Goal: Task Accomplishment & Management: Complete application form

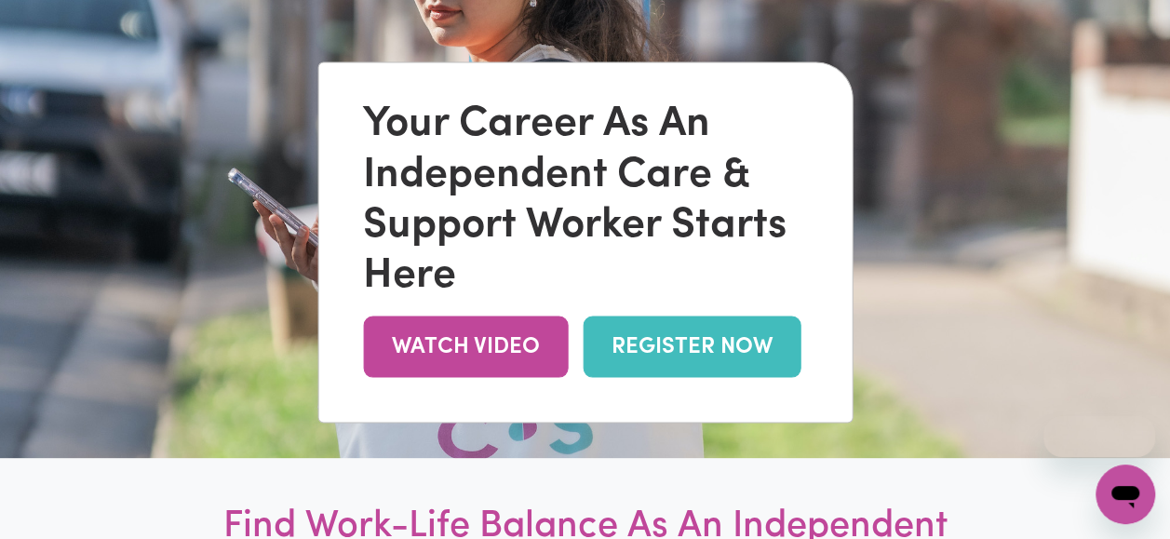
drag, startPoint x: 0, startPoint y: 0, endPoint x: 670, endPoint y: 372, distance: 766.4
click at [670, 372] on link "REGISTER NOW" at bounding box center [692, 346] width 218 height 60
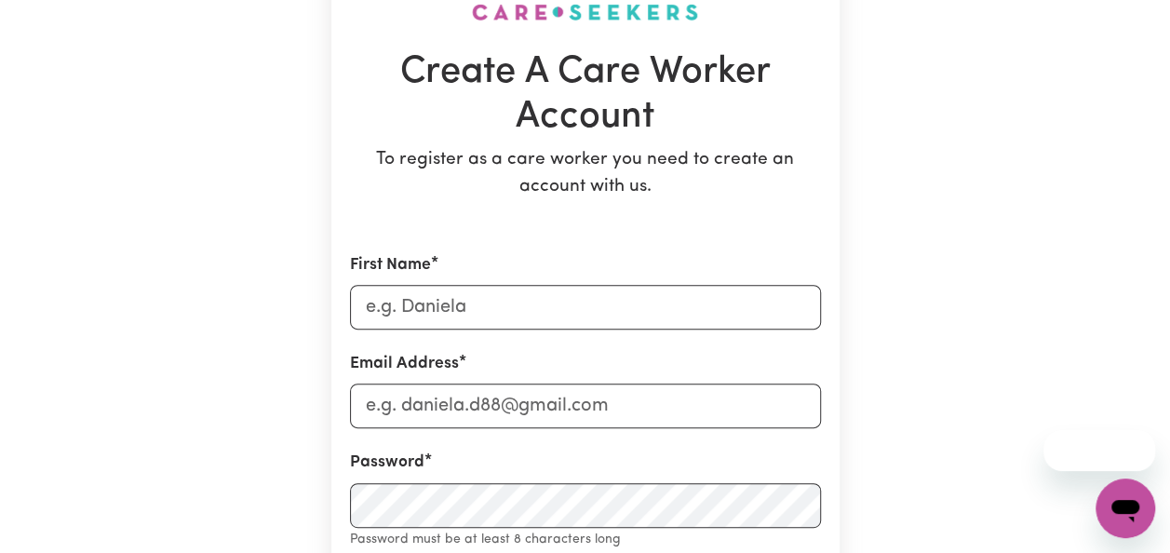
scroll to position [159, 0]
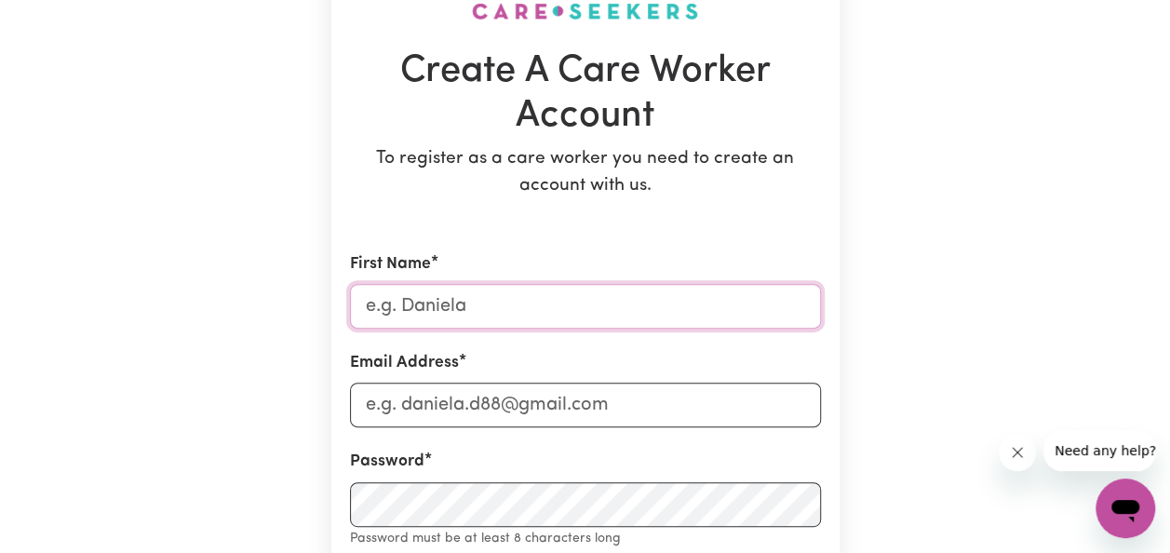
click at [463, 311] on input "First Name" at bounding box center [585, 306] width 471 height 45
type input "Rakshya"
type input "[EMAIL_ADDRESS][DOMAIN_NAME]"
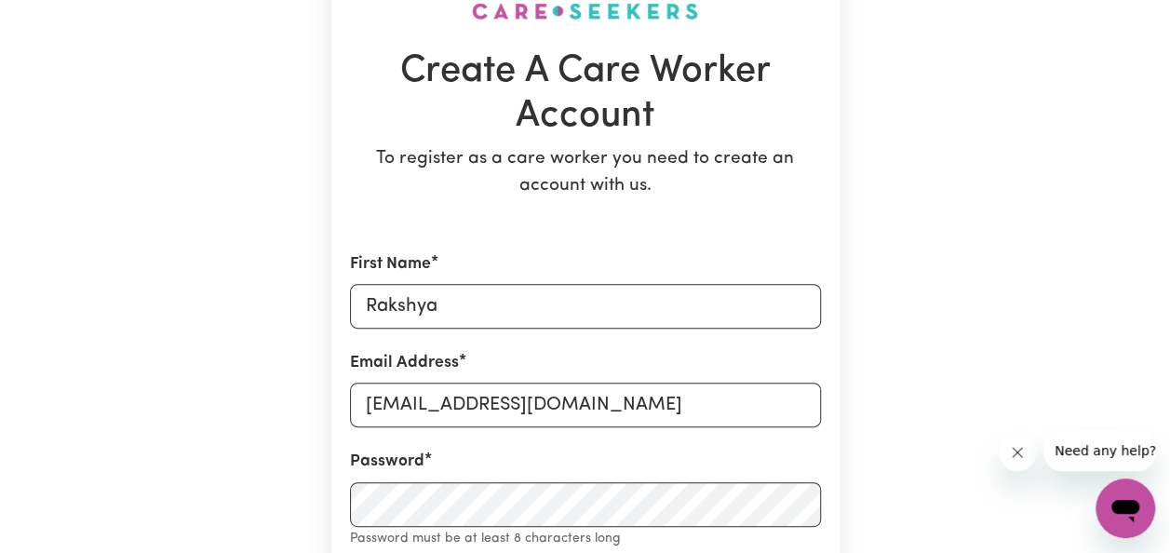
type input "9808025088"
type input "Kalanki"
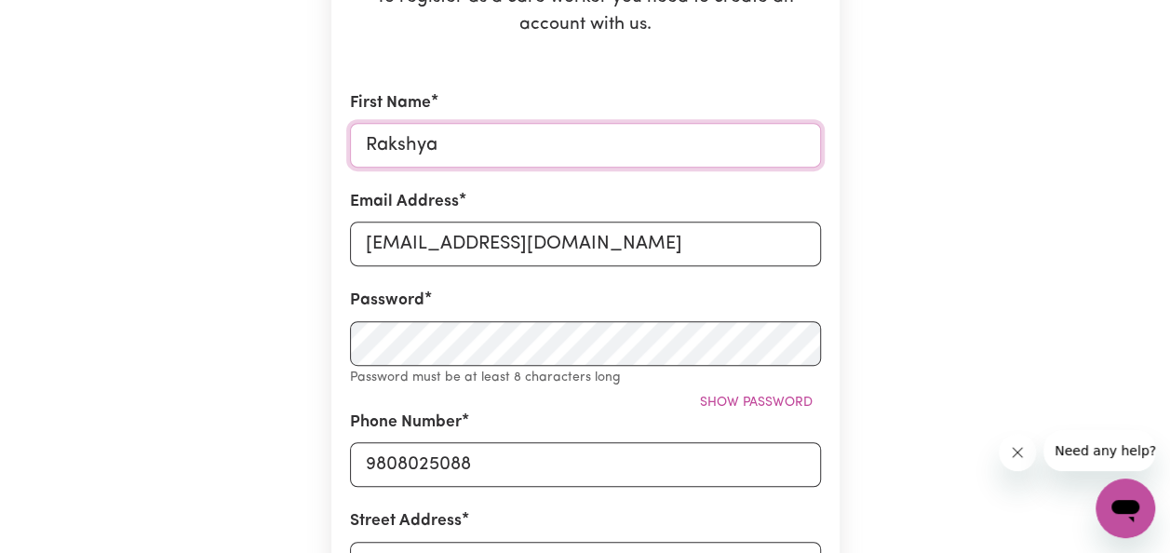
scroll to position [381, 0]
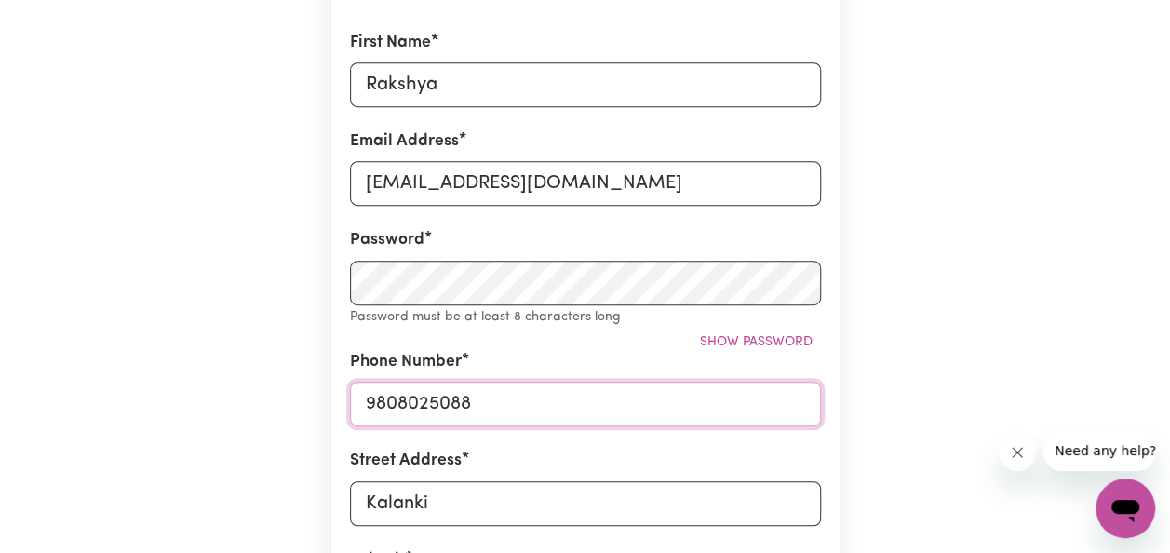
click at [484, 408] on input "9808025088" at bounding box center [585, 404] width 471 height 45
type input "9"
type input "0485505386"
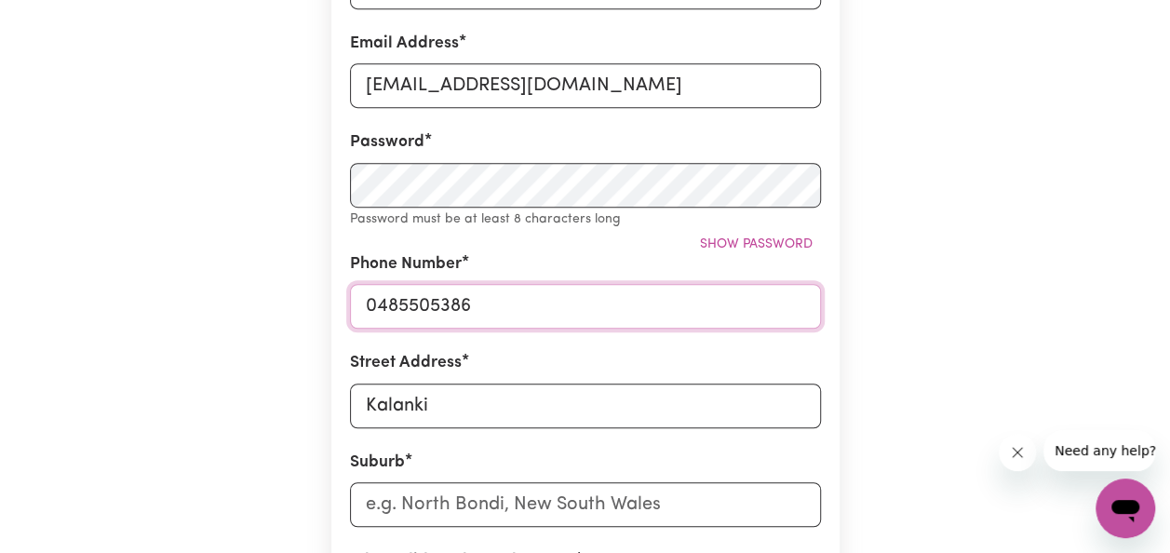
scroll to position [479, 0]
type input "K"
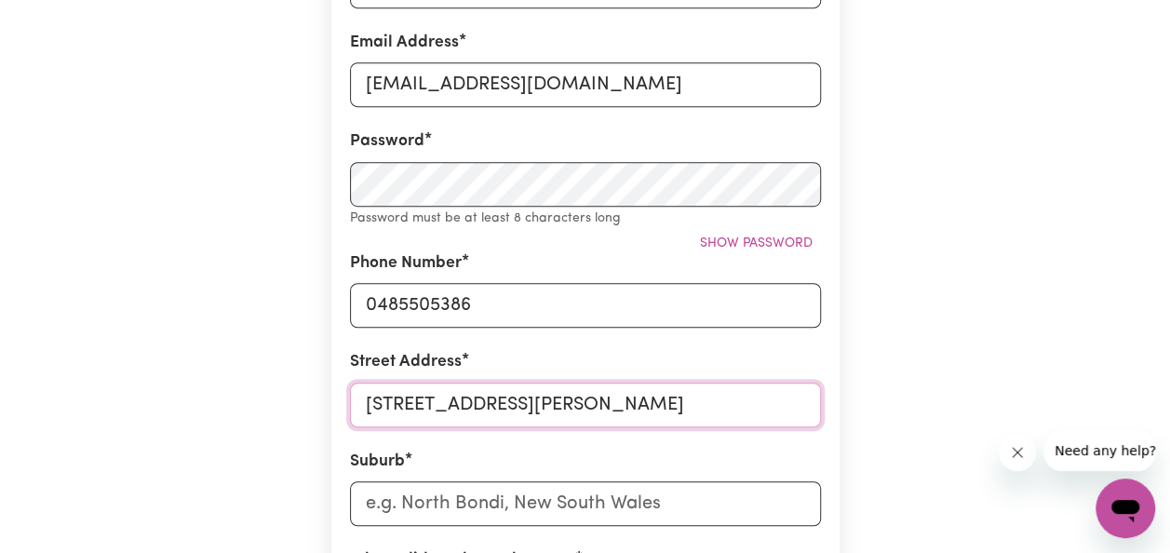
scroll to position [564, 0]
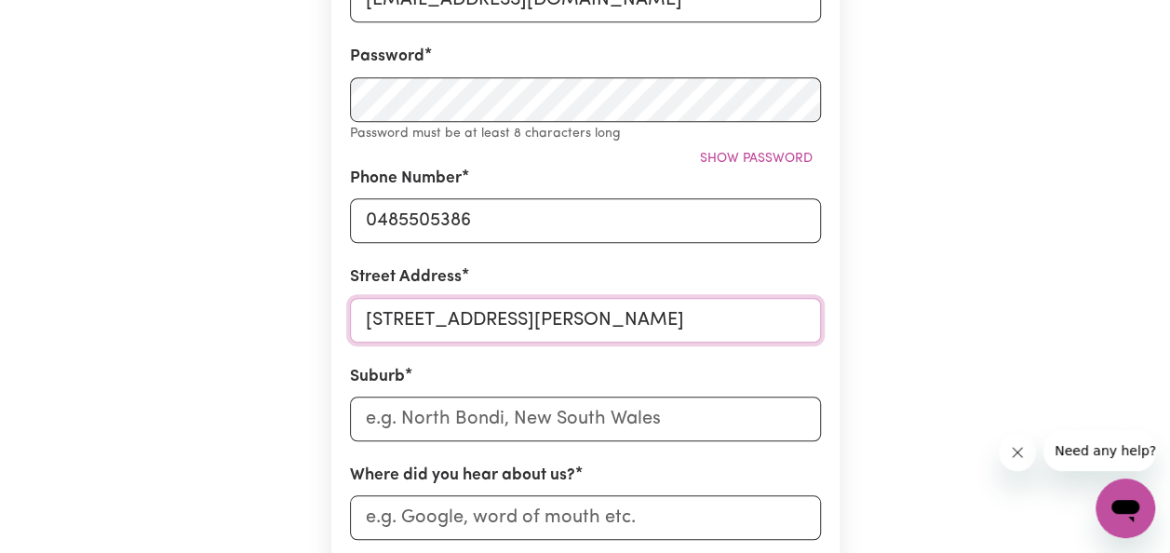
type input "[STREET_ADDRESS][PERSON_NAME]"
click at [468, 411] on input "text" at bounding box center [585, 418] width 471 height 45
click at [455, 516] on input "Where did you hear about us?" at bounding box center [585, 517] width 471 height 45
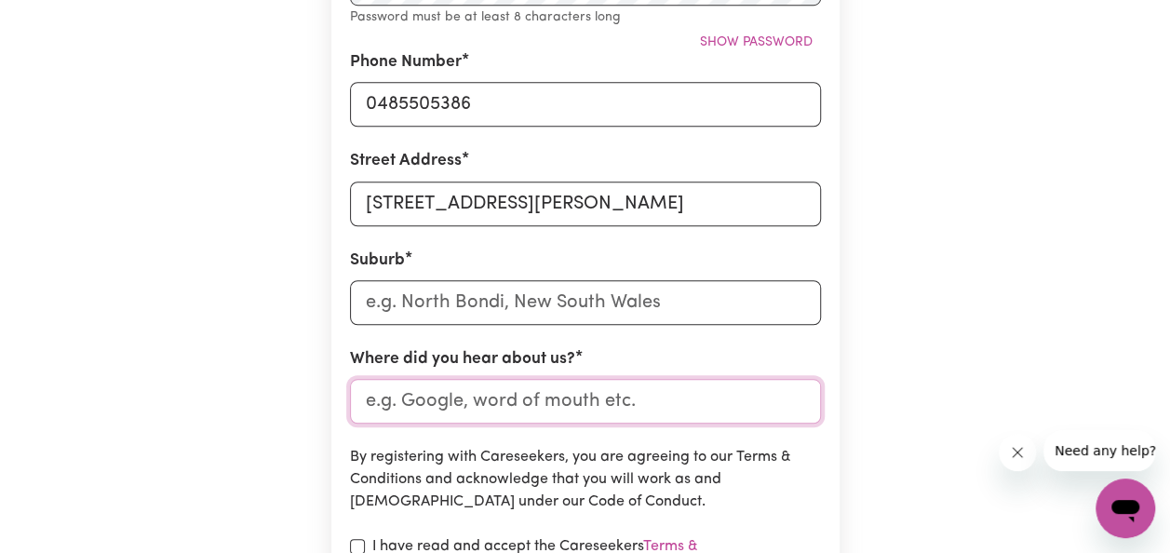
scroll to position [696, 0]
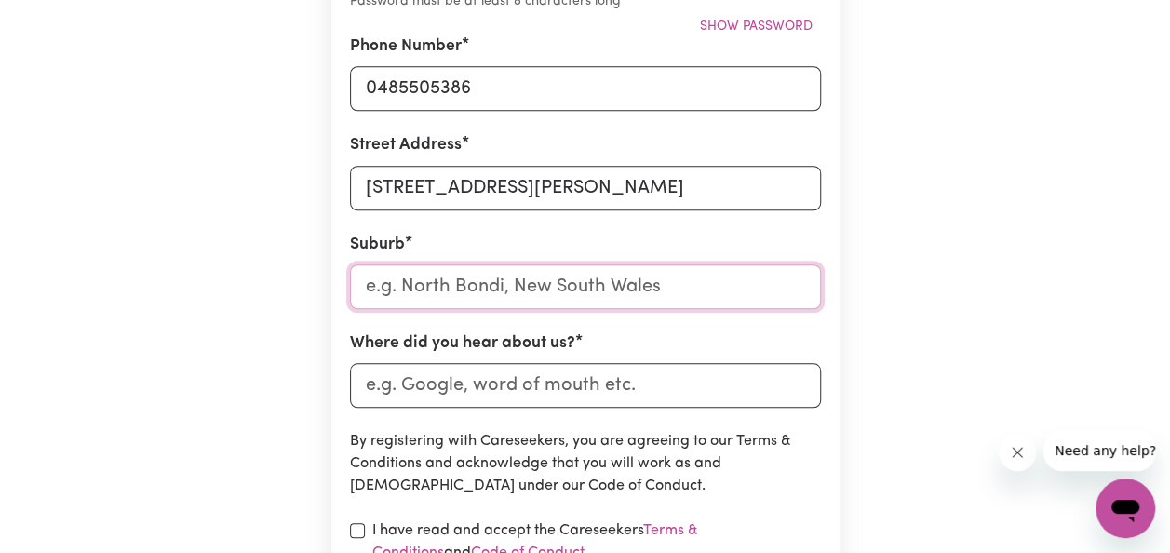
click at [419, 283] on input "text" at bounding box center [585, 286] width 471 height 45
type input "New"
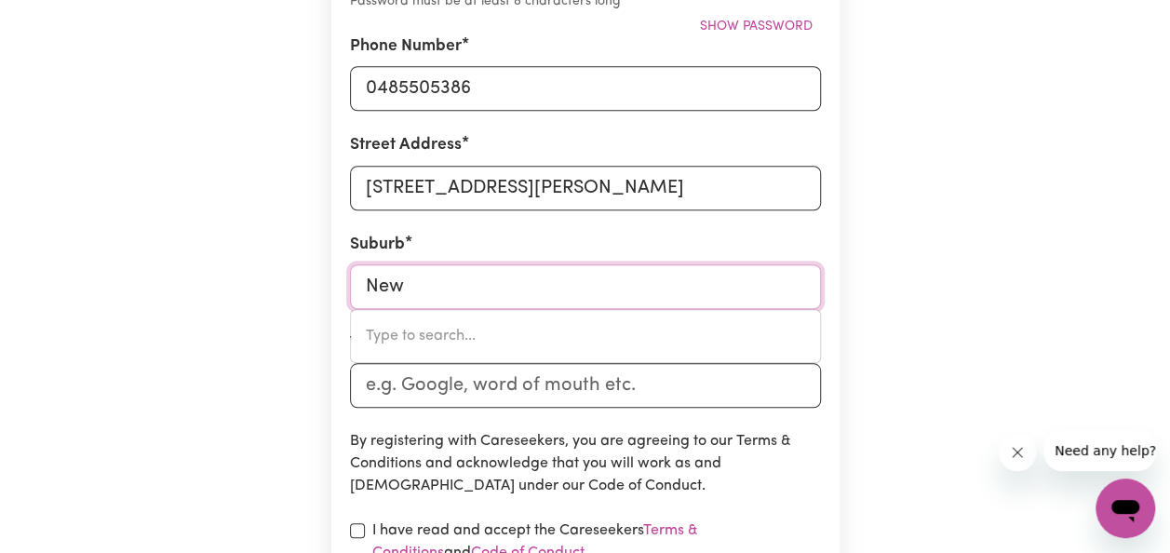
type input "[GEOGRAPHIC_DATA], [GEOGRAPHIC_DATA], 4680"
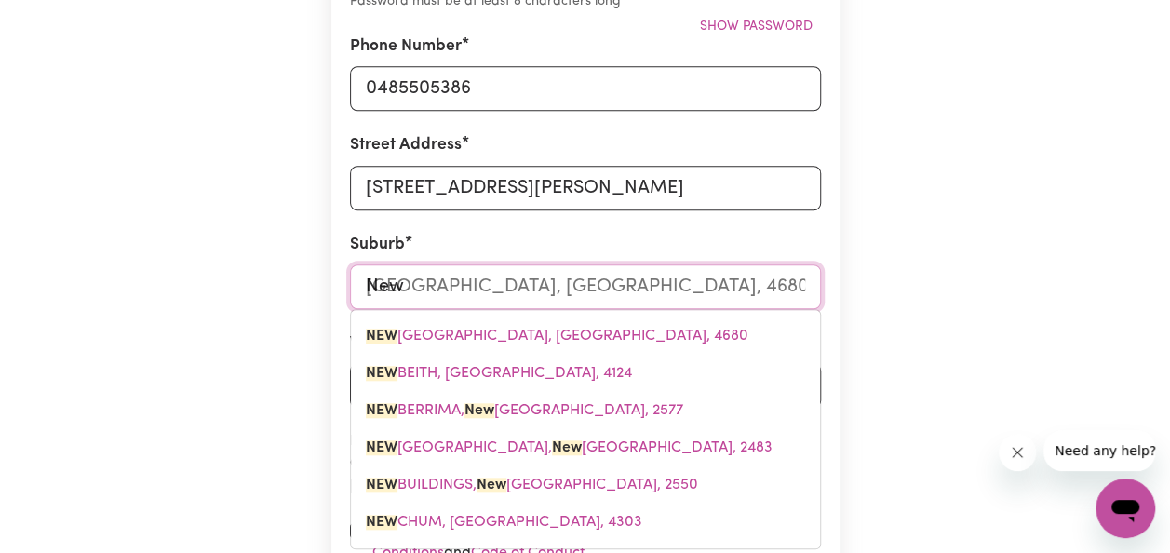
type input "New s"
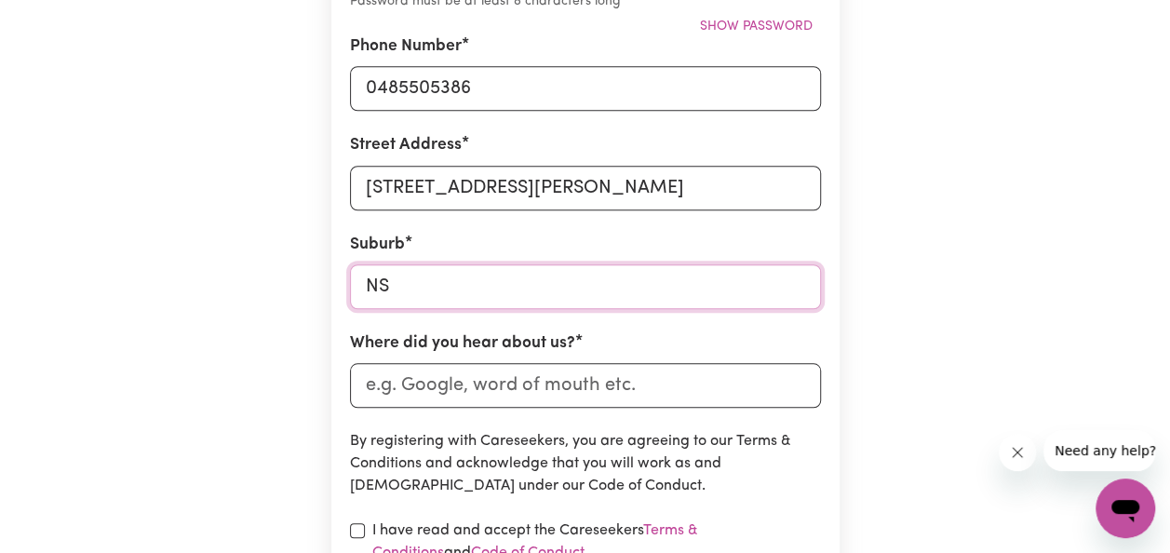
type input "N"
click at [417, 281] on input "text" at bounding box center [585, 286] width 471 height 45
type input "e"
type input "Edmo"
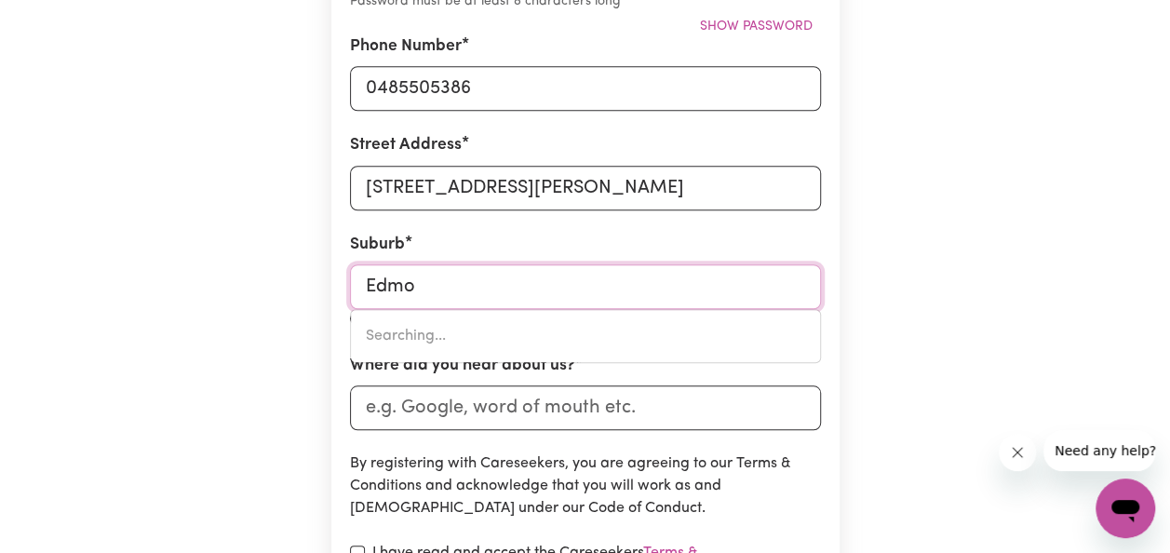
type input "[PERSON_NAME][GEOGRAPHIC_DATA], [GEOGRAPHIC_DATA], 2174"
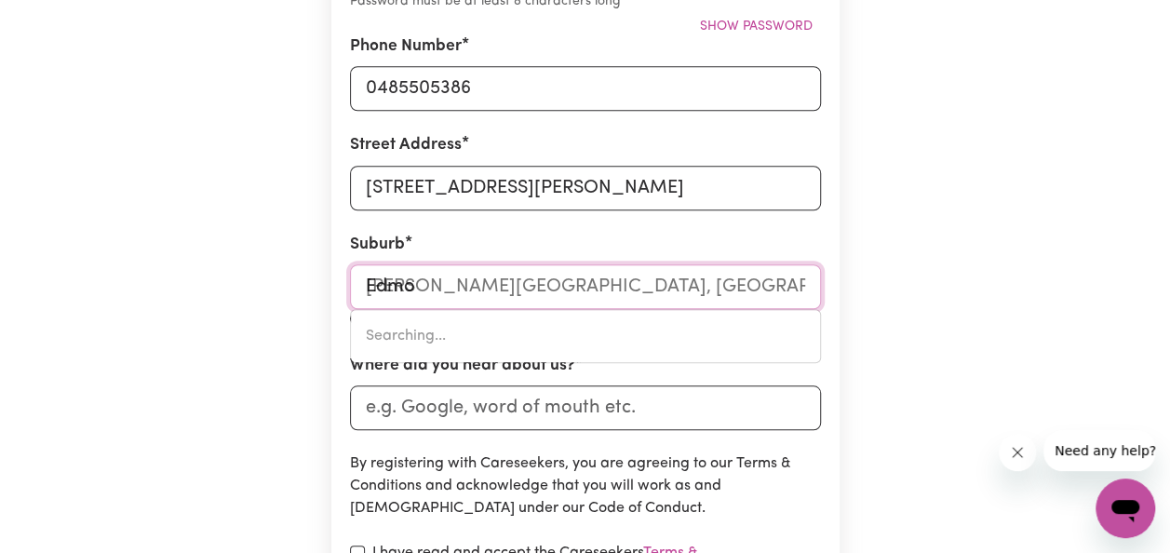
type input "[PERSON_NAME]"
type input "[PERSON_NAME][GEOGRAPHIC_DATA], [GEOGRAPHIC_DATA], 2174"
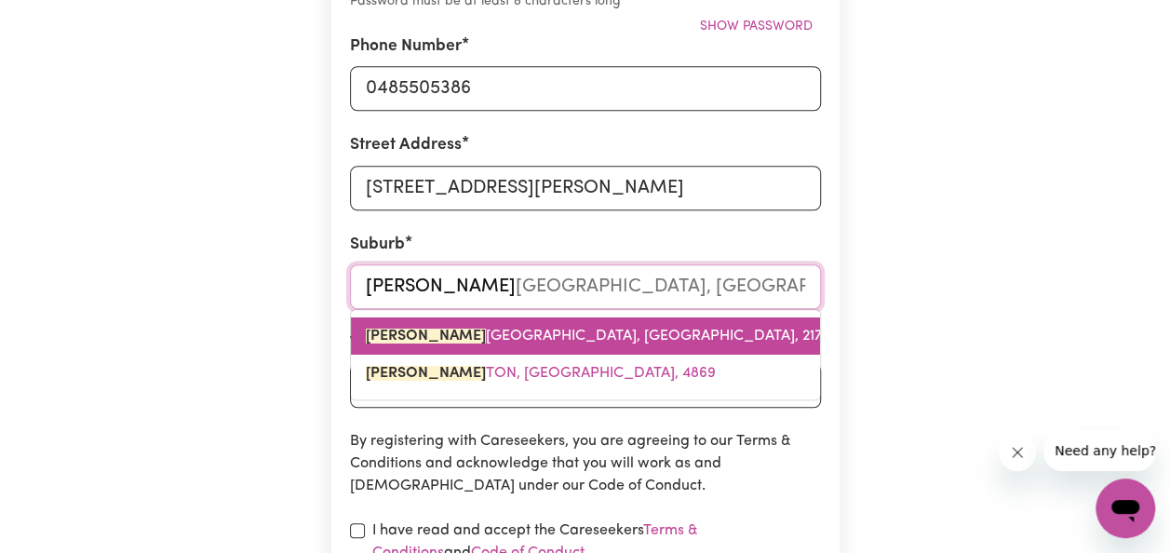
click at [502, 339] on span "[PERSON_NAME][GEOGRAPHIC_DATA], [GEOGRAPHIC_DATA], 2174" at bounding box center [597, 335] width 463 height 15
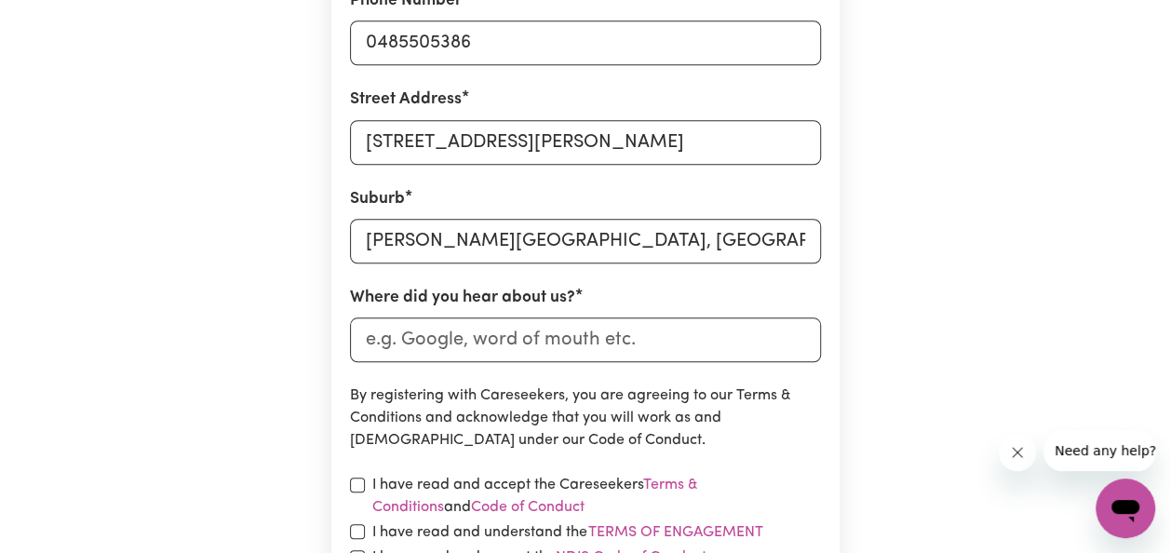
scroll to position [741, 0]
click at [472, 335] on input "Where did you hear about us?" at bounding box center [585, 340] width 471 height 45
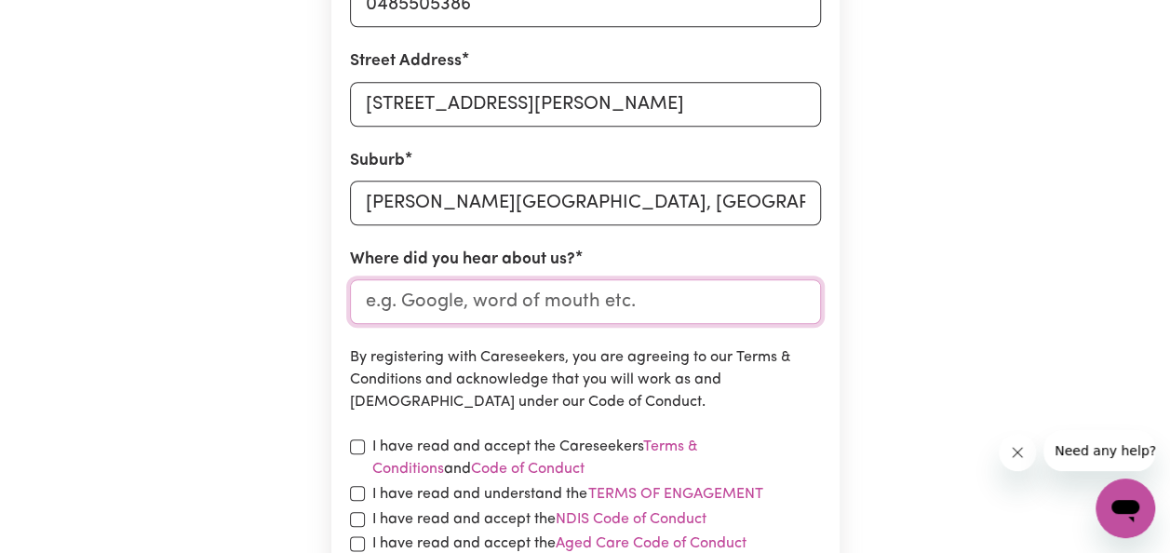
scroll to position [781, 0]
click at [447, 307] on input "Where did you hear about us?" at bounding box center [585, 300] width 471 height 45
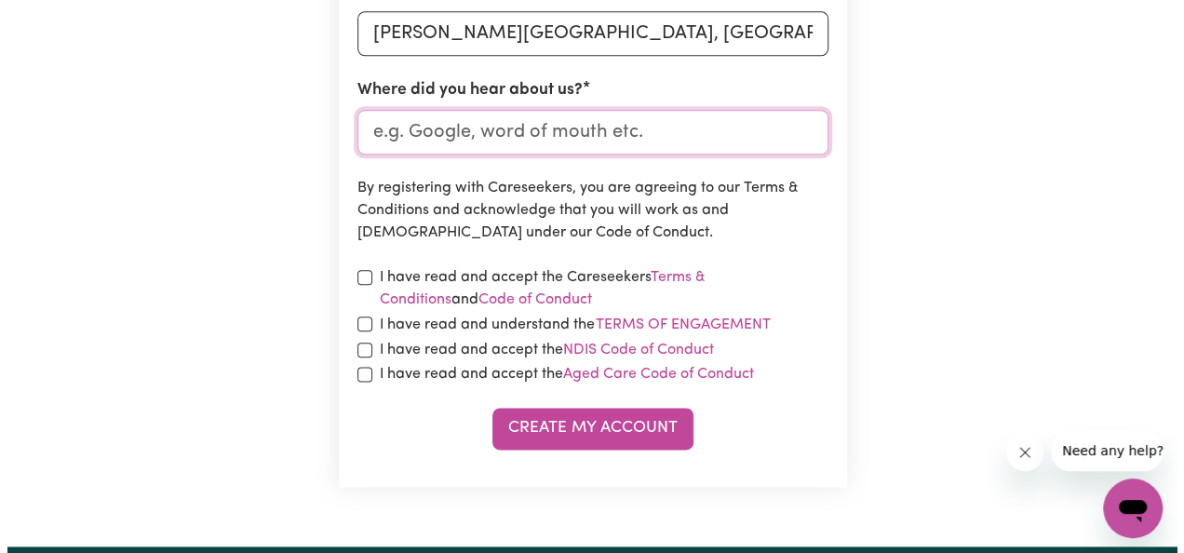
scroll to position [950, 0]
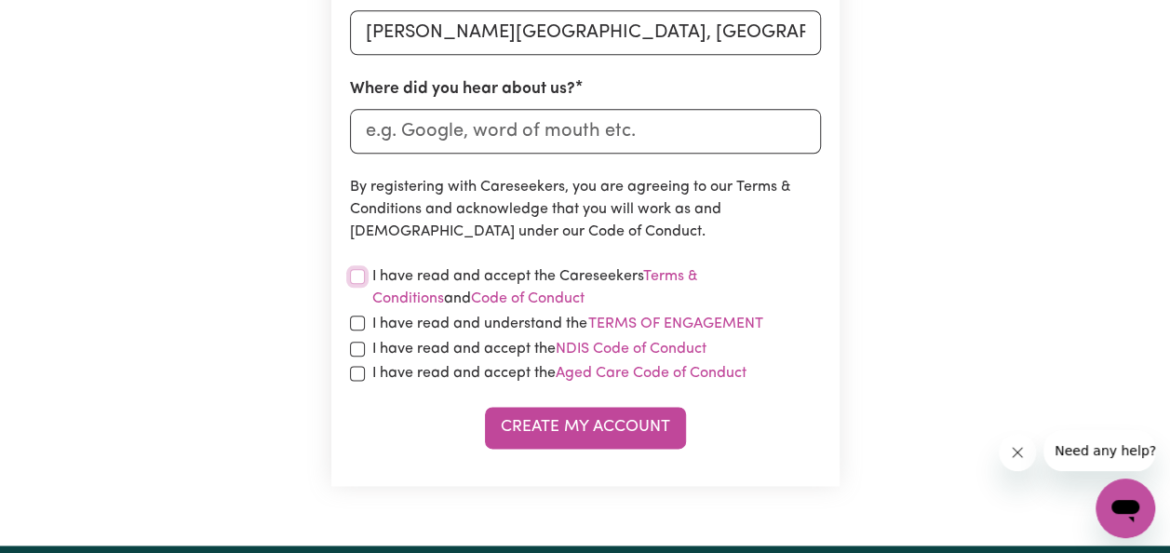
click at [360, 275] on input "checkbox" at bounding box center [357, 276] width 15 height 15
checkbox input "true"
click at [356, 326] on input "checkbox" at bounding box center [357, 322] width 15 height 15
checkbox input "true"
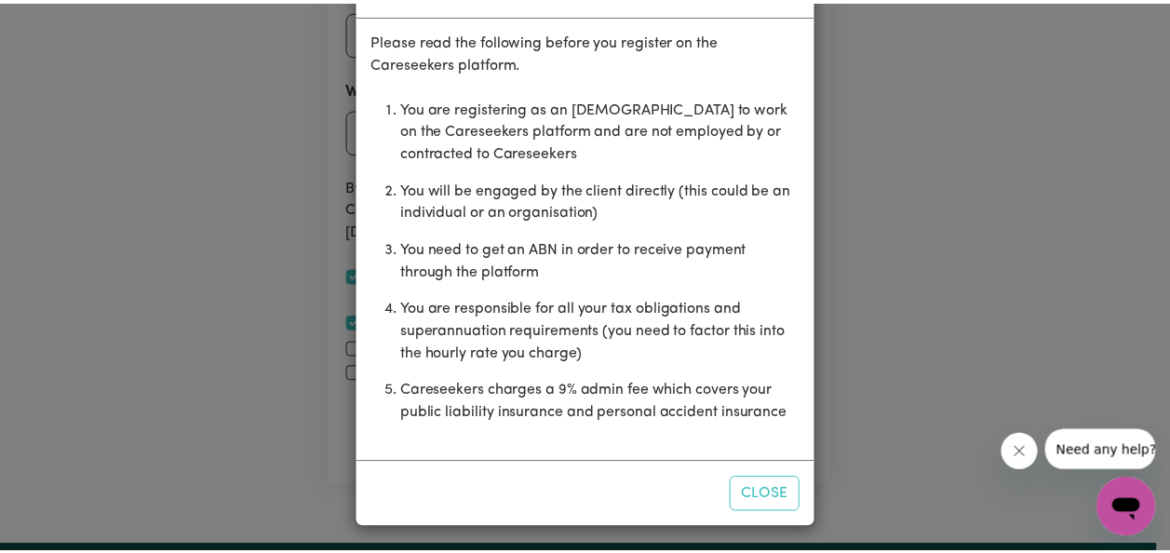
scroll to position [75, 0]
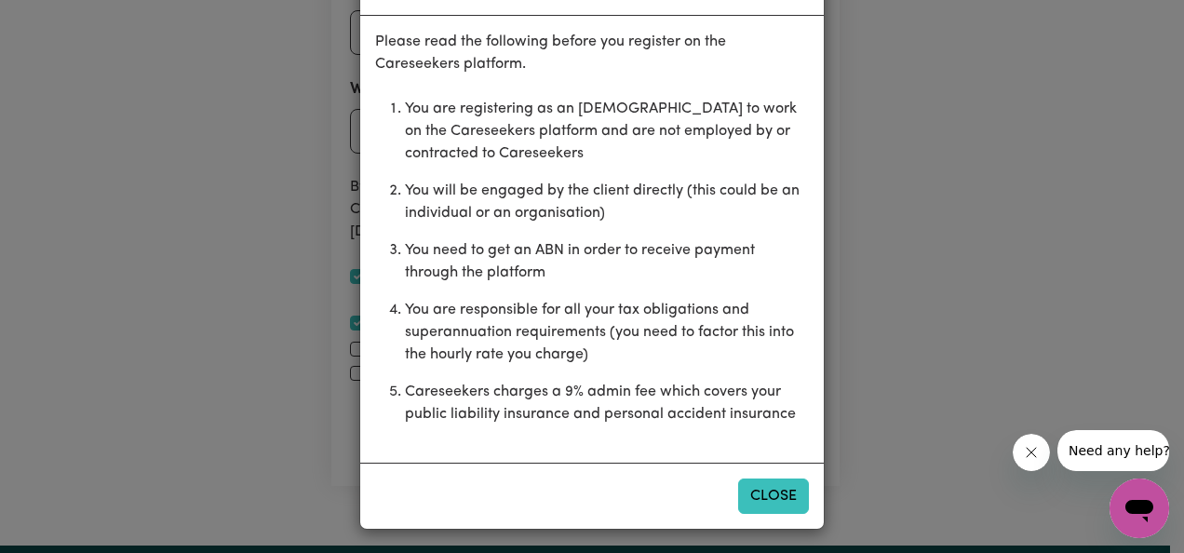
click at [770, 493] on button "Close" at bounding box center [773, 495] width 71 height 35
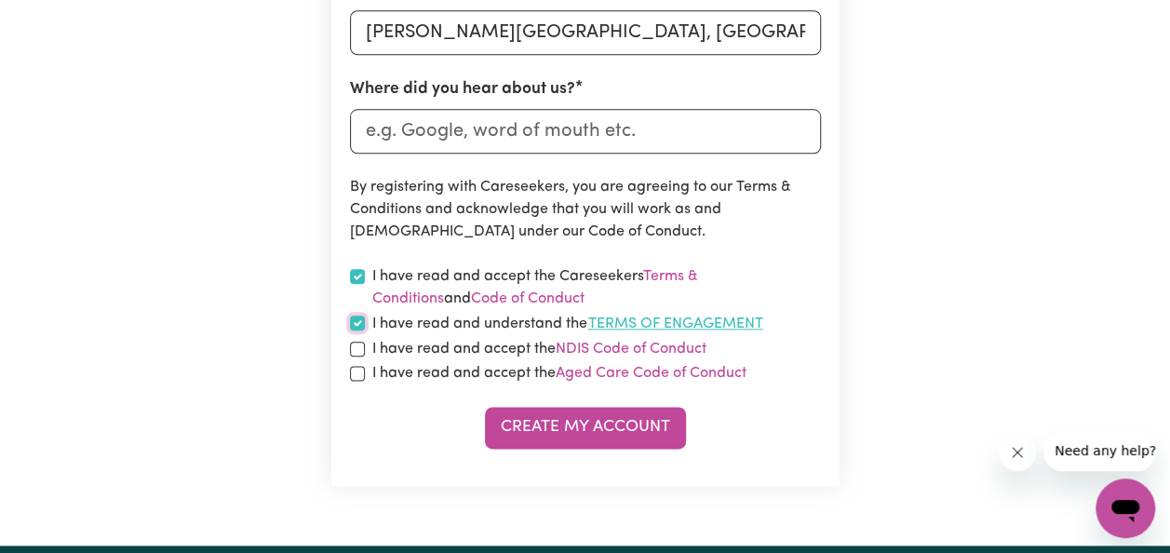
scroll to position [1010, 0]
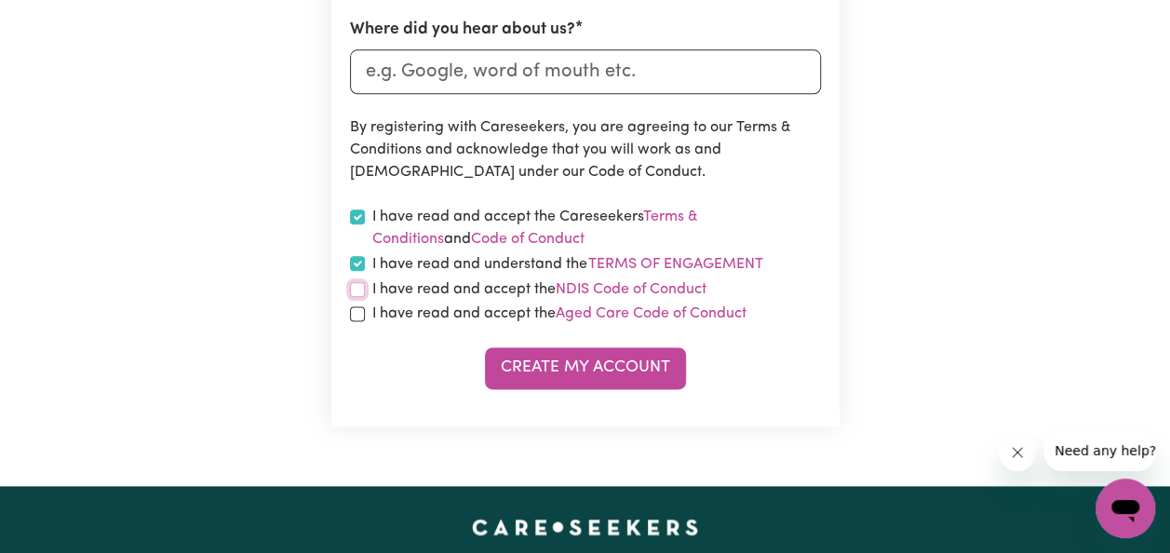
click at [350, 288] on input "checkbox" at bounding box center [357, 289] width 15 height 15
checkbox input "true"
click at [358, 311] on input "checkbox" at bounding box center [357, 313] width 15 height 15
checkbox input "true"
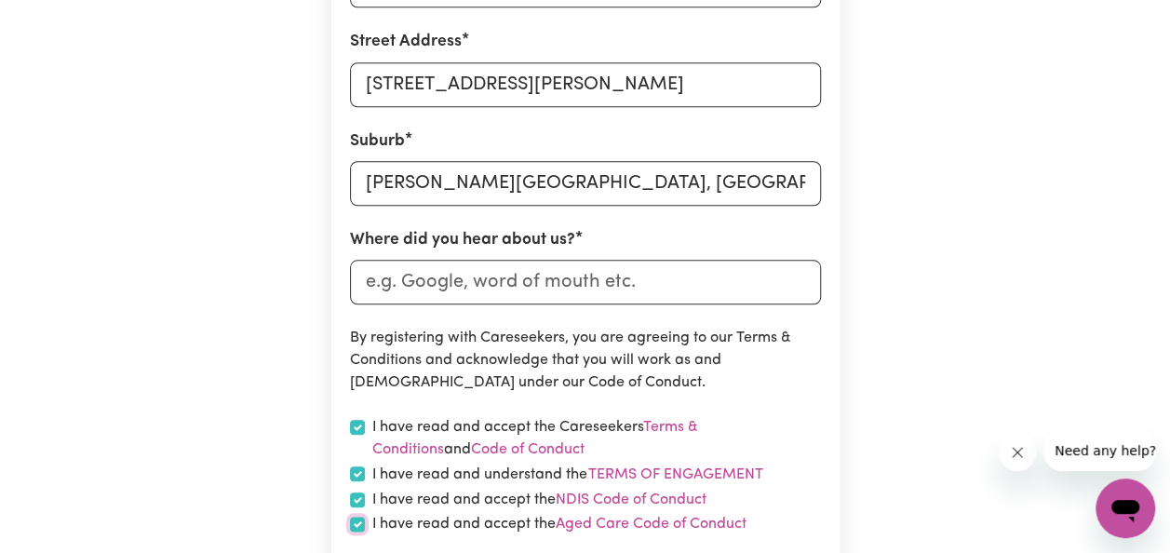
scroll to position [788, 0]
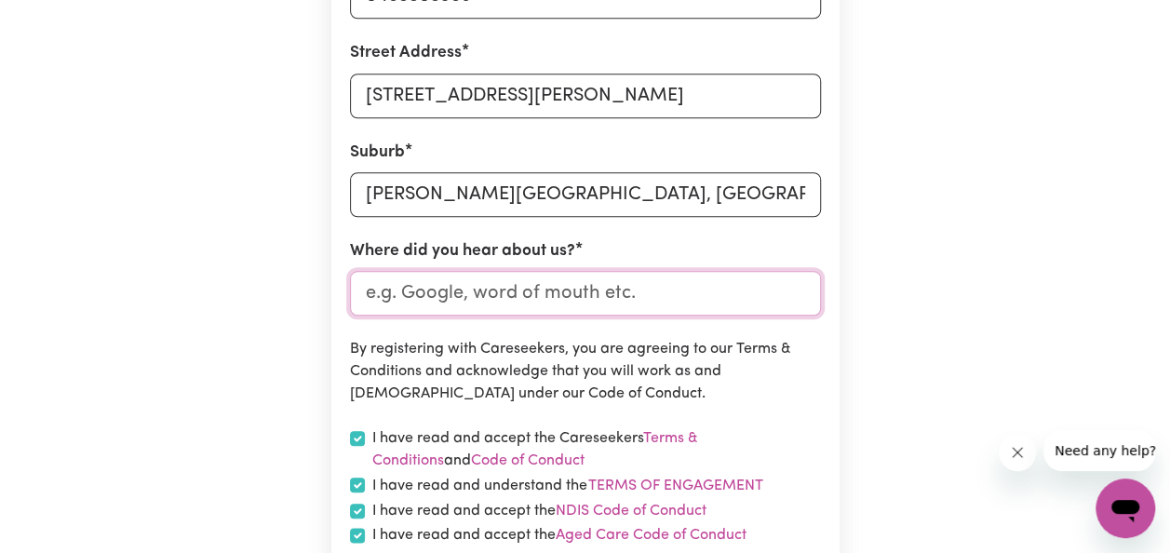
click at [485, 289] on input "Where did you hear about us?" at bounding box center [585, 293] width 471 height 45
type input "i"
type input "I"
type input "i"
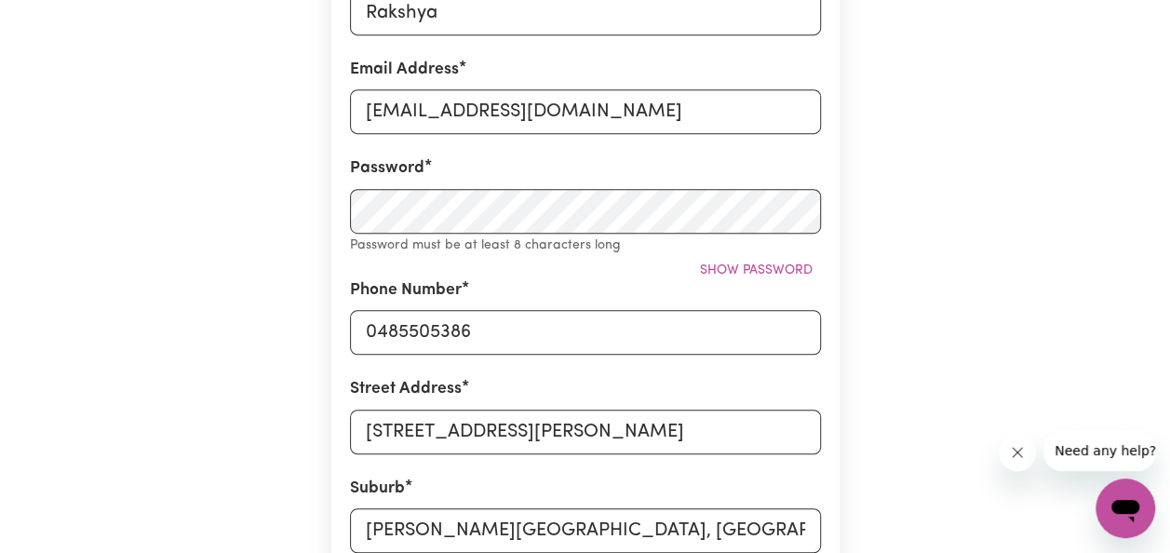
scroll to position [450, 0]
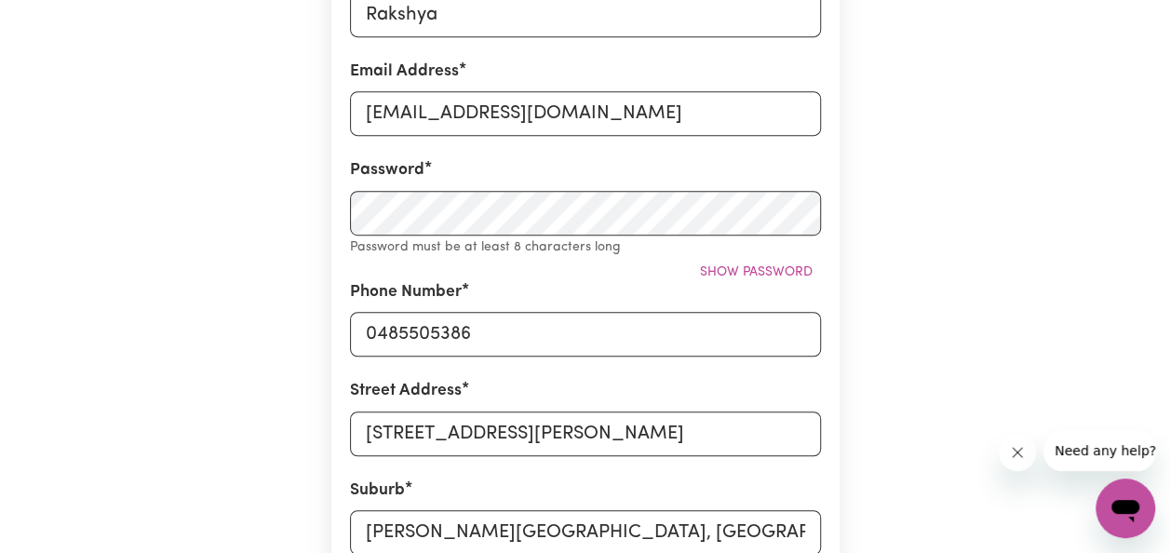
type input "Indeed jobs"
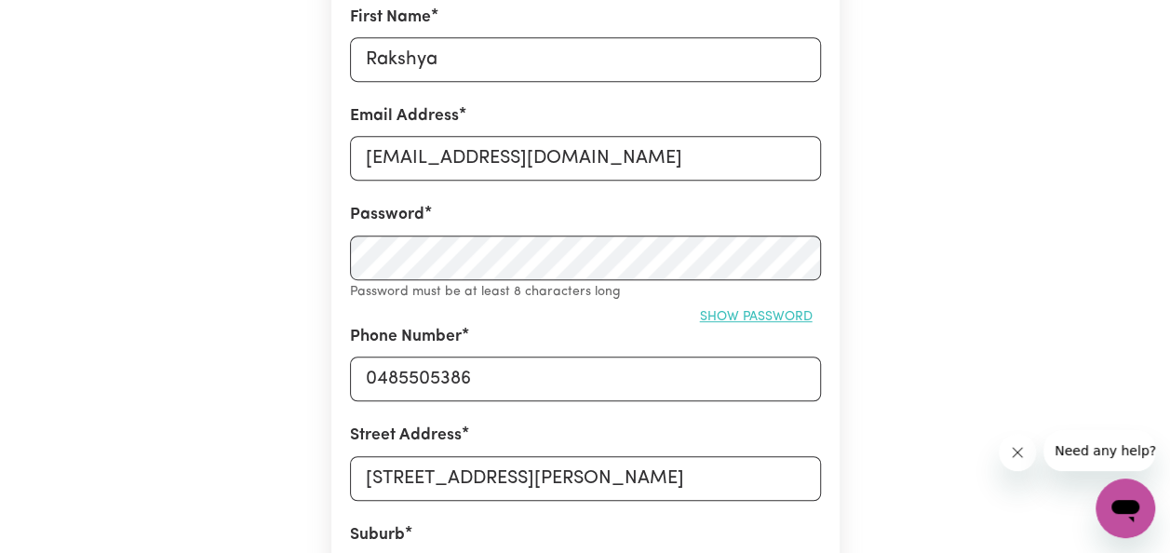
click at [731, 316] on span "Show password" at bounding box center [756, 317] width 113 height 14
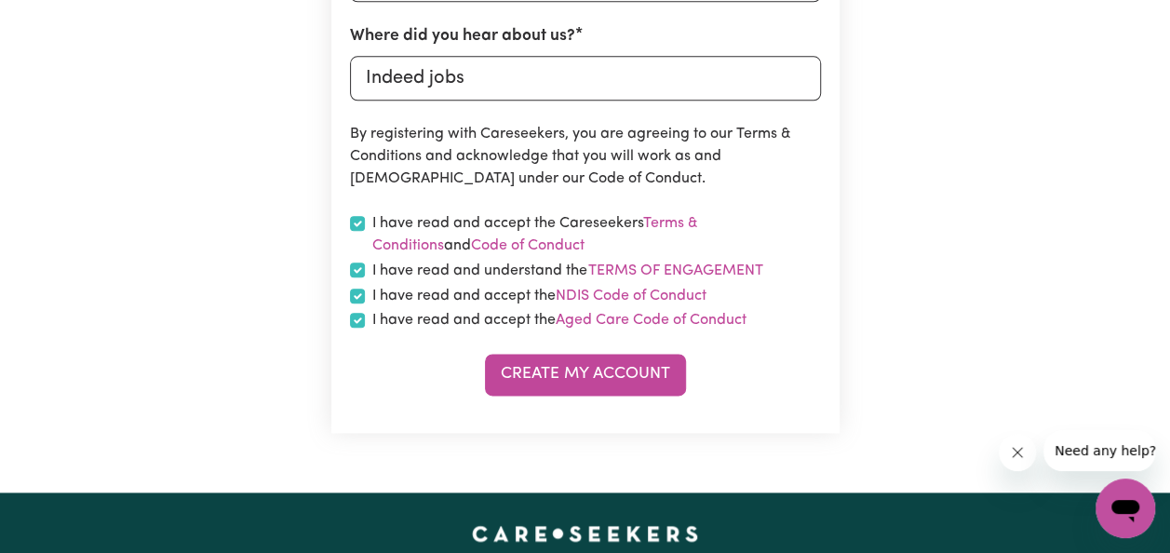
scroll to position [982, 0]
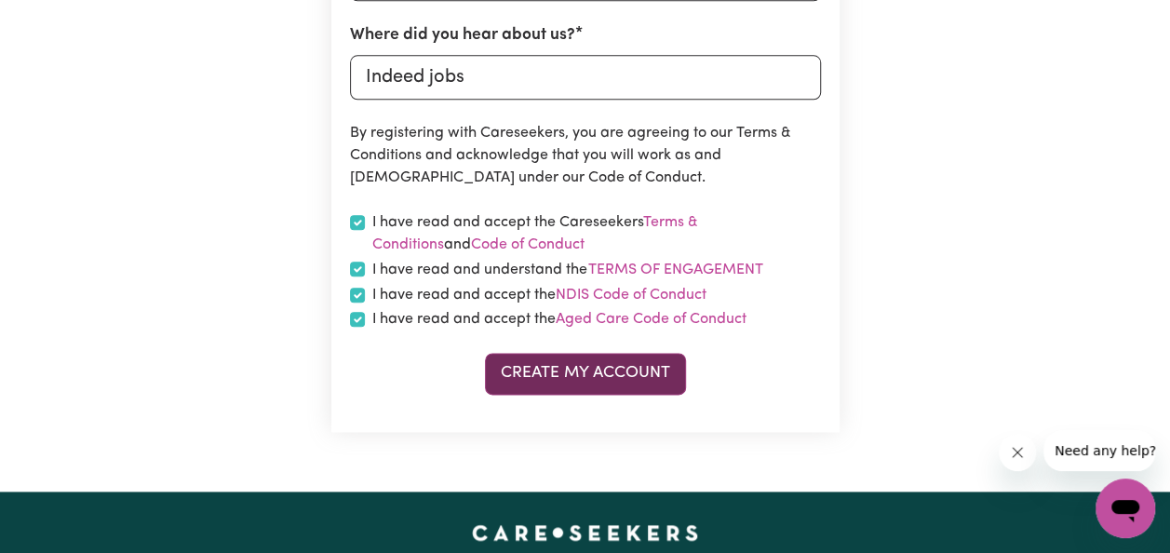
click at [559, 367] on button "Create My Account" at bounding box center [585, 373] width 201 height 41
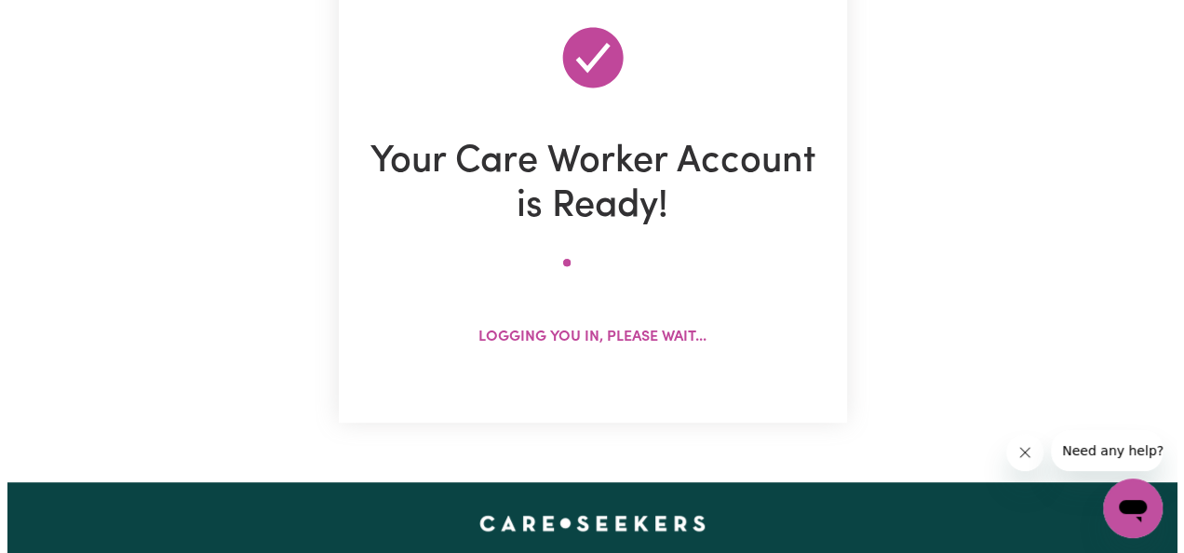
scroll to position [195, 0]
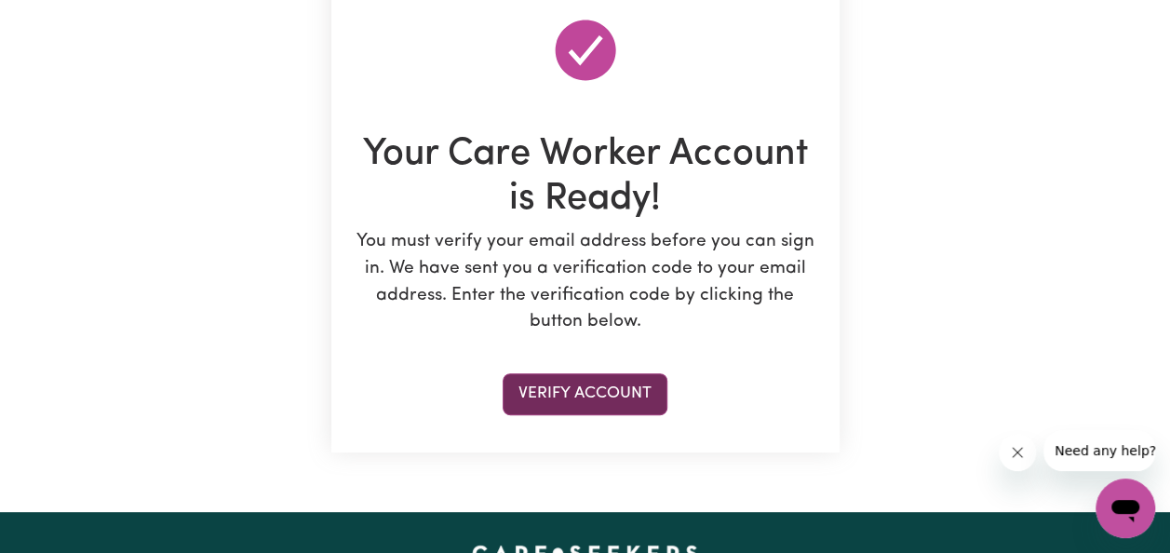
click at [583, 381] on button "Verify Account" at bounding box center [584, 393] width 165 height 41
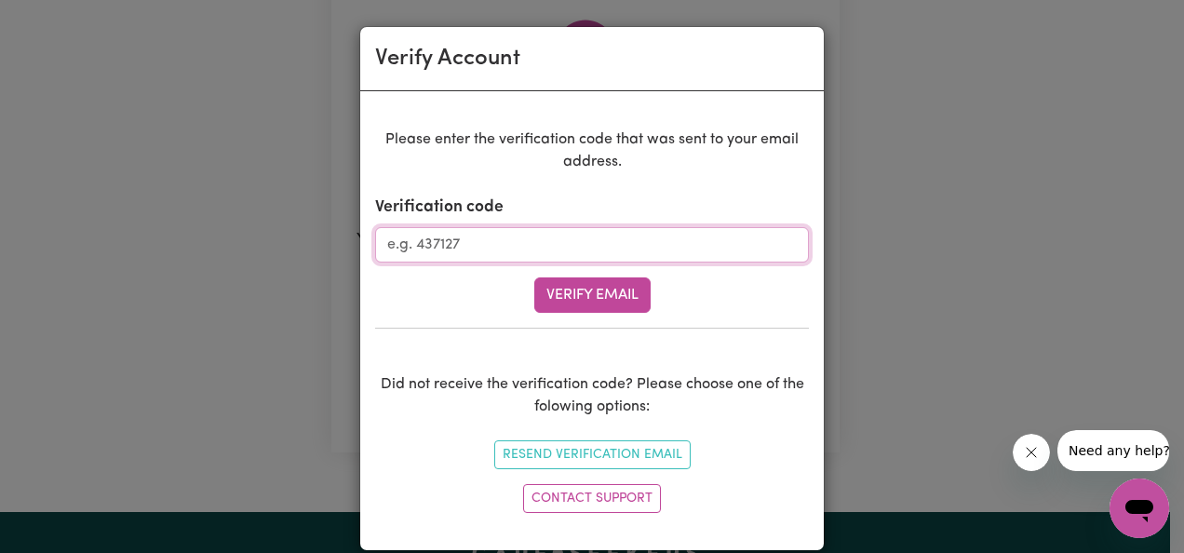
click at [460, 244] on input "Verification code" at bounding box center [592, 244] width 434 height 35
type input "577549"
click at [573, 292] on button "Verify Email" at bounding box center [592, 294] width 116 height 35
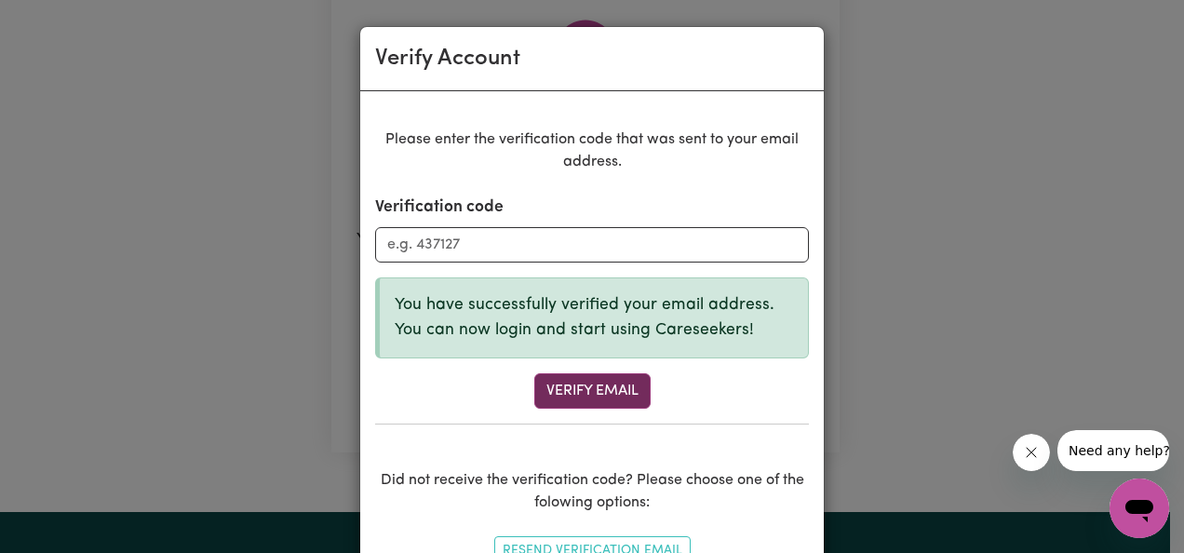
click at [603, 391] on button "Verify Email" at bounding box center [592, 390] width 116 height 35
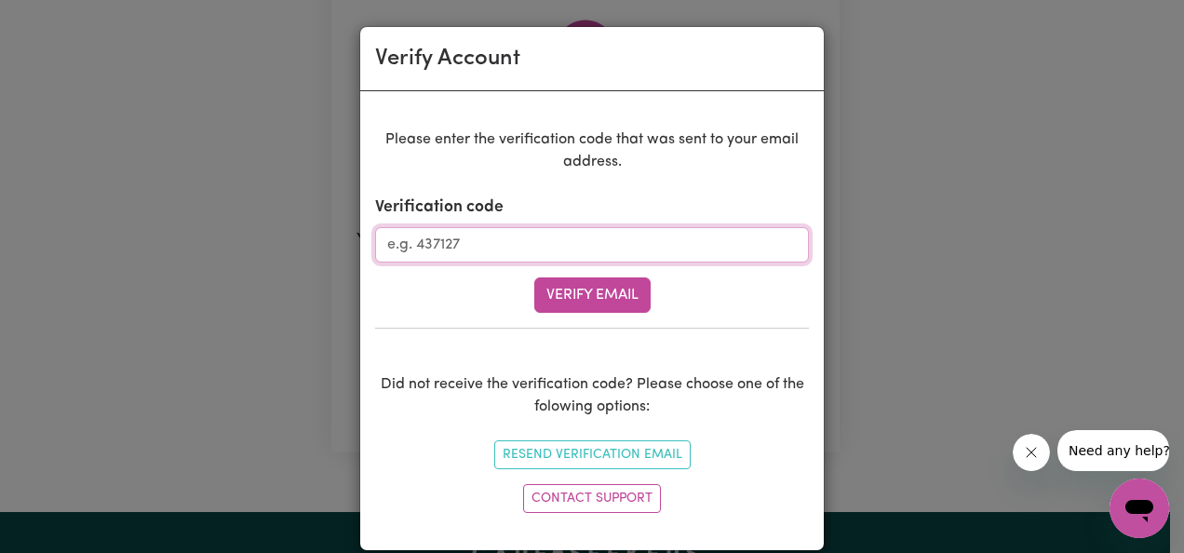
click at [467, 242] on input "Verification code" at bounding box center [592, 244] width 434 height 35
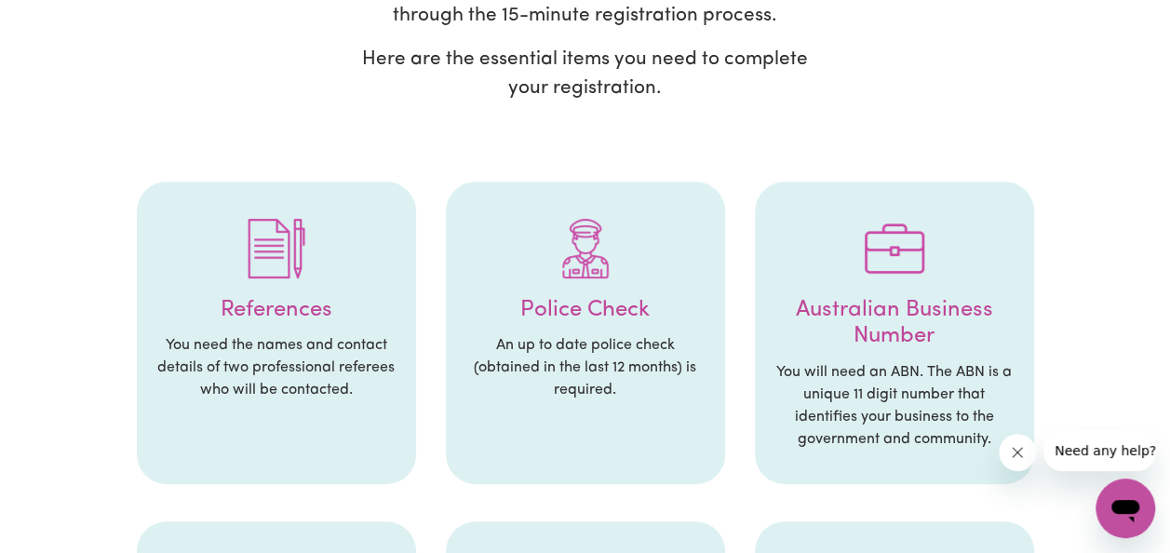
scroll to position [268, 0]
click at [296, 270] on img at bounding box center [277, 250] width 60 height 60
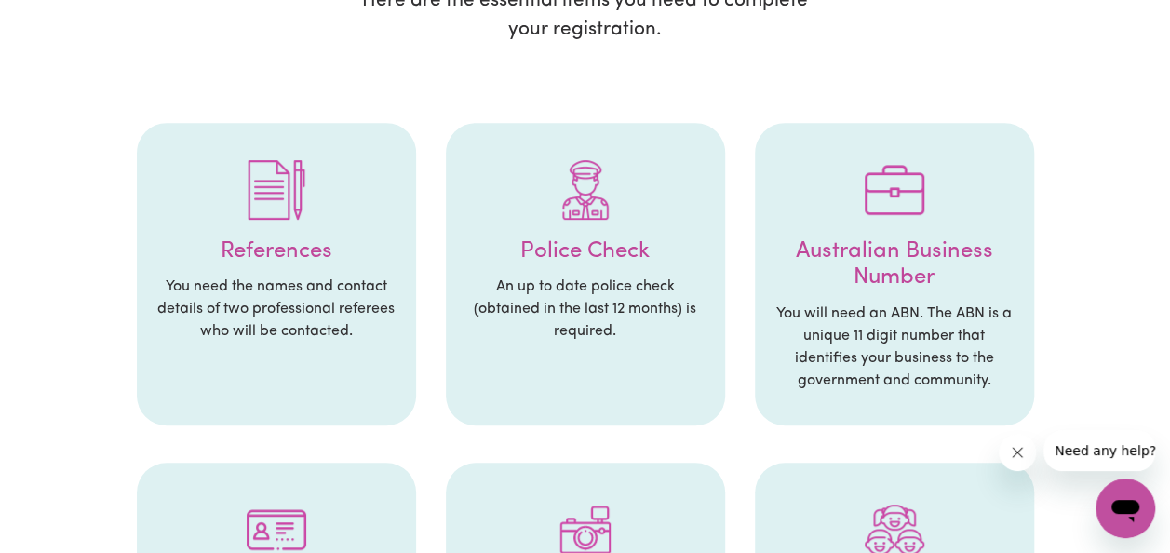
scroll to position [361, 0]
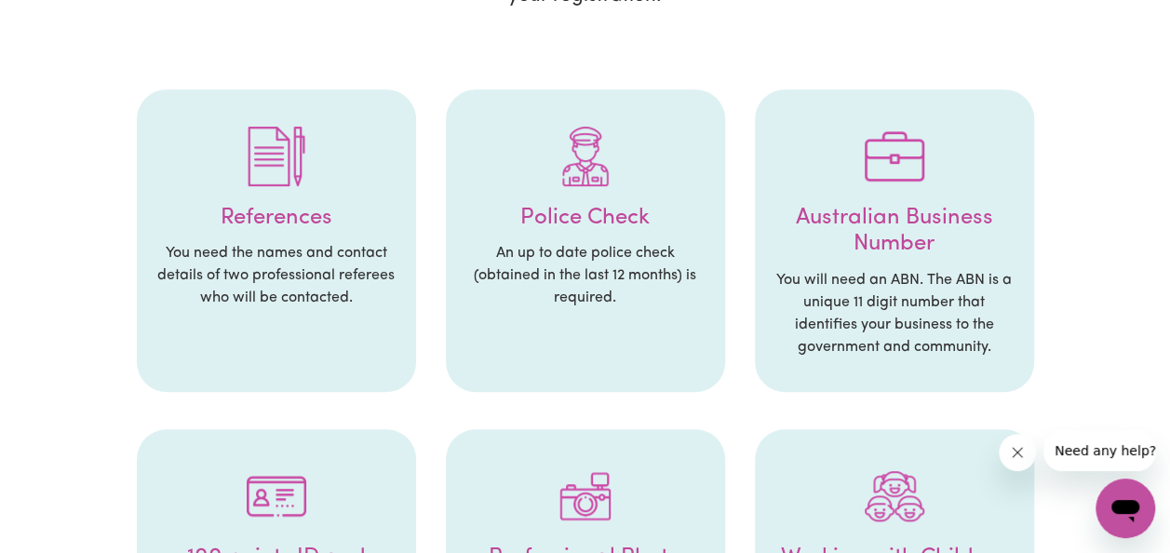
click at [274, 146] on img at bounding box center [277, 157] width 60 height 60
click at [523, 242] on p "An up to date police check (obtained in the last 12 months) is required." at bounding box center [585, 275] width 242 height 67
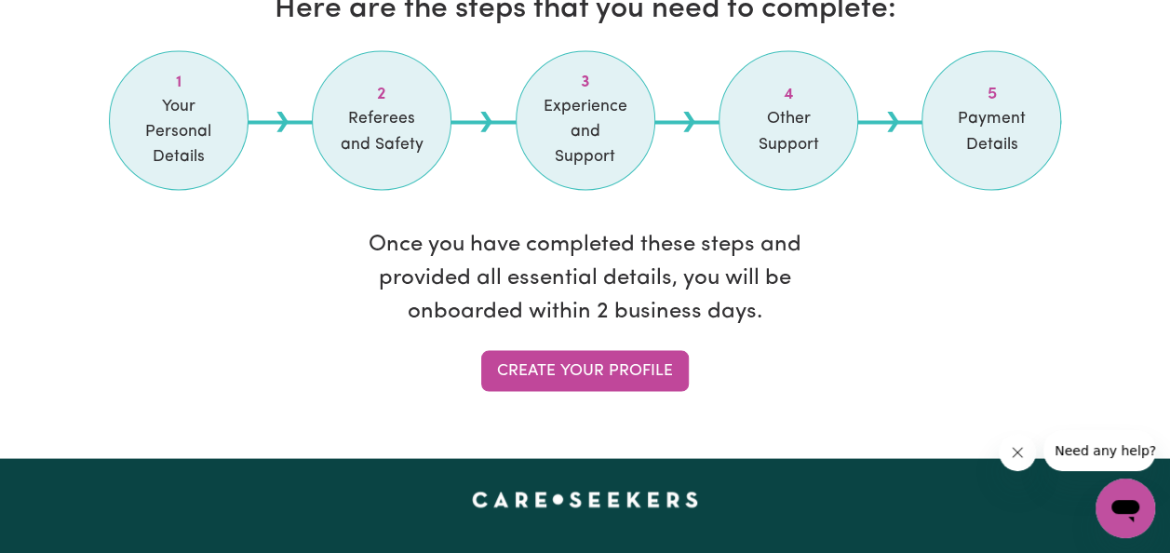
scroll to position [1613, 0]
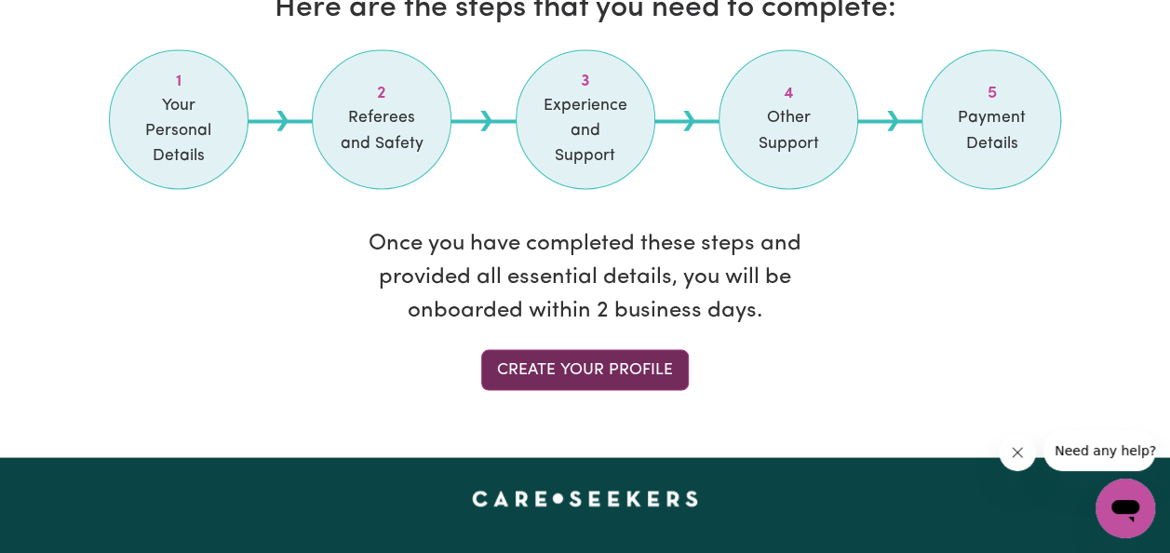
click at [576, 372] on link "Create your profile" at bounding box center [585, 369] width 208 height 41
select select "Studying a healthcare related degree or qualification"
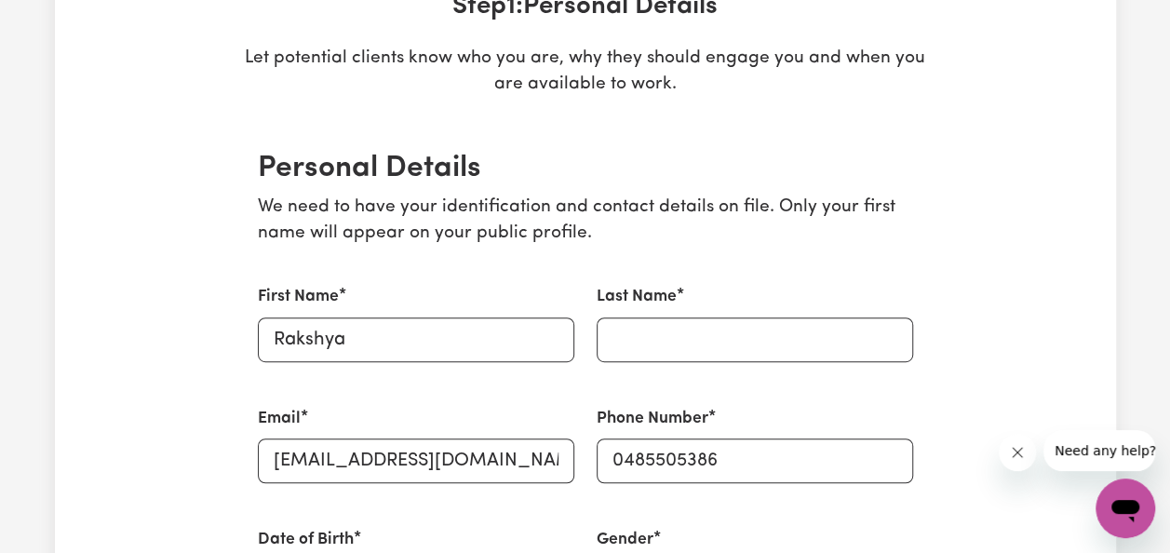
scroll to position [314, 0]
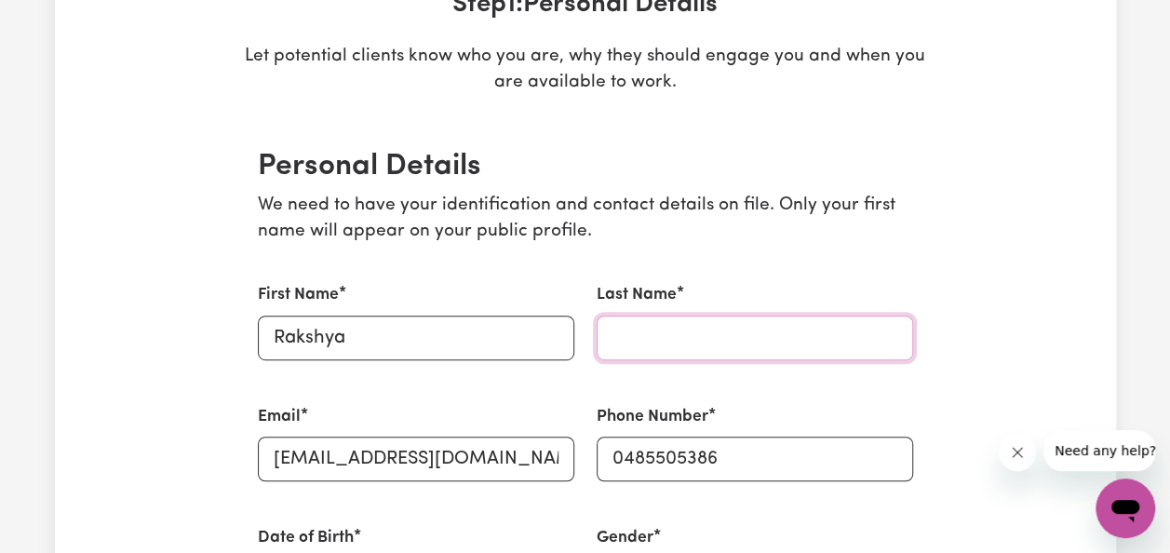
click at [627, 335] on input "Last Name" at bounding box center [754, 337] width 316 height 45
type input "[PERSON_NAME]"
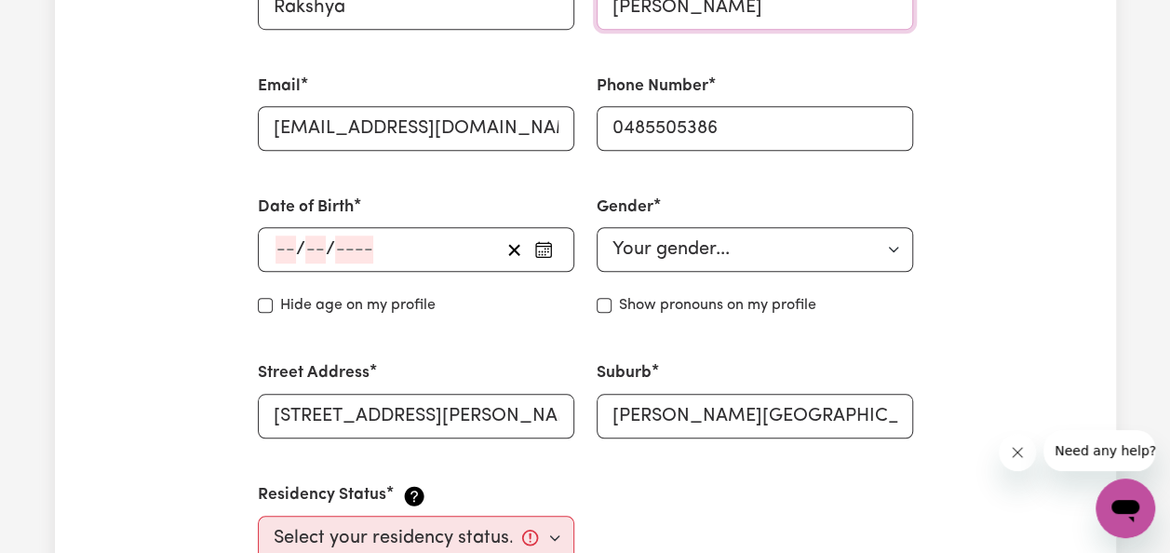
scroll to position [645, 0]
click at [542, 248] on icon "button" at bounding box center [543, 248] width 19 height 19
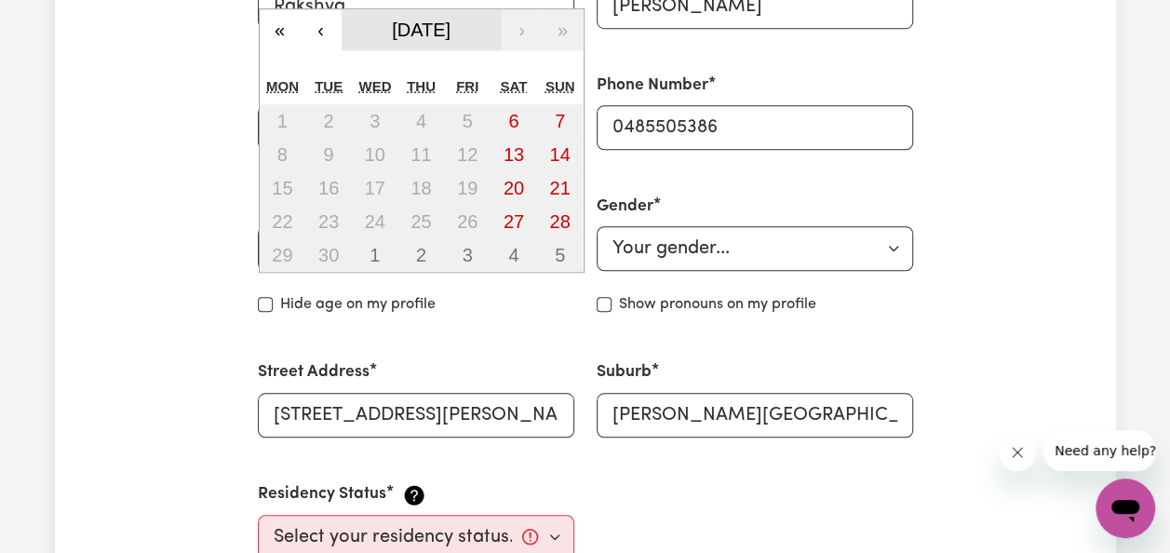
click at [450, 33] on span "[DATE]" at bounding box center [421, 30] width 59 height 20
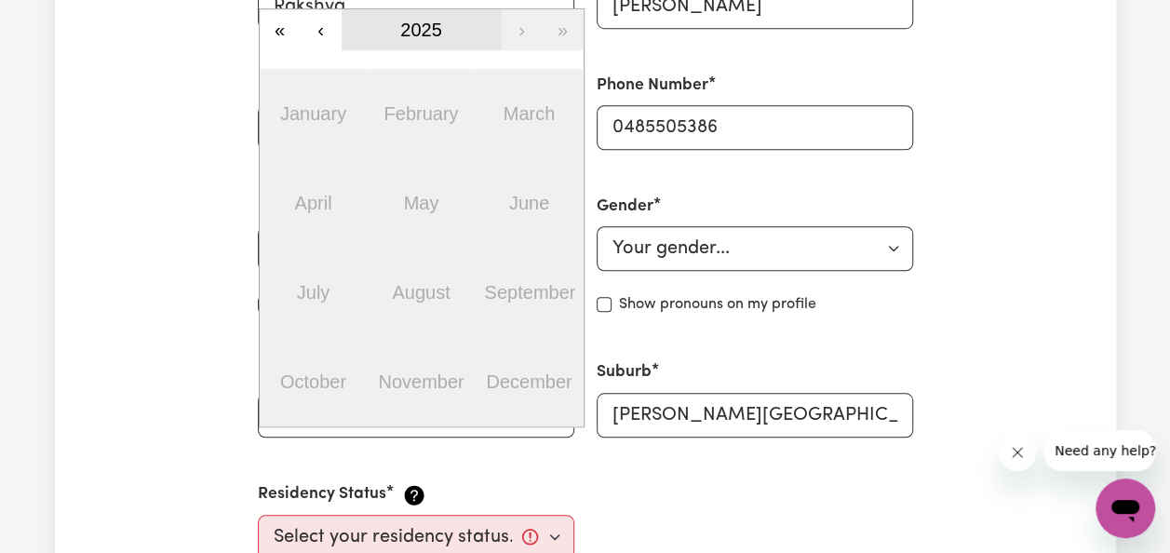
click at [432, 28] on span "2025" at bounding box center [421, 30] width 42 height 20
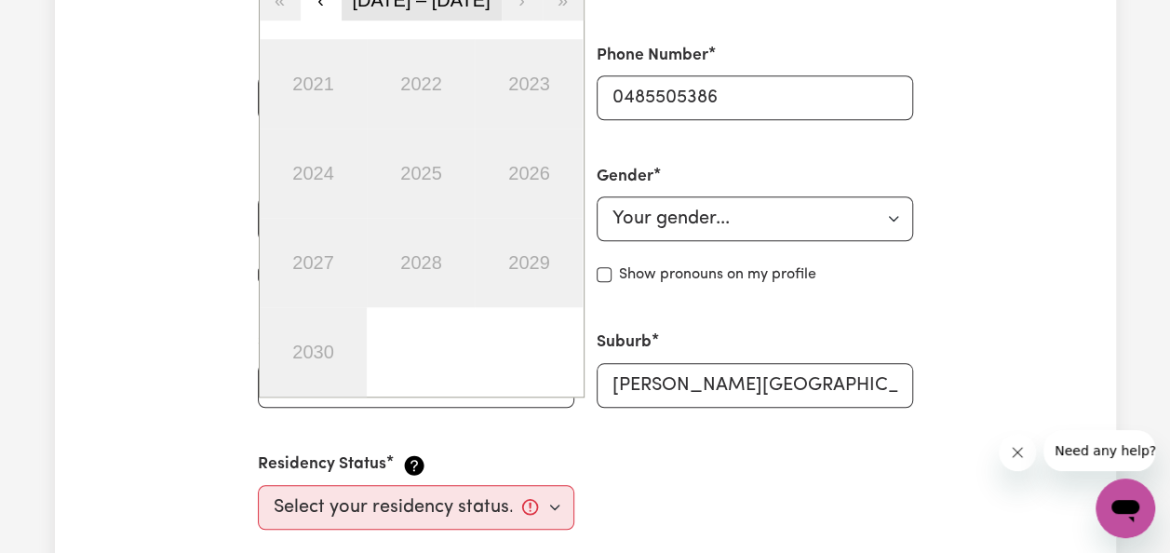
scroll to position [591, 0]
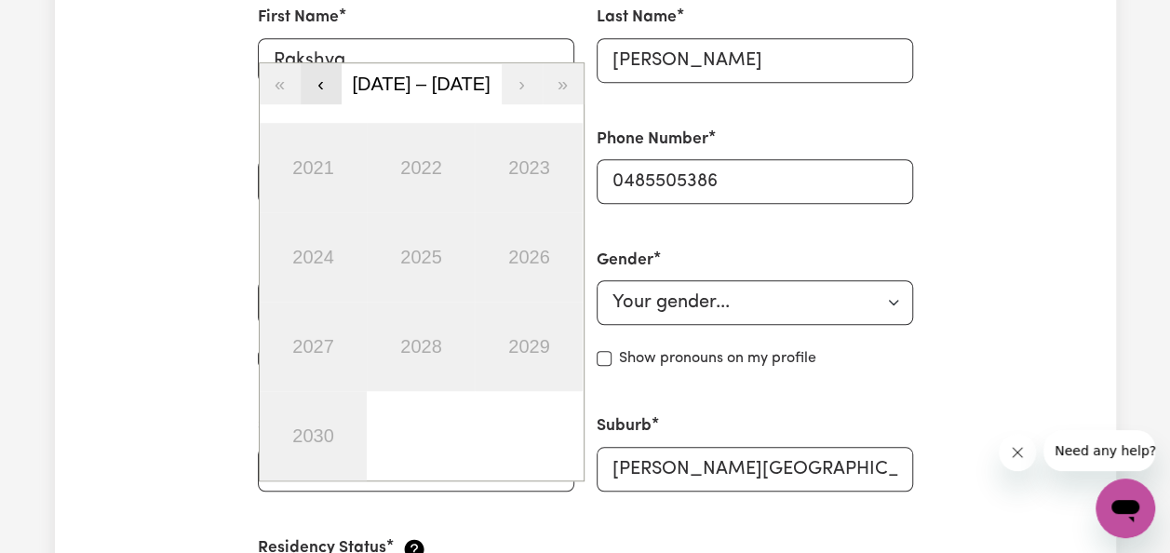
click at [324, 81] on button "‹" at bounding box center [321, 83] width 41 height 41
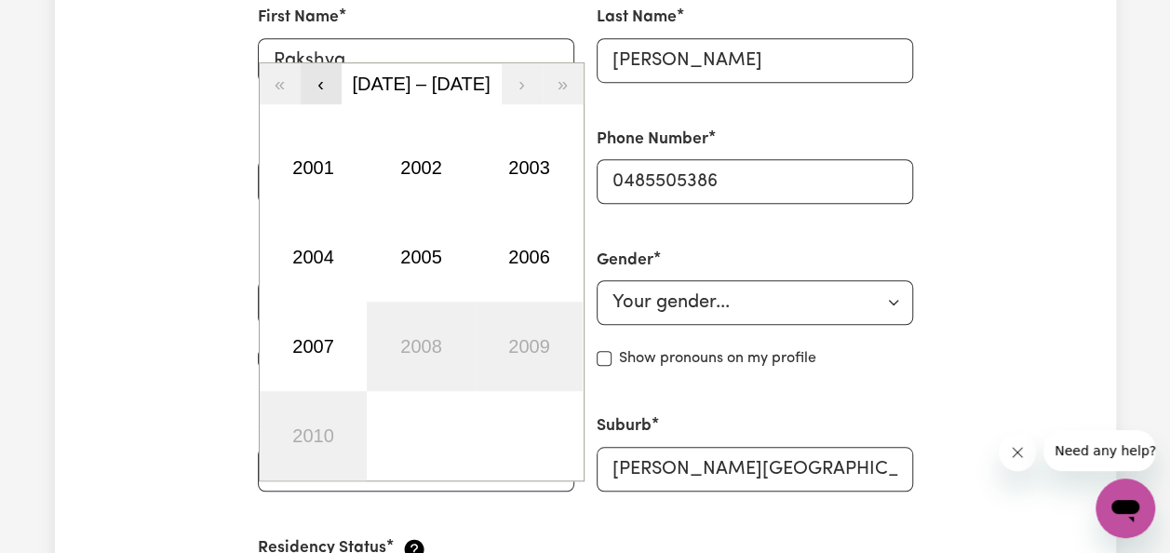
click at [324, 81] on button "‹" at bounding box center [321, 83] width 41 height 41
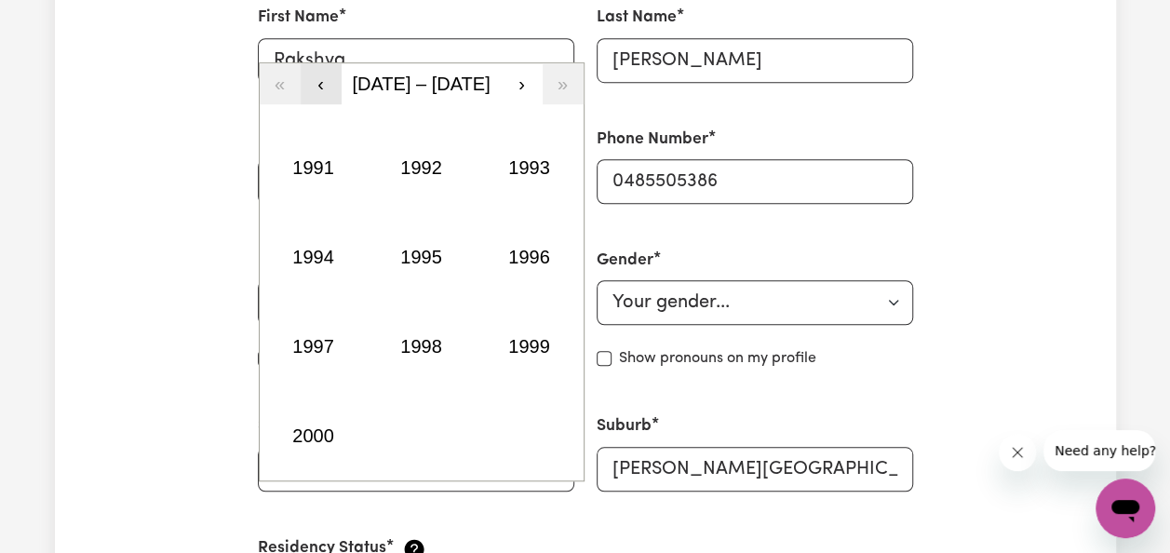
click at [324, 81] on button "‹" at bounding box center [321, 83] width 41 height 41
click at [525, 95] on button "›" at bounding box center [522, 83] width 41 height 41
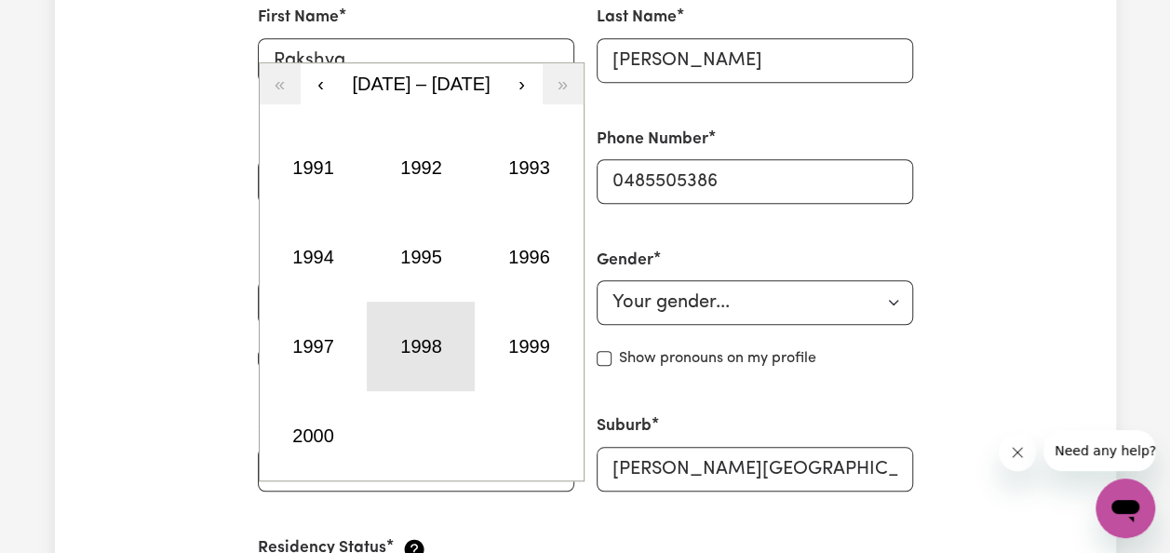
click at [415, 333] on button "1998" at bounding box center [421, 345] width 108 height 89
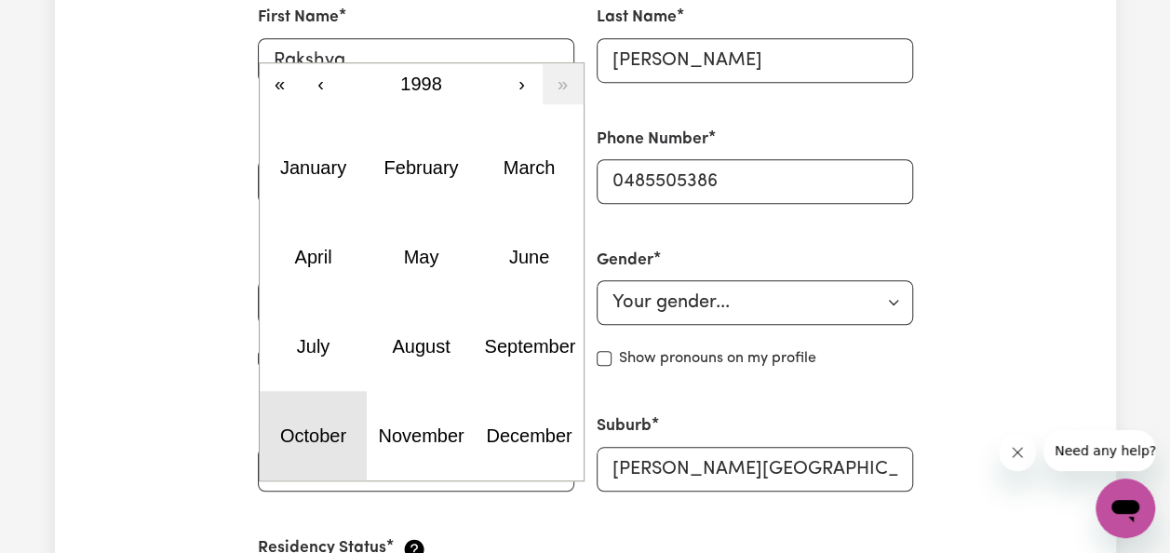
click at [311, 418] on button "October" at bounding box center [314, 435] width 108 height 89
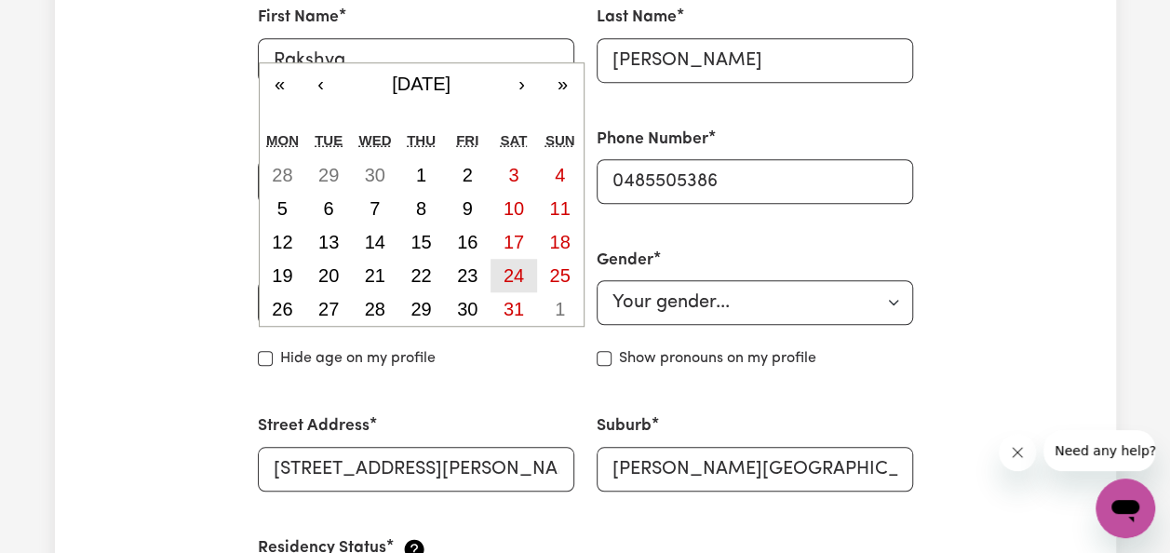
click at [516, 265] on abbr "24" at bounding box center [513, 275] width 20 height 20
type input "[DATE]"
type input "24"
type input "10"
type input "1998"
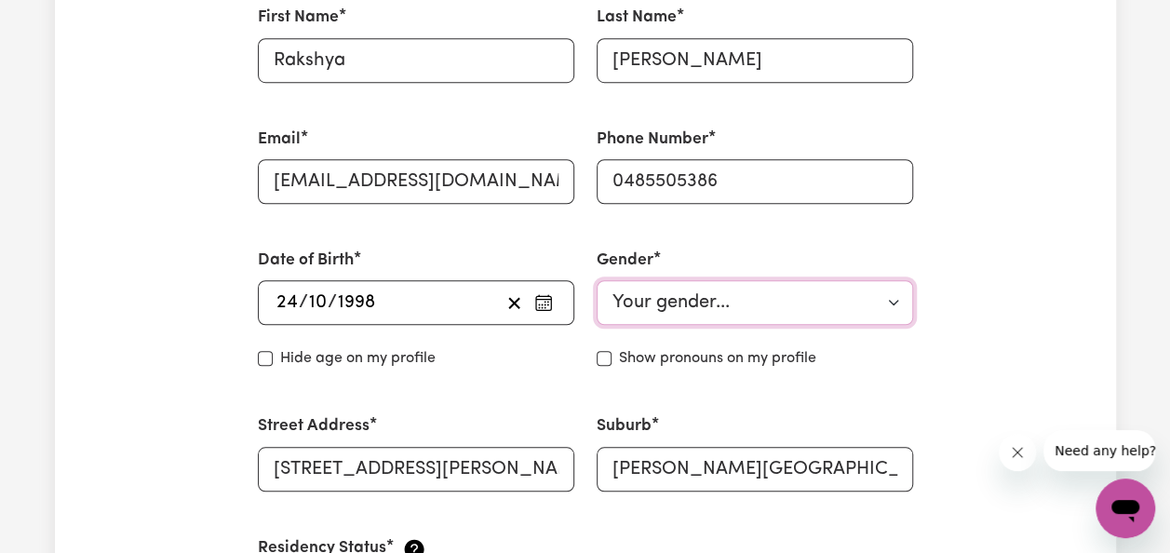
click at [650, 292] on select "Your gender... [DEMOGRAPHIC_DATA] [DEMOGRAPHIC_DATA] [DEMOGRAPHIC_DATA] Other P…" at bounding box center [754, 302] width 316 height 45
select select "[DEMOGRAPHIC_DATA]"
click at [596, 280] on select "Your gender... [DEMOGRAPHIC_DATA] [DEMOGRAPHIC_DATA] [DEMOGRAPHIC_DATA] Other P…" at bounding box center [754, 302] width 316 height 45
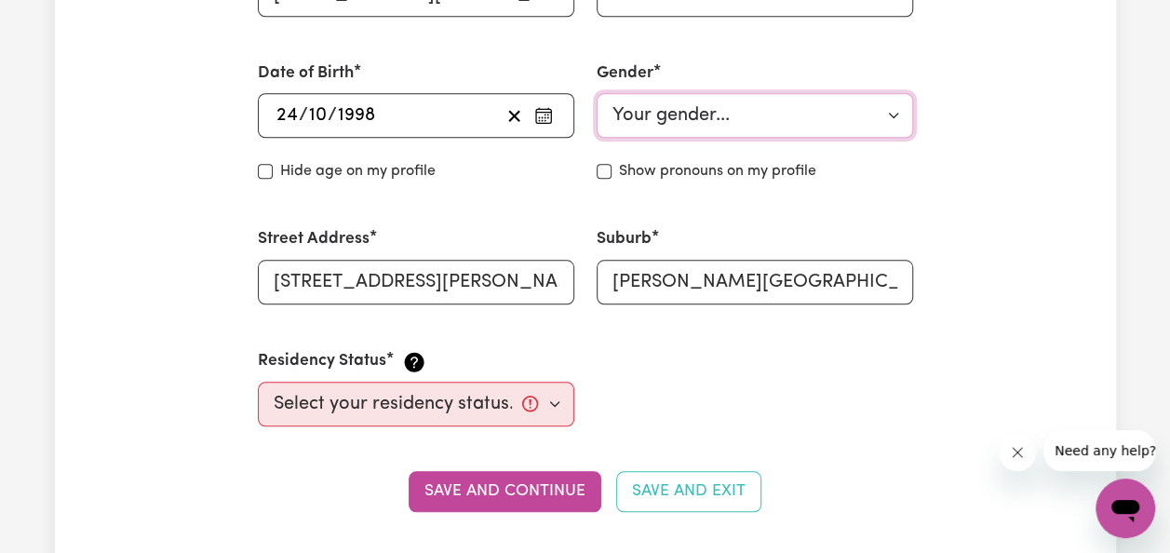
scroll to position [785, 0]
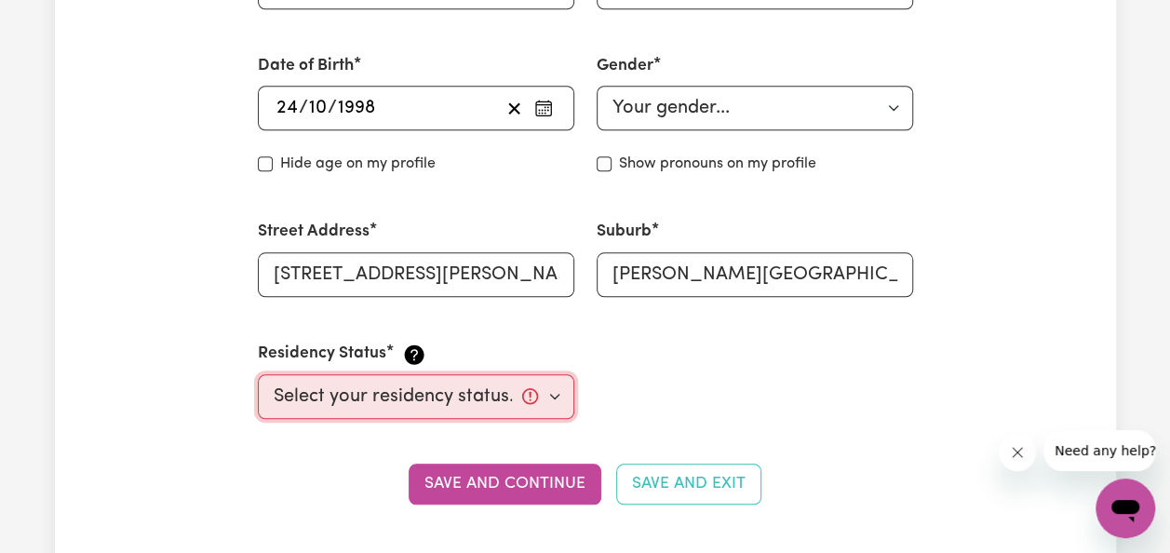
click at [556, 395] on select "Select your residency status... [DEMOGRAPHIC_DATA] citizen Australian PR [DEMOG…" at bounding box center [416, 396] width 316 height 45
select select "Student Visa"
click at [258, 374] on select "Select your residency status... [DEMOGRAPHIC_DATA] citizen Australian PR [DEMOG…" at bounding box center [416, 396] width 316 height 45
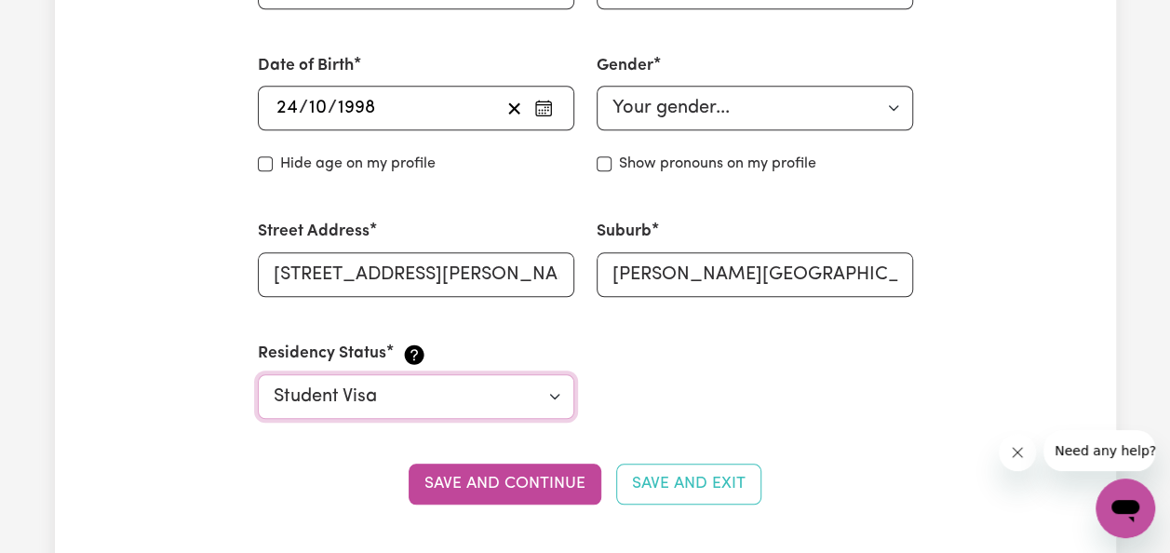
click at [557, 389] on select "Select your residency status... [DEMOGRAPHIC_DATA] citizen Australian PR [DEMOG…" at bounding box center [416, 396] width 316 height 45
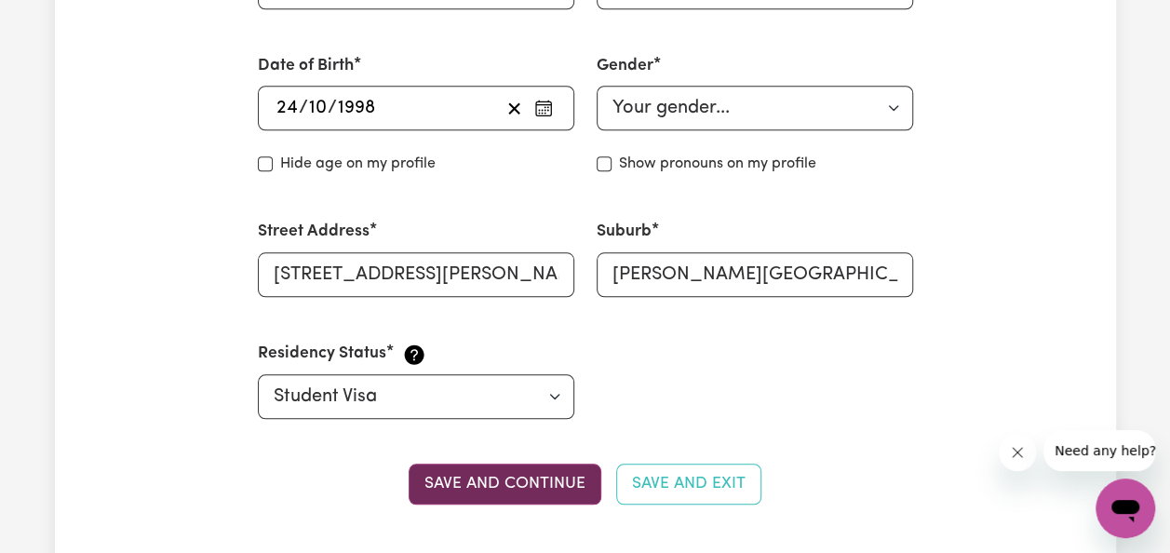
click at [505, 491] on button "Save and continue" at bounding box center [505, 483] width 193 height 41
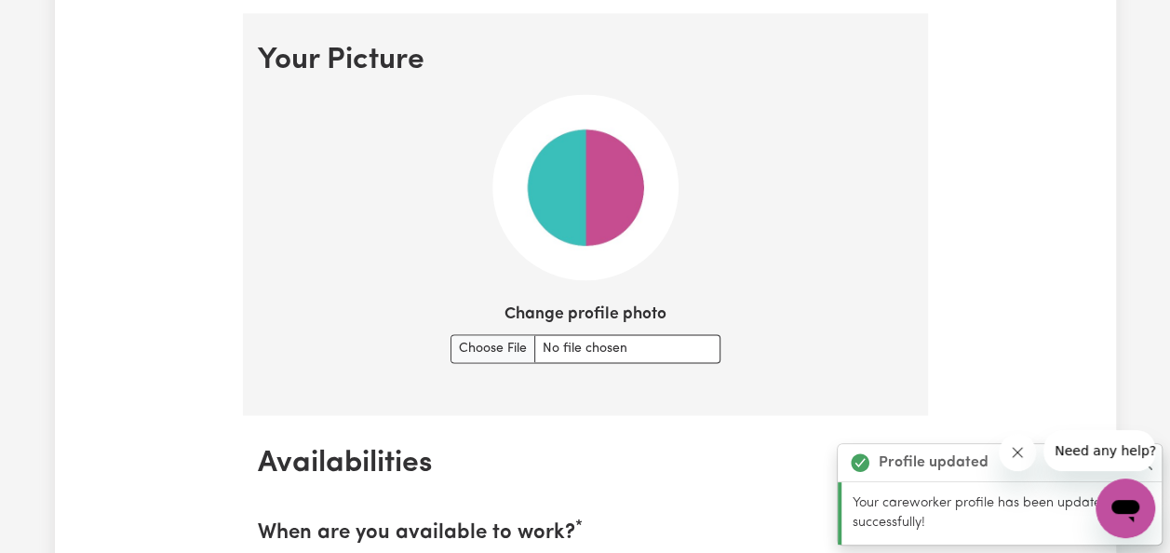
scroll to position [1340, 0]
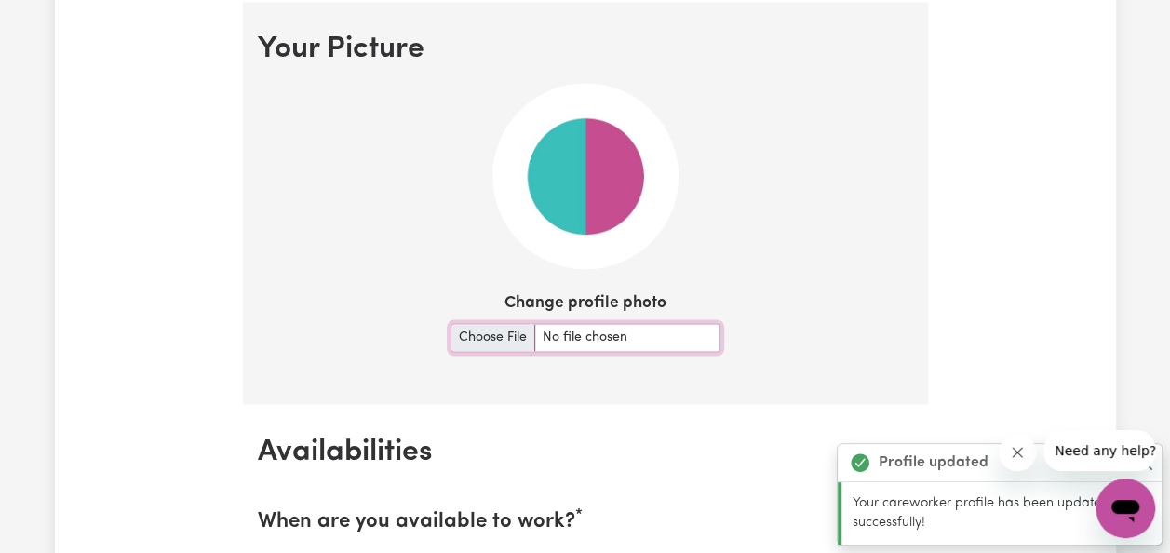
click at [503, 338] on input "Change profile photo" at bounding box center [585, 337] width 270 height 29
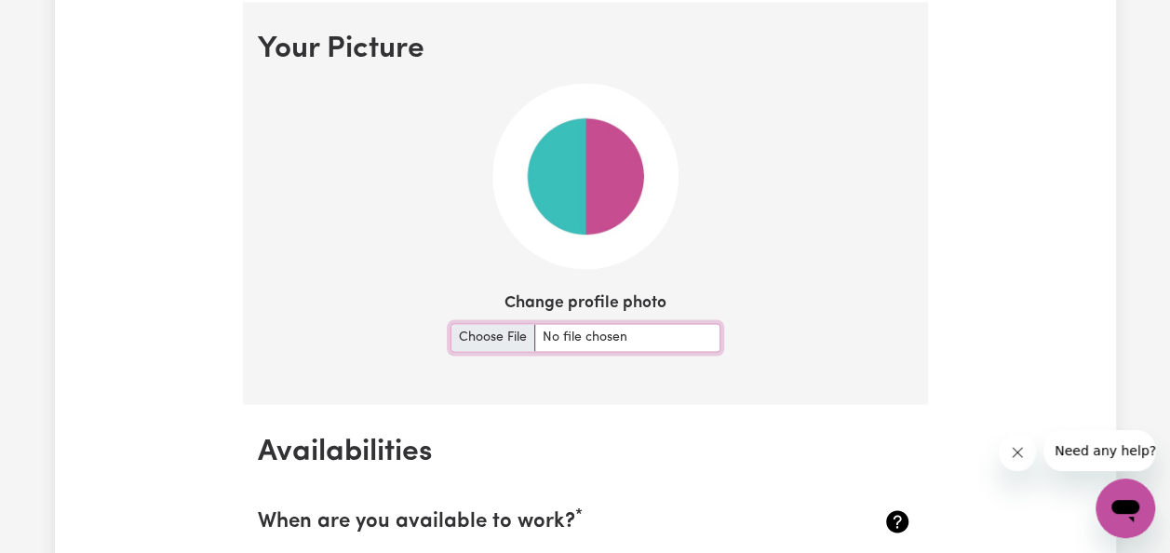
type input "C:\fakepath\image_123650291 (11).JPG"
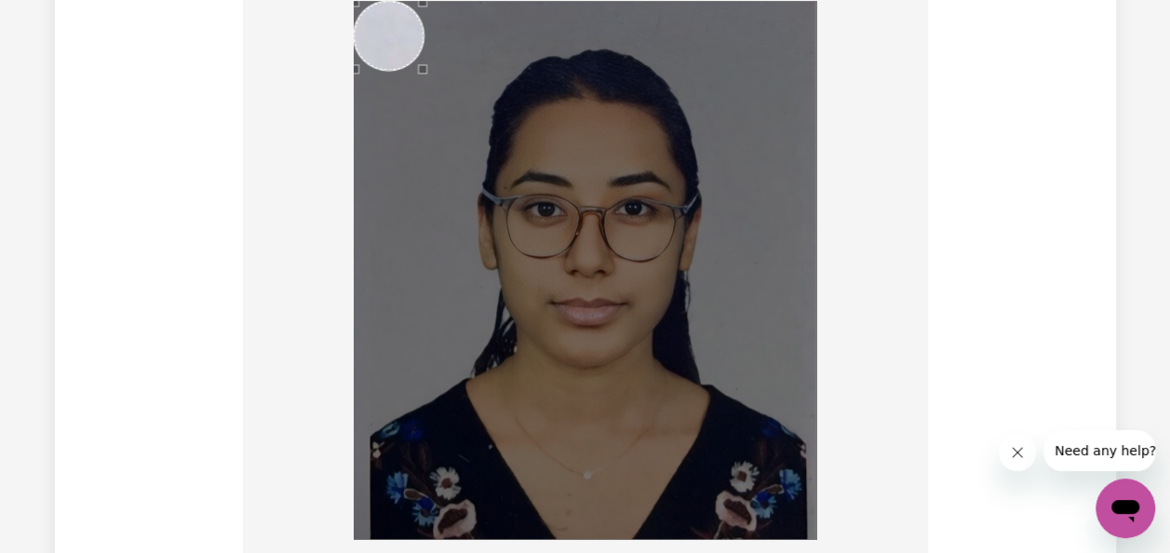
scroll to position [1416, 0]
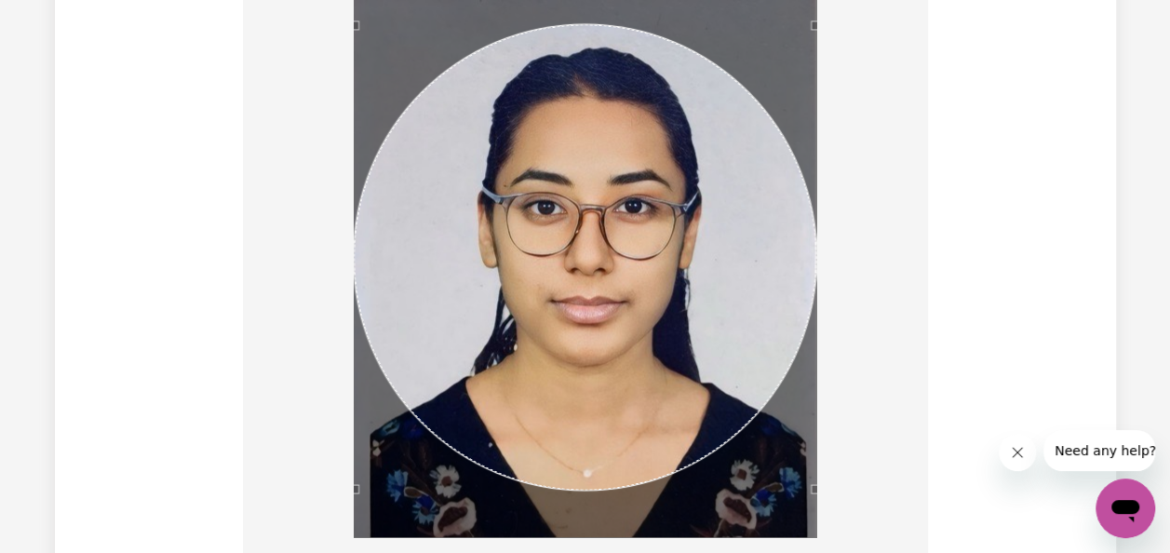
click at [670, 357] on div "Use the arrow keys to move the crop selection area" at bounding box center [585, 256] width 462 height 465
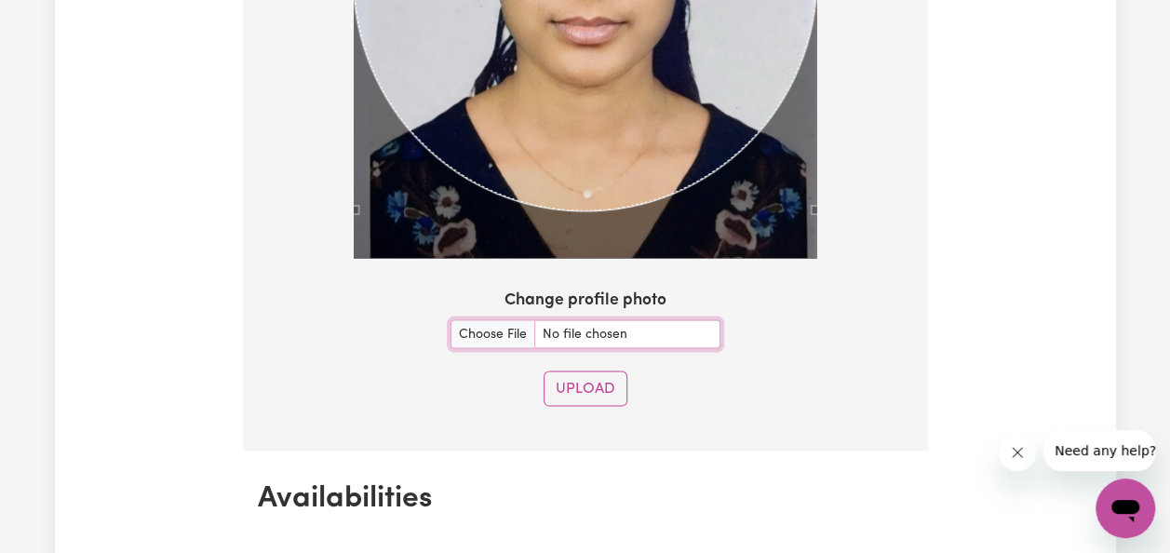
scroll to position [1826, 0]
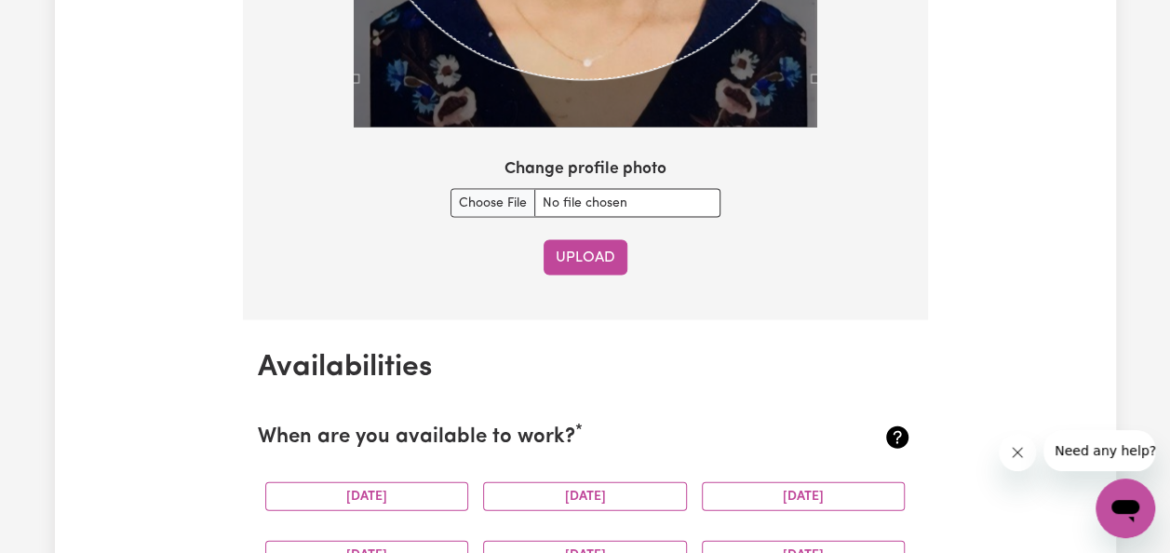
click at [588, 256] on button "Upload" at bounding box center [585, 257] width 84 height 35
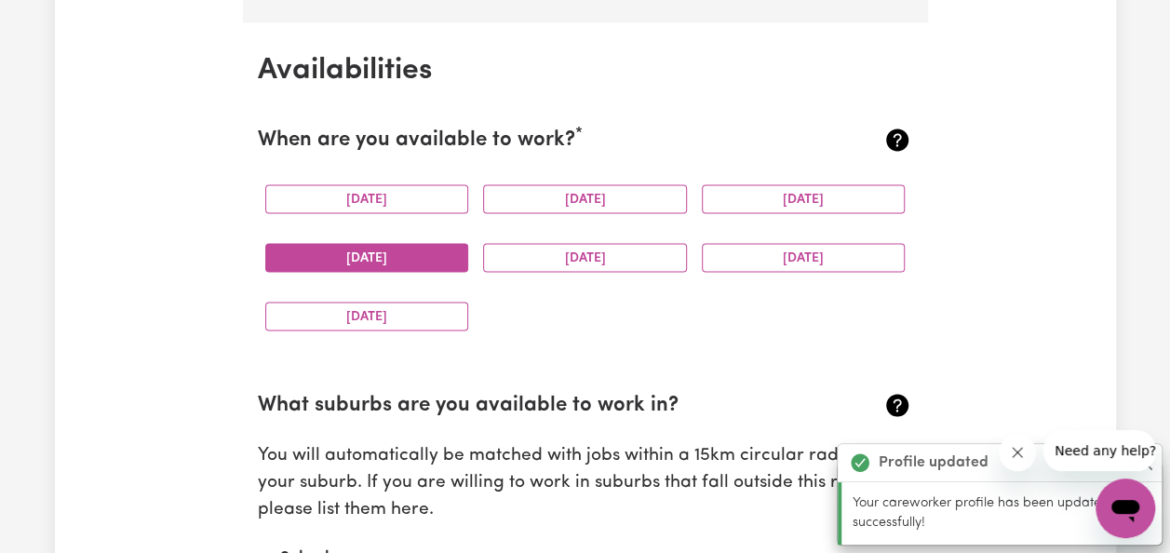
scroll to position [1742, 0]
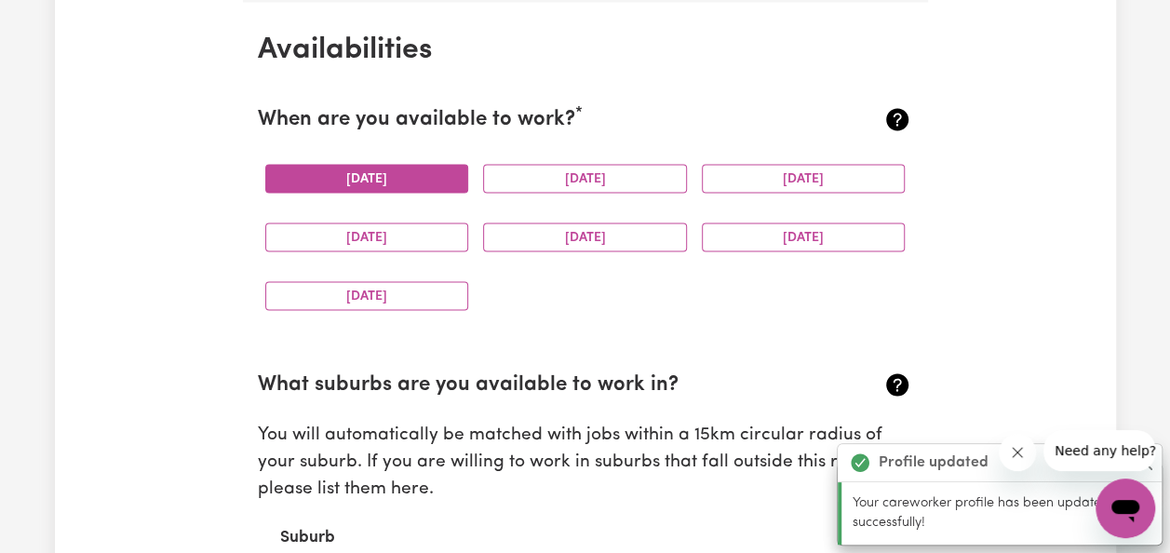
click at [421, 184] on button "[DATE]" at bounding box center [367, 178] width 204 height 29
click at [770, 177] on button "[DATE]" at bounding box center [804, 178] width 204 height 29
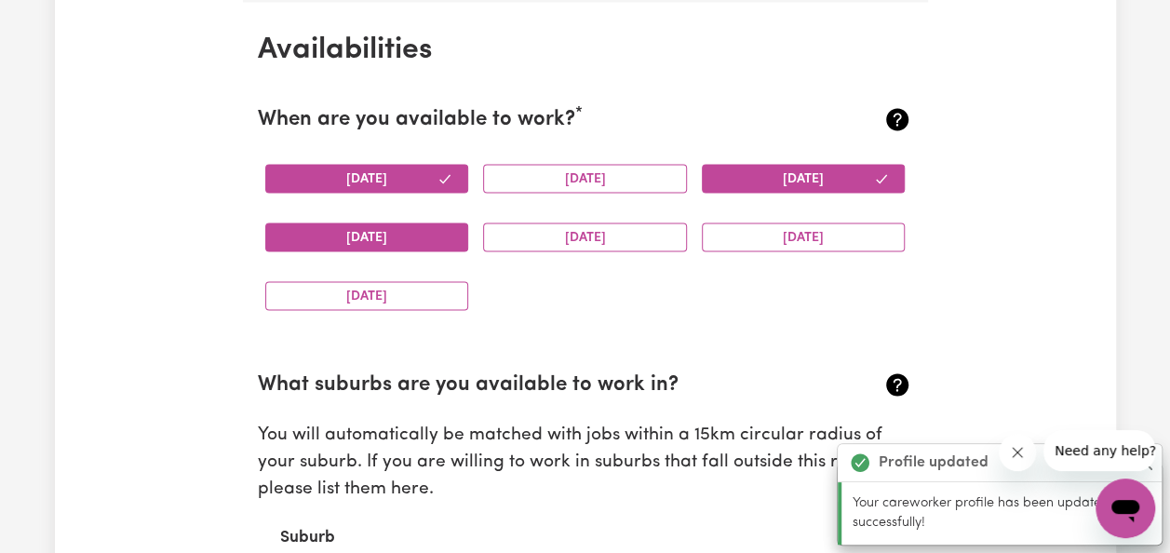
click at [417, 233] on button "[DATE]" at bounding box center [367, 236] width 204 height 29
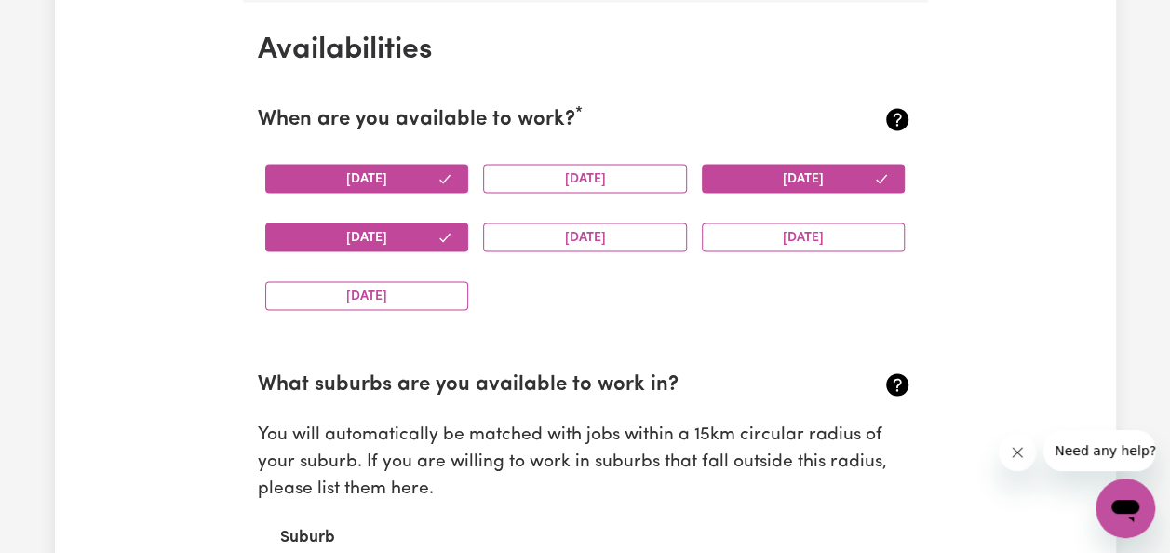
click at [521, 248] on div "[DATE]" at bounding box center [585, 237] width 219 height 59
click at [542, 239] on button "[DATE]" at bounding box center [585, 236] width 204 height 29
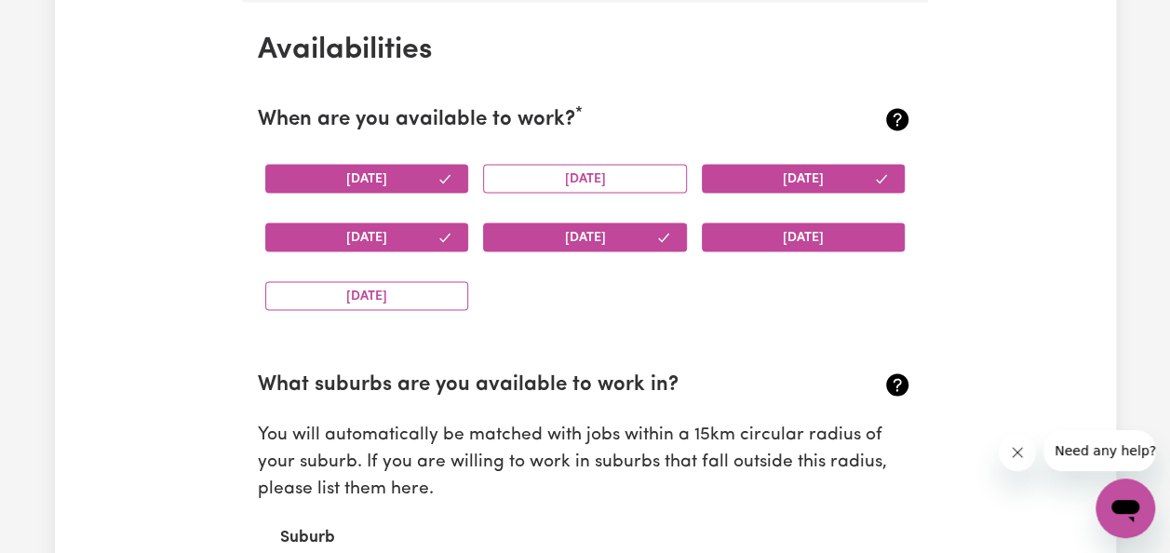
click at [776, 239] on button "[DATE]" at bounding box center [804, 236] width 204 height 29
click at [751, 234] on button "[DATE]" at bounding box center [804, 236] width 204 height 29
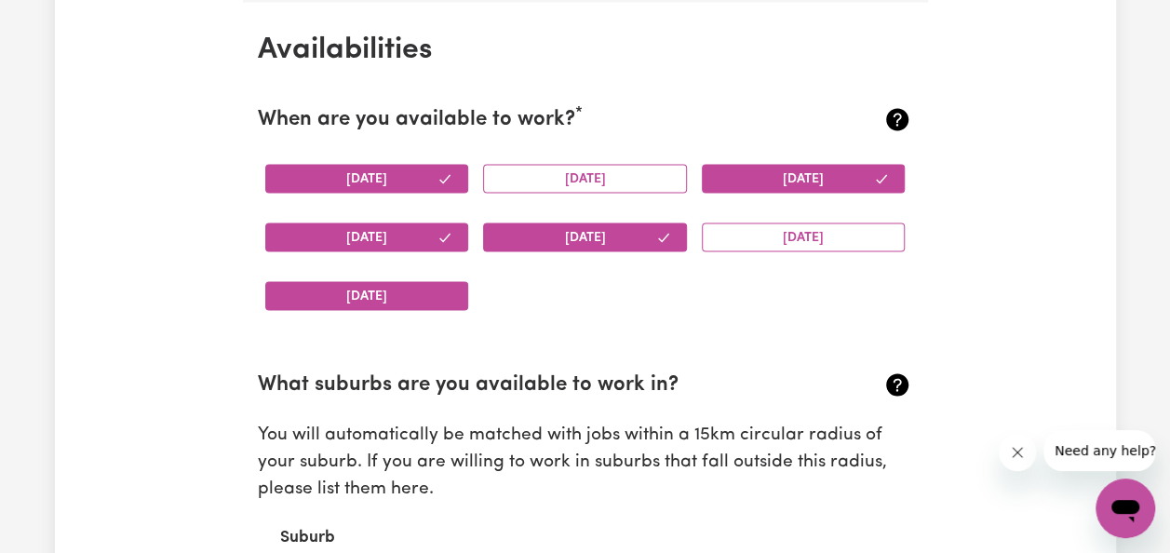
click at [416, 296] on button "[DATE]" at bounding box center [367, 295] width 204 height 29
click at [435, 292] on button "[DATE]" at bounding box center [367, 295] width 204 height 29
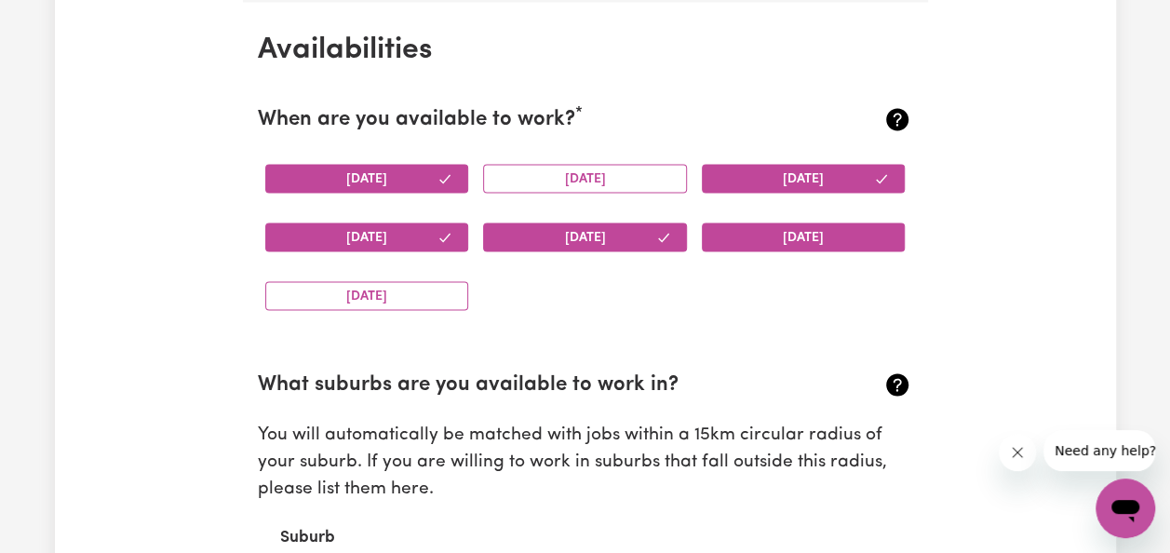
click at [780, 240] on button "[DATE]" at bounding box center [804, 236] width 204 height 29
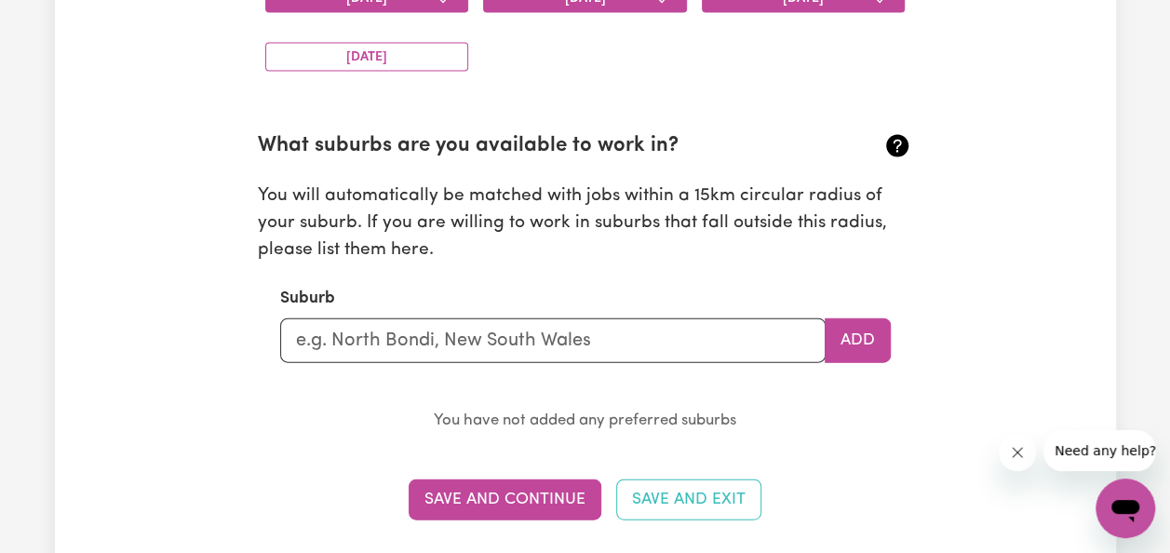
scroll to position [1999, 0]
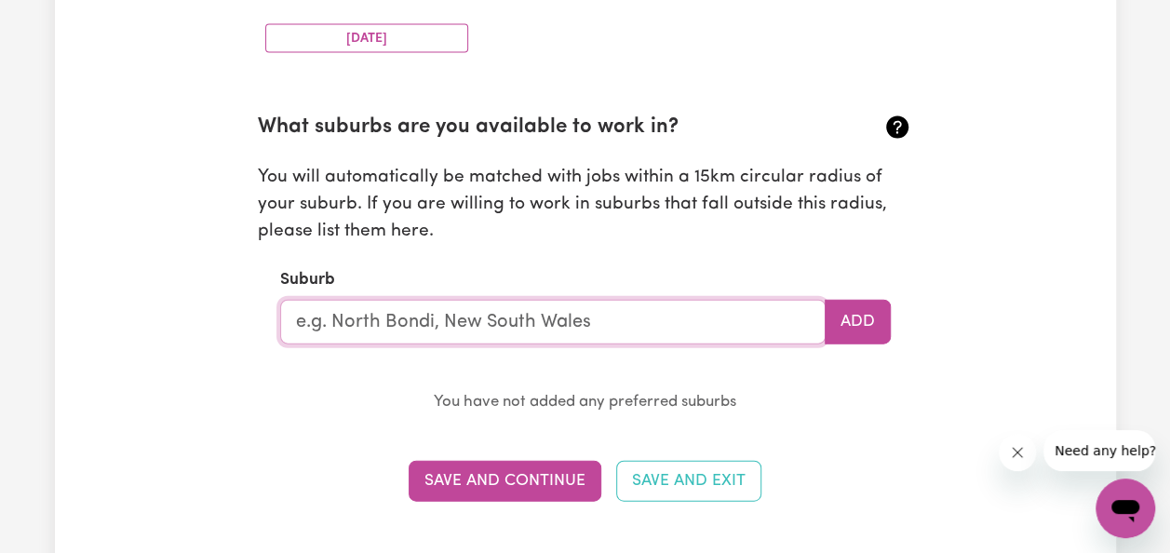
click at [601, 328] on input "text" at bounding box center [552, 322] width 545 height 45
type input "e"
type input "Edmo"
type input "[PERSON_NAME][GEOGRAPHIC_DATA], [GEOGRAPHIC_DATA], 2174"
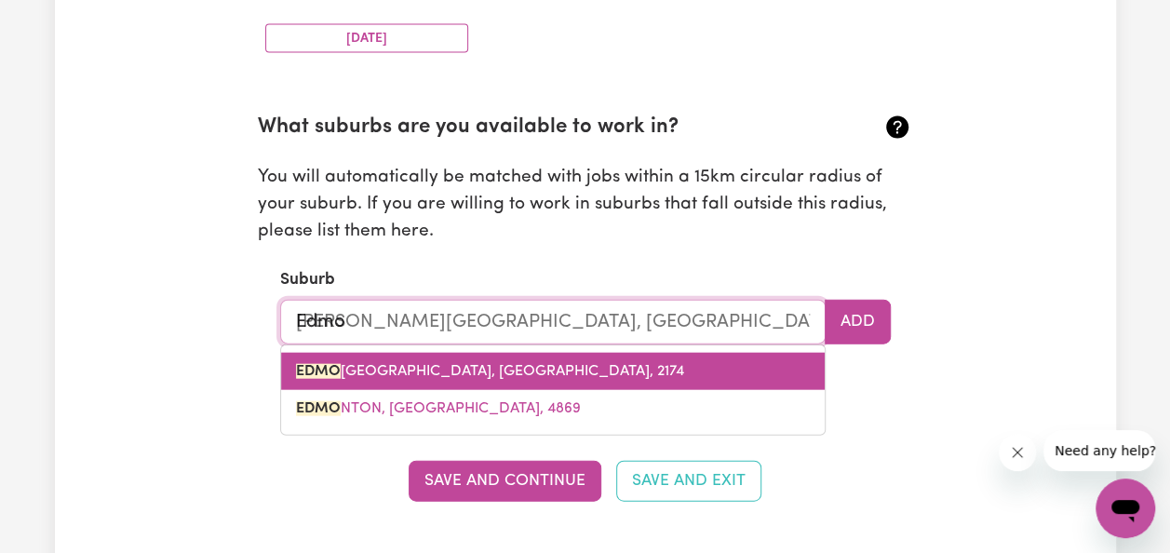
click at [508, 368] on span "[PERSON_NAME][GEOGRAPHIC_DATA], [GEOGRAPHIC_DATA], 2174" at bounding box center [490, 371] width 388 height 15
type input "[PERSON_NAME][GEOGRAPHIC_DATA], [GEOGRAPHIC_DATA], 2174"
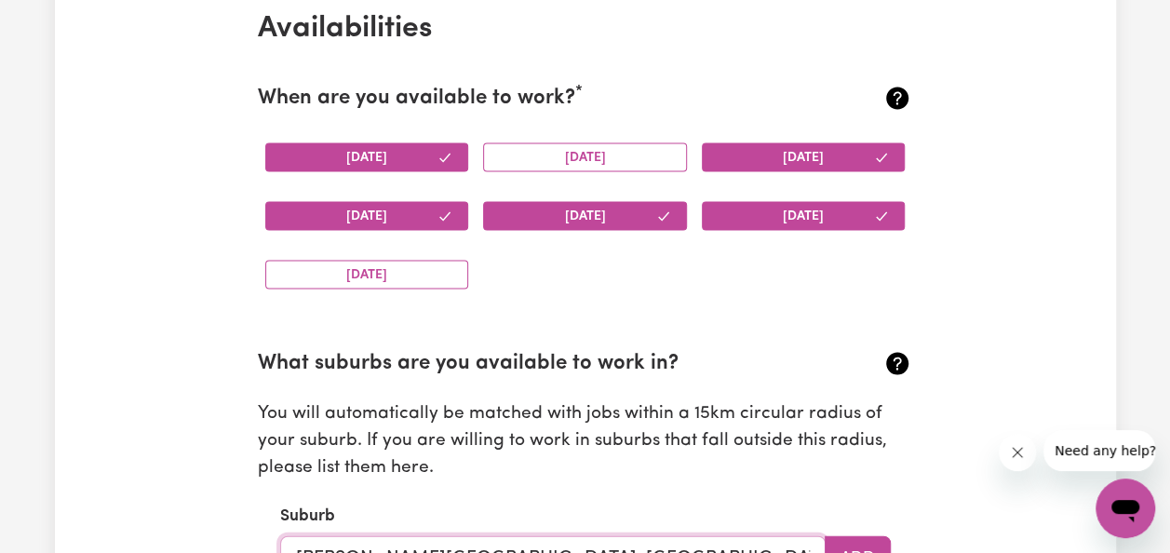
scroll to position [1761, 0]
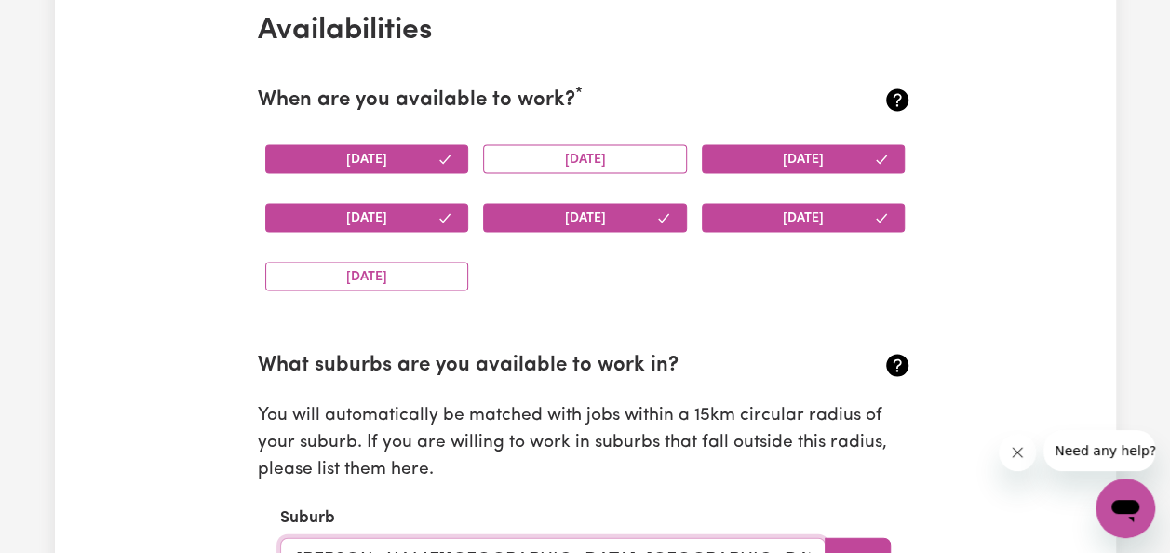
type input "[PERSON_NAME][GEOGRAPHIC_DATA], [GEOGRAPHIC_DATA], 2174"
click at [435, 160] on button "[DATE]" at bounding box center [367, 159] width 204 height 29
click at [406, 159] on button "[DATE]" at bounding box center [367, 159] width 204 height 29
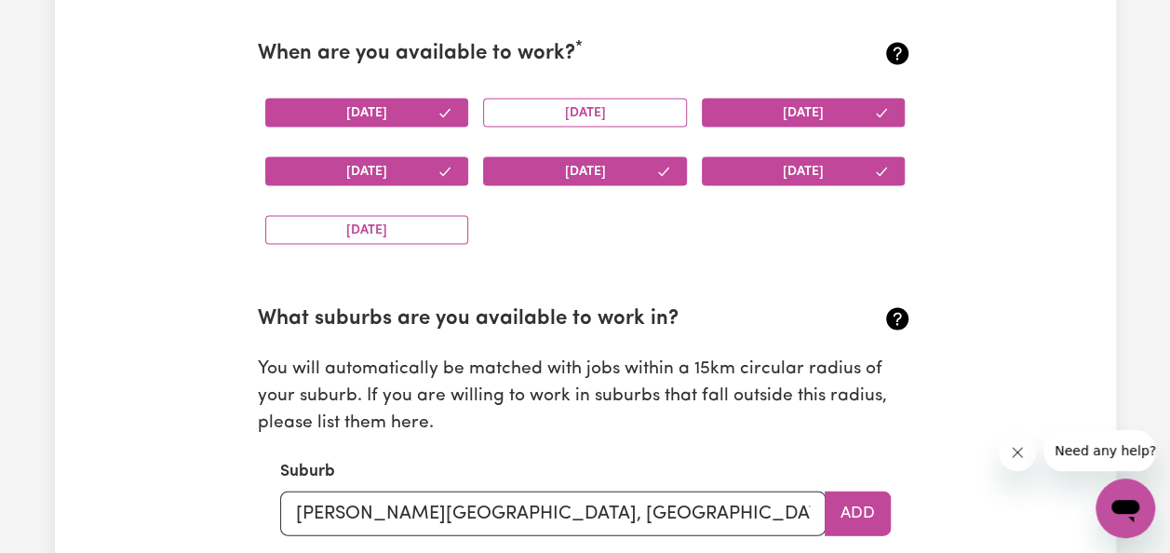
scroll to position [1807, 0]
click at [641, 166] on button "[DATE]" at bounding box center [585, 171] width 204 height 29
click at [609, 173] on button "[DATE]" at bounding box center [585, 171] width 204 height 29
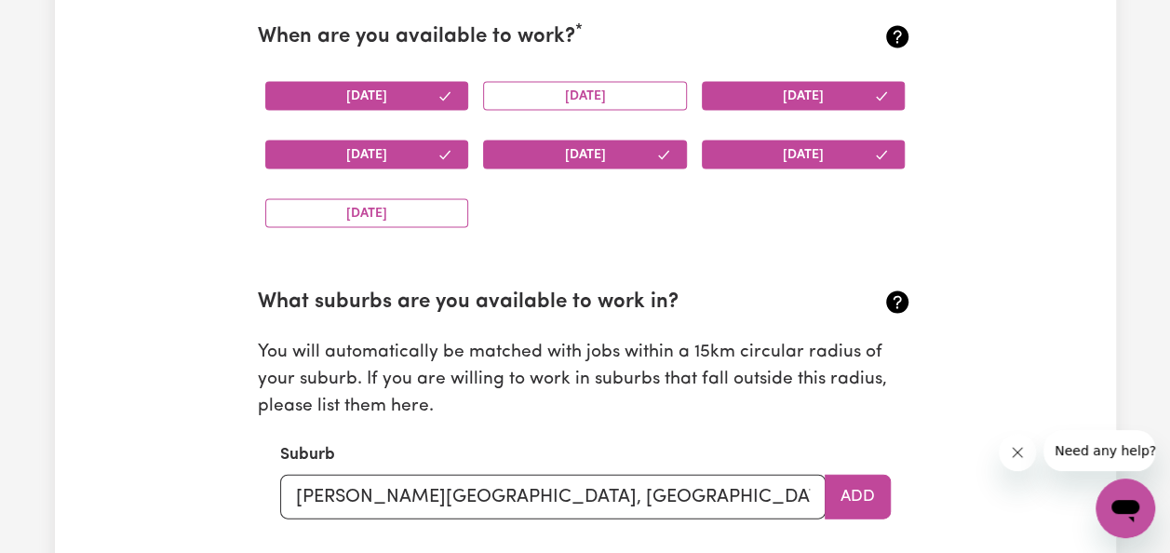
scroll to position [1816, 0]
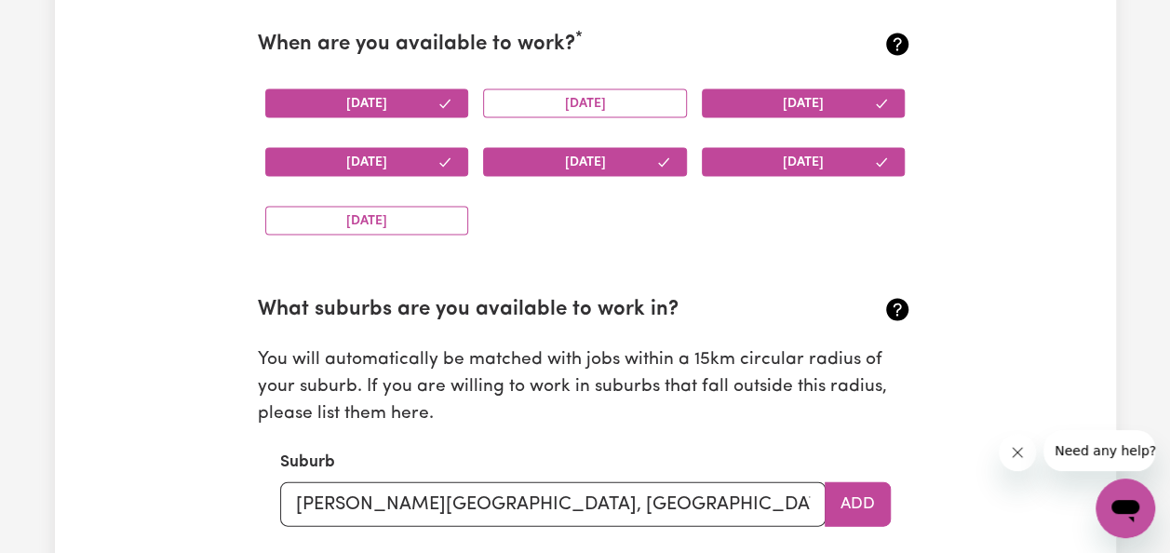
click at [591, 159] on button "[DATE]" at bounding box center [585, 162] width 204 height 29
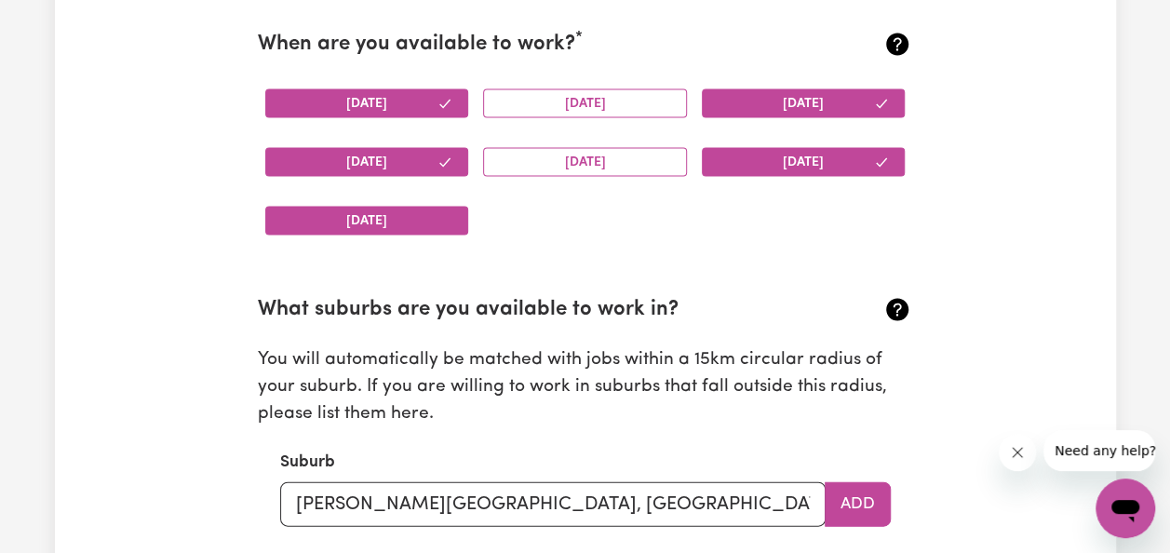
click at [437, 218] on button "[DATE]" at bounding box center [367, 221] width 204 height 29
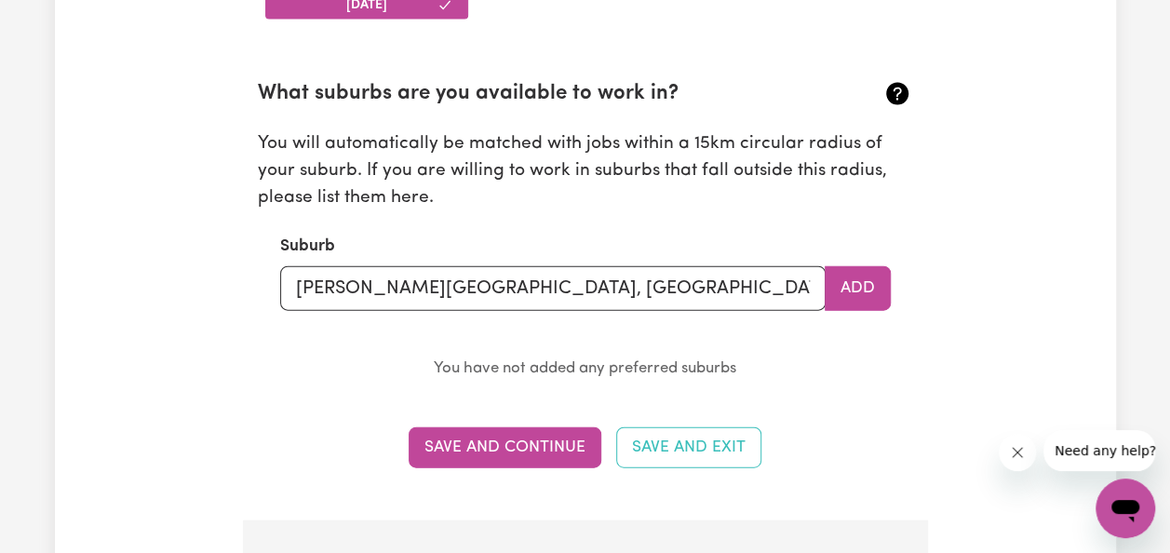
scroll to position [2049, 0]
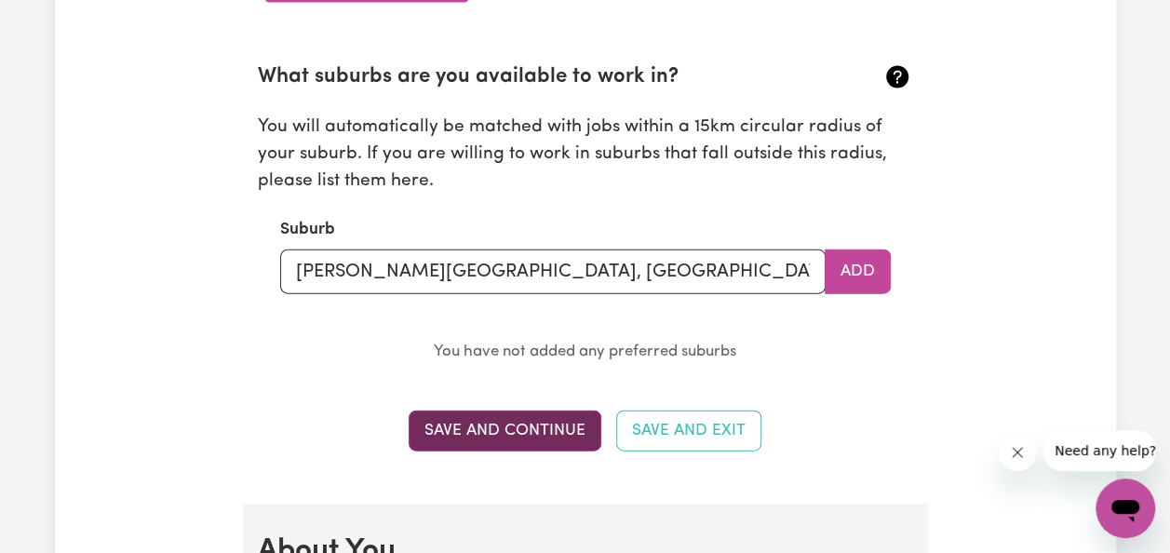
click at [514, 422] on button "Save and Continue" at bounding box center [505, 430] width 193 height 41
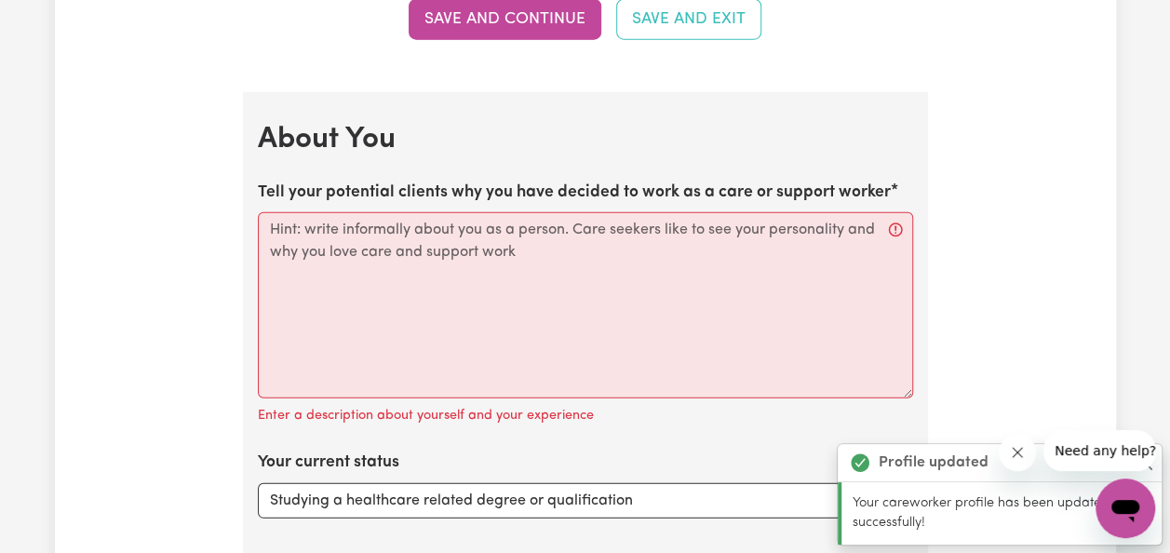
scroll to position [2549, 0]
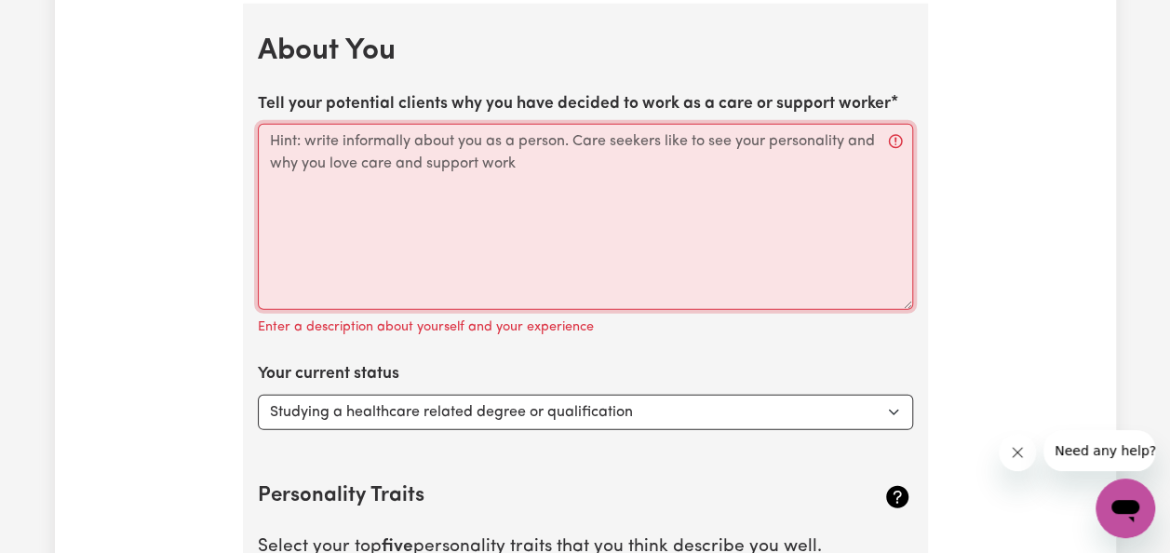
click at [460, 149] on textarea "Tell your potential clients why you have decided to work as a care or support w…" at bounding box center [585, 217] width 655 height 186
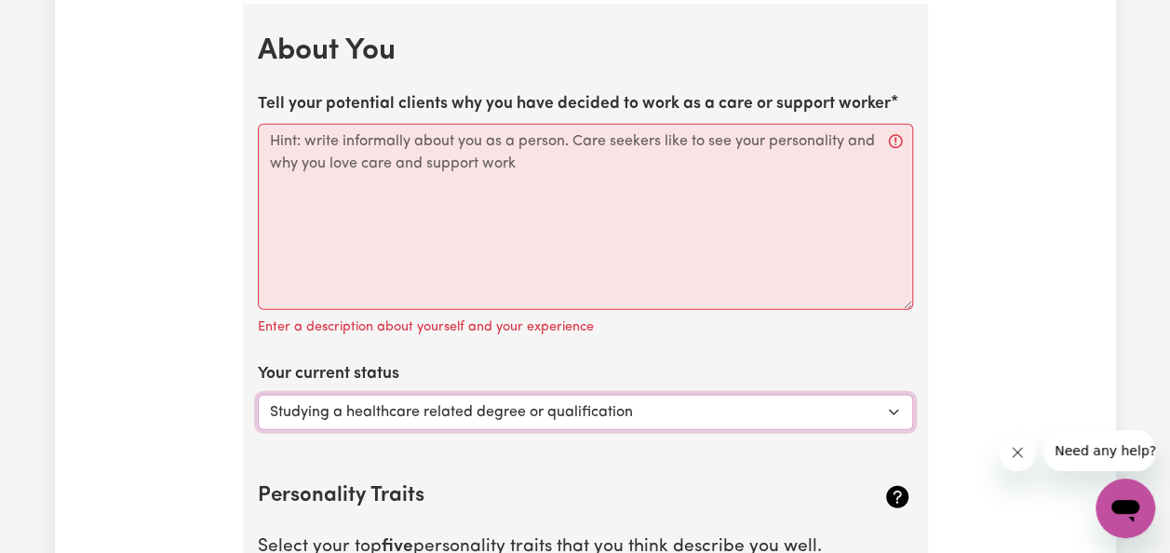
click at [889, 404] on select "Select... Studying a healthcare related degree or qualification Studying a non-…" at bounding box center [585, 412] width 655 height 35
click at [1051, 300] on div "Update Profile 1 2 3 4 5 Step 1 : Personal Details Let potential clients know w…" at bounding box center [585, 25] width 1061 height 4913
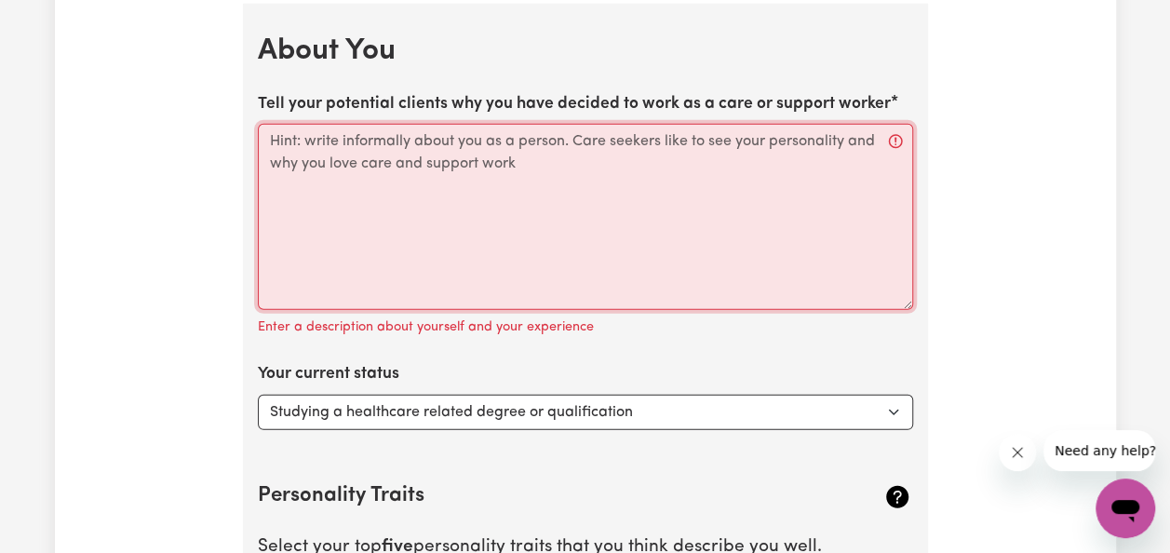
click at [344, 135] on textarea "Tell your potential clients why you have decided to work as a care or support w…" at bounding box center [585, 217] width 655 height 186
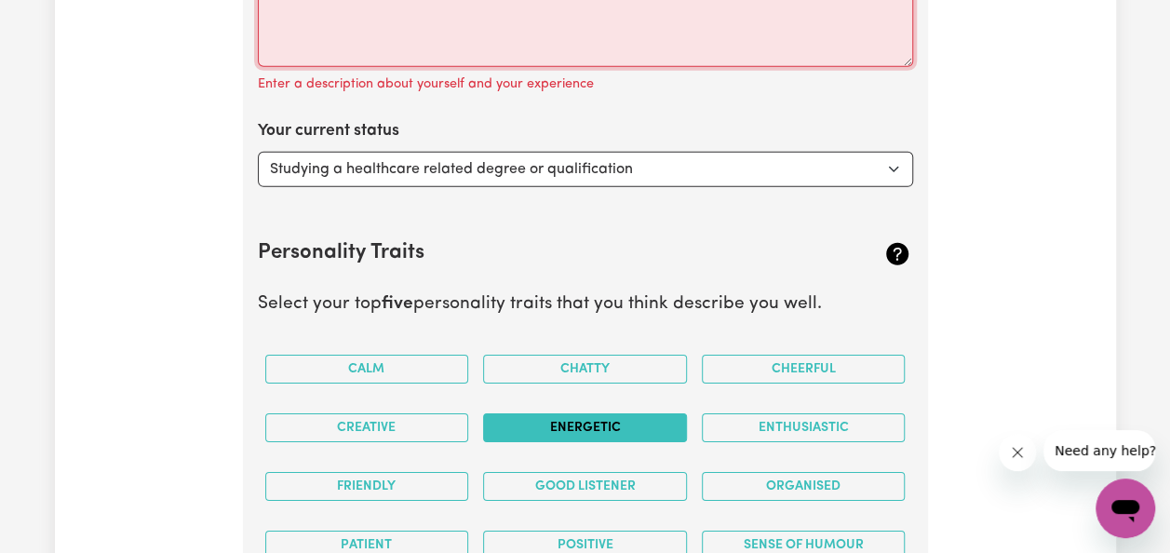
scroll to position [2841, 0]
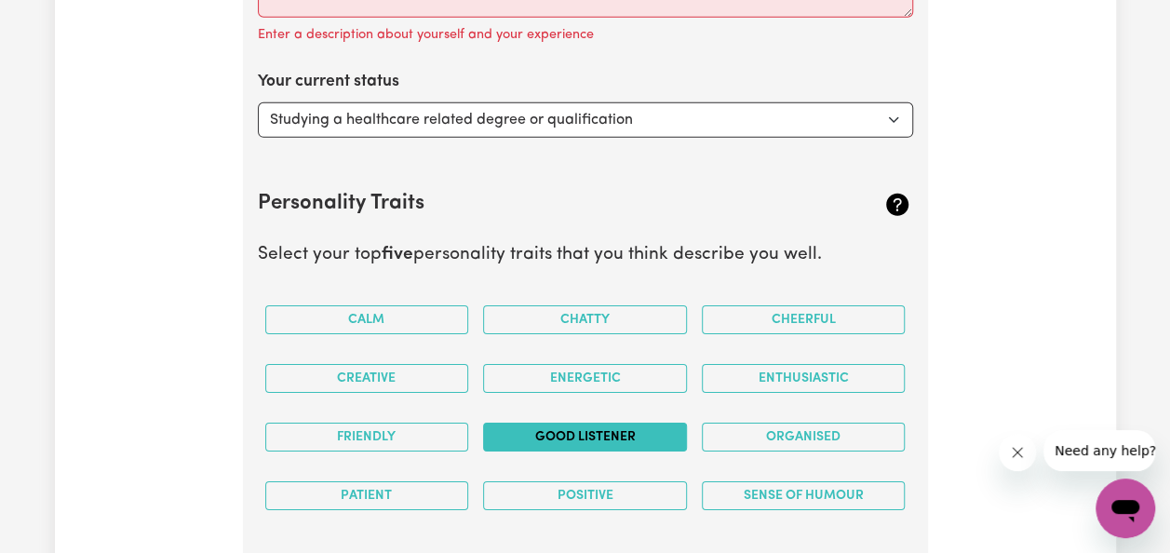
click at [596, 430] on button "Good Listener" at bounding box center [585, 436] width 204 height 29
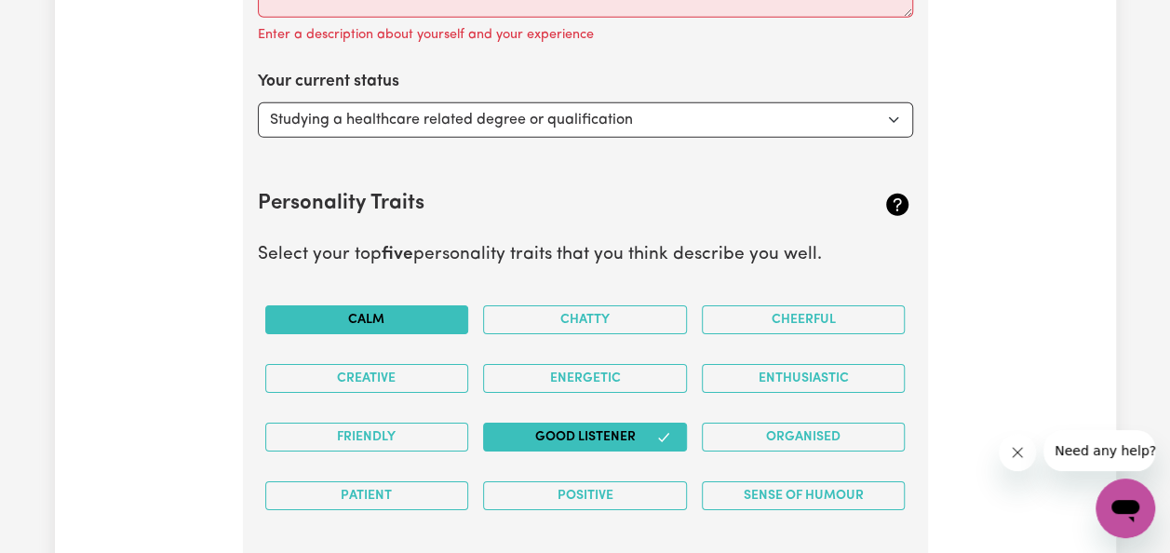
click at [430, 313] on button "Calm" at bounding box center [367, 319] width 204 height 29
click at [407, 434] on button "Friendly" at bounding box center [367, 436] width 204 height 29
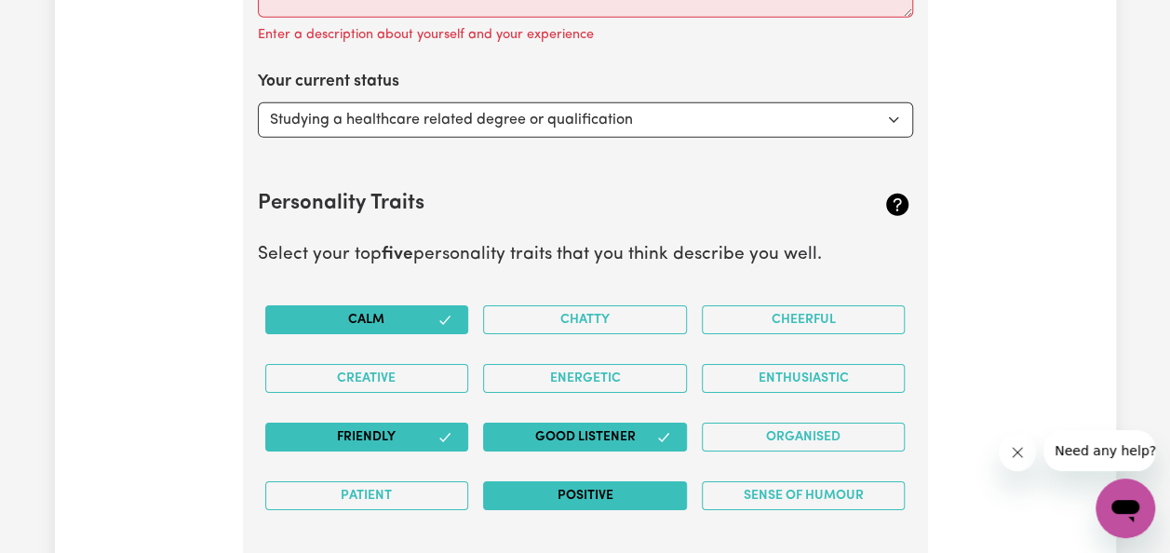
click at [593, 498] on button "Positive" at bounding box center [585, 495] width 204 height 29
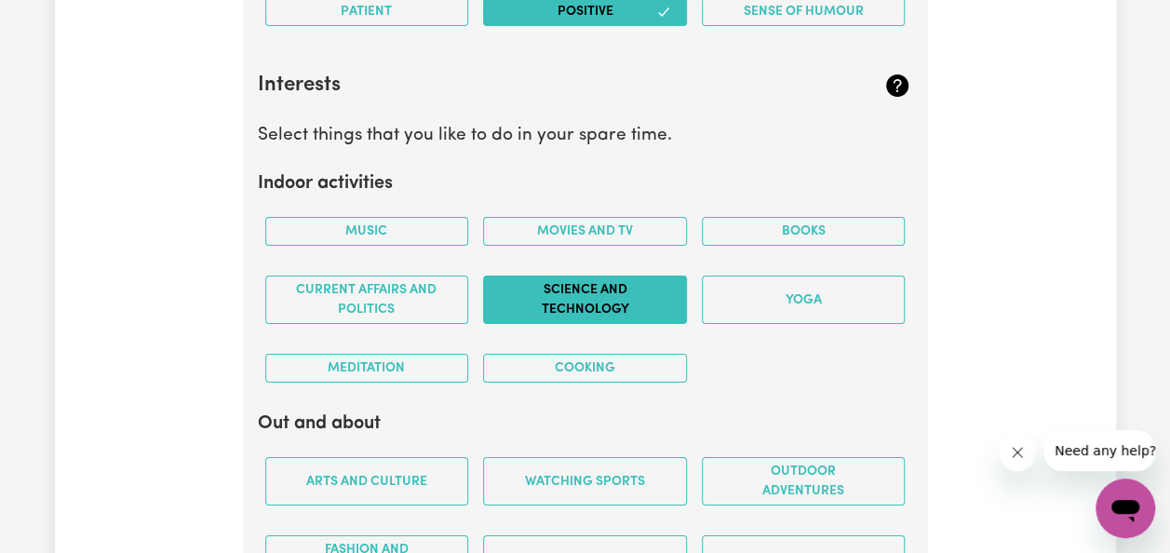
scroll to position [3329, 0]
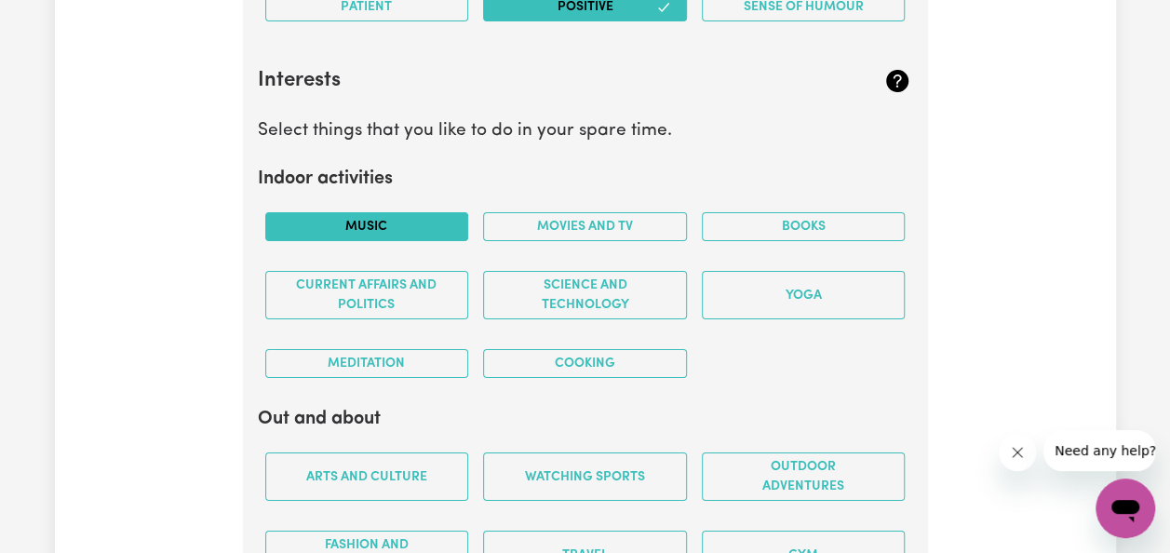
click at [441, 219] on button "Music" at bounding box center [367, 226] width 204 height 29
click at [601, 218] on button "Movies and TV" at bounding box center [585, 226] width 204 height 29
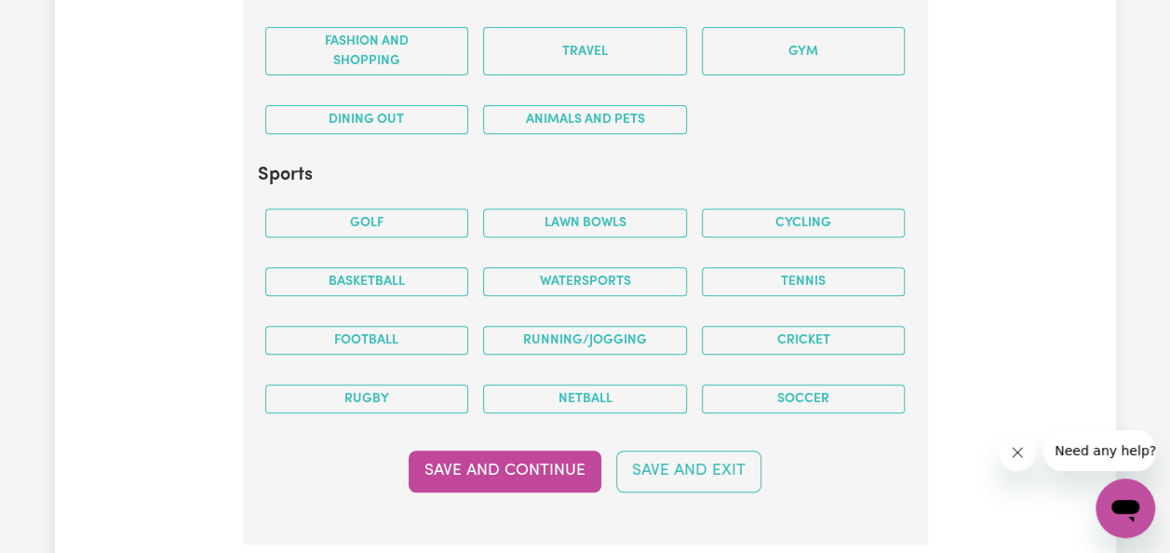
scroll to position [3841, 0]
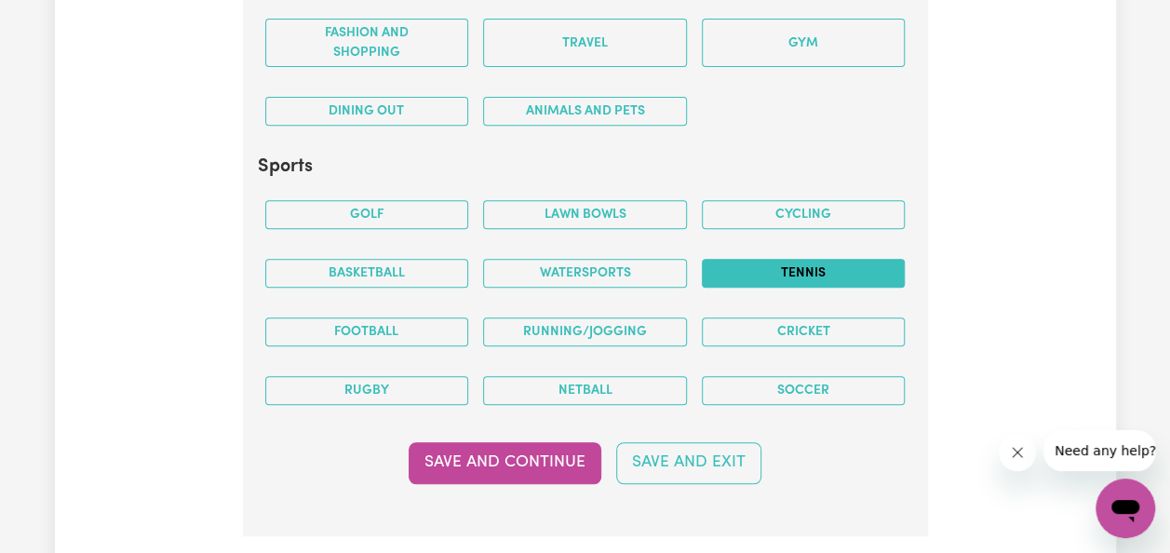
click at [790, 259] on button "Tennis" at bounding box center [804, 273] width 204 height 29
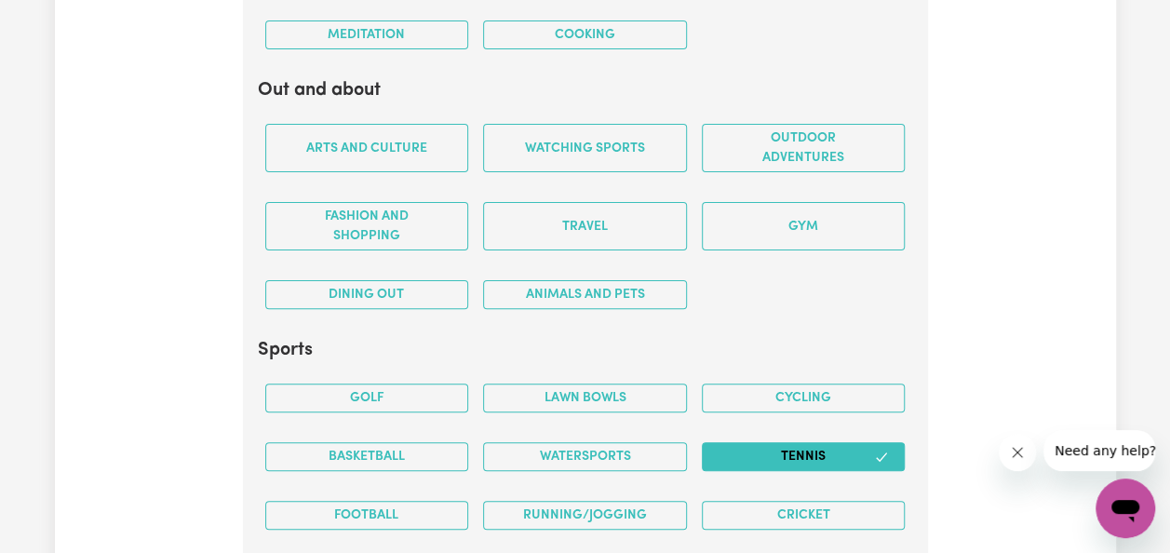
scroll to position [3630, 0]
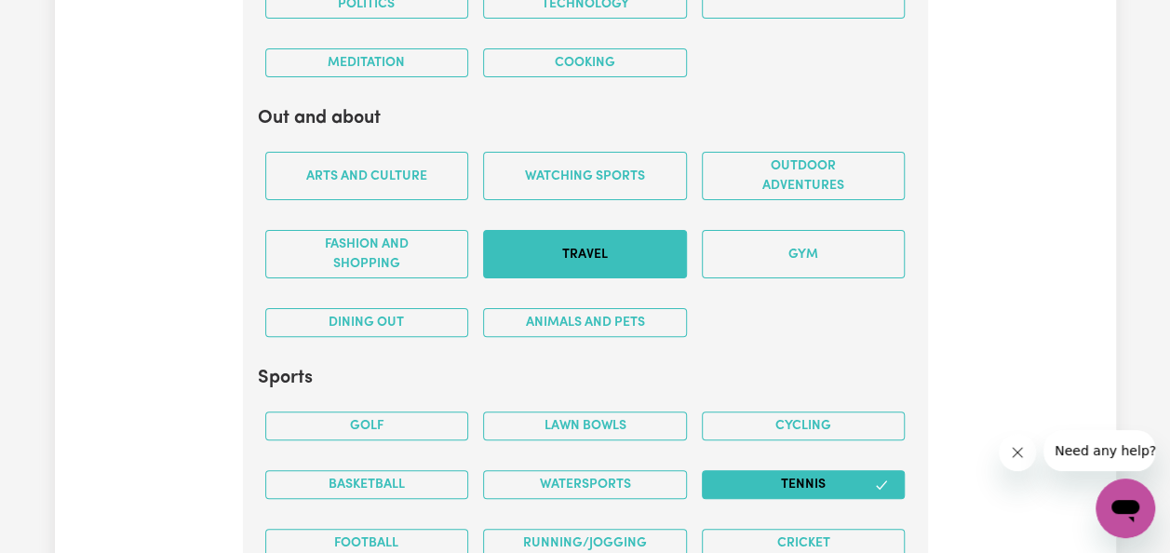
click at [601, 248] on button "Travel" at bounding box center [585, 254] width 204 height 48
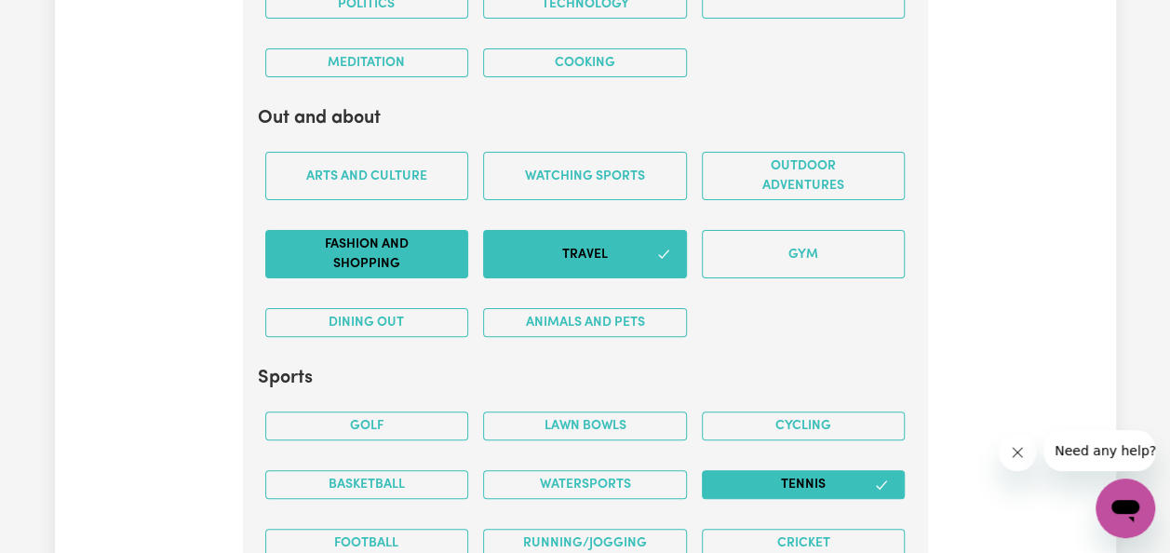
click at [402, 242] on button "Fashion and shopping" at bounding box center [367, 254] width 204 height 48
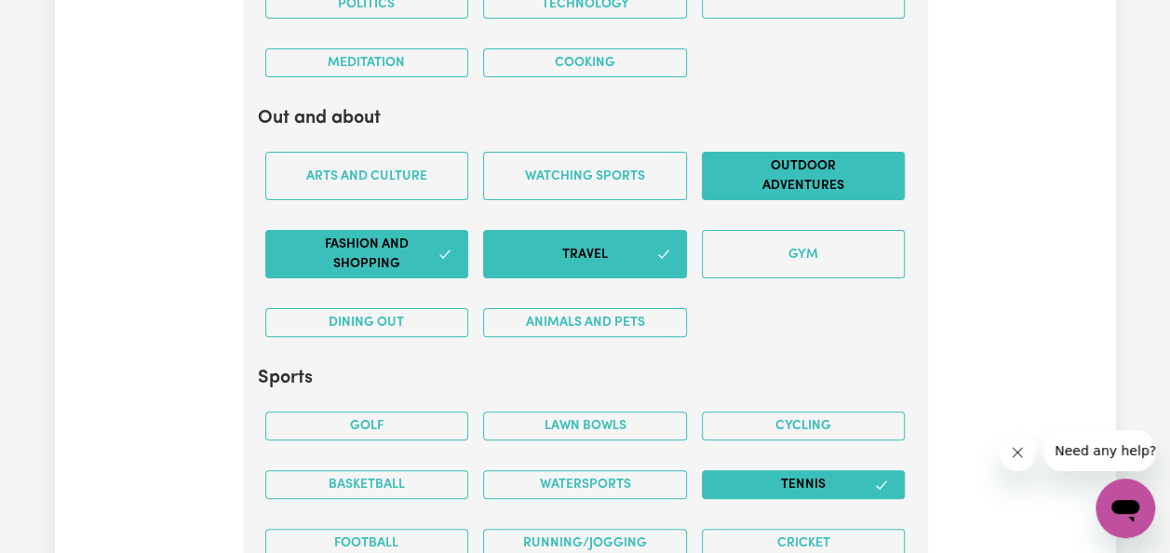
click at [767, 173] on button "Outdoor adventures" at bounding box center [804, 176] width 204 height 48
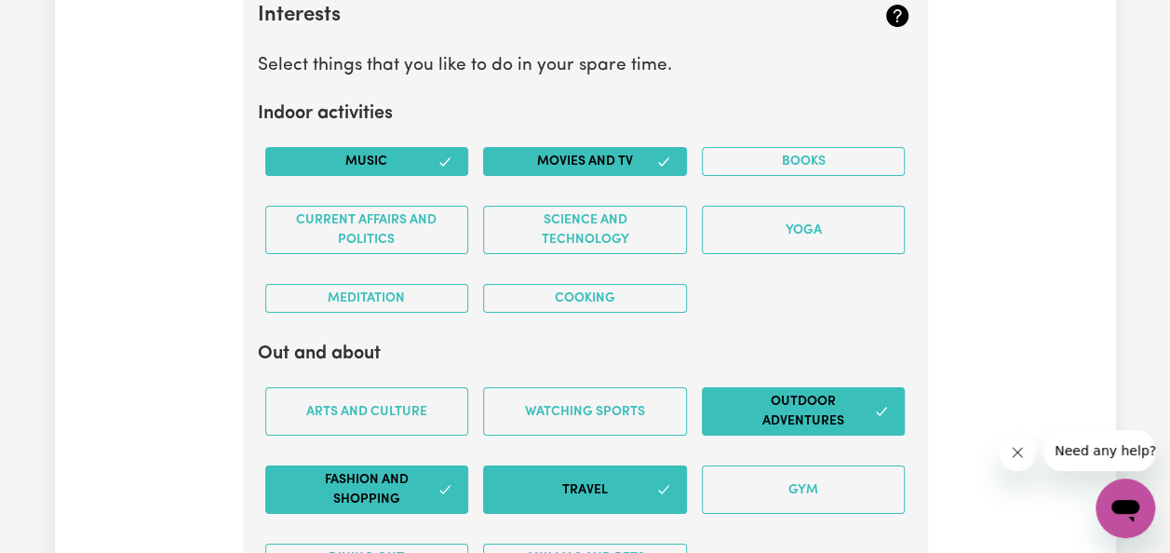
scroll to position [3368, 0]
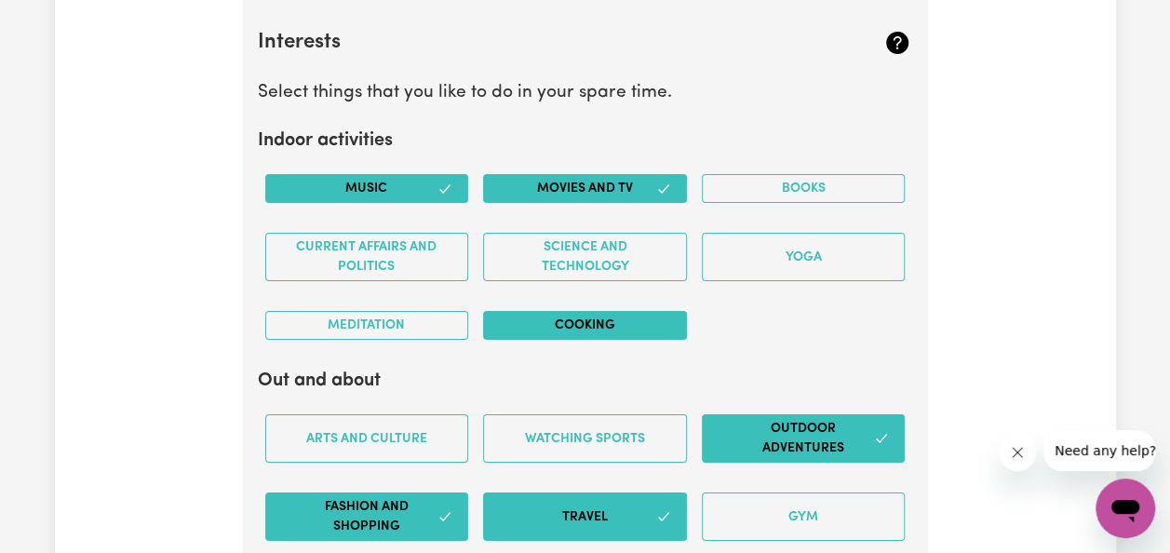
click at [570, 313] on button "Cooking" at bounding box center [585, 325] width 204 height 29
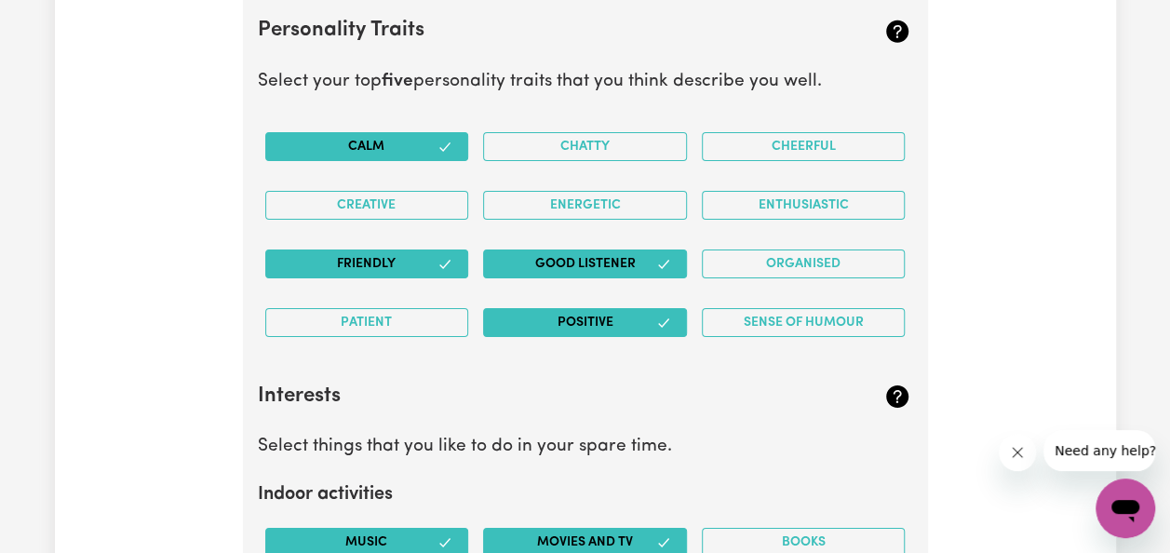
scroll to position [3013, 0]
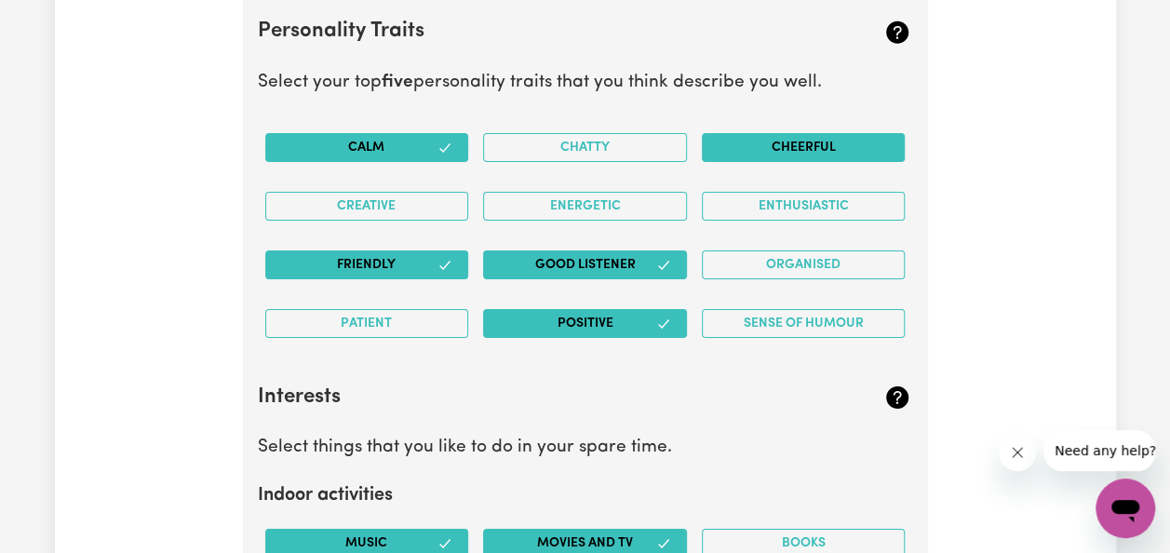
click at [788, 143] on button "Cheerful" at bounding box center [804, 147] width 204 height 29
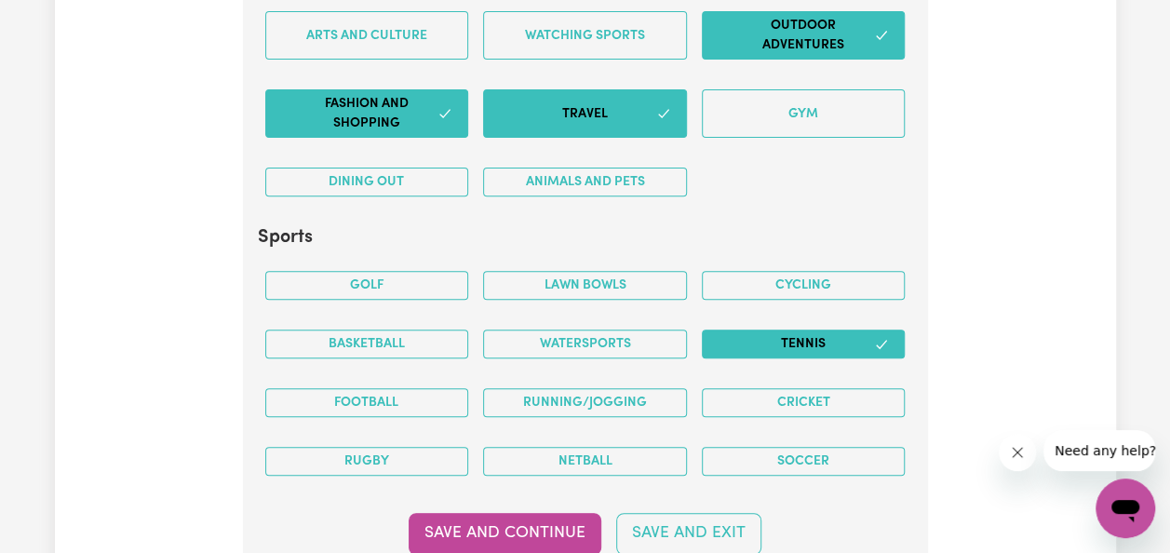
scroll to position [3787, 0]
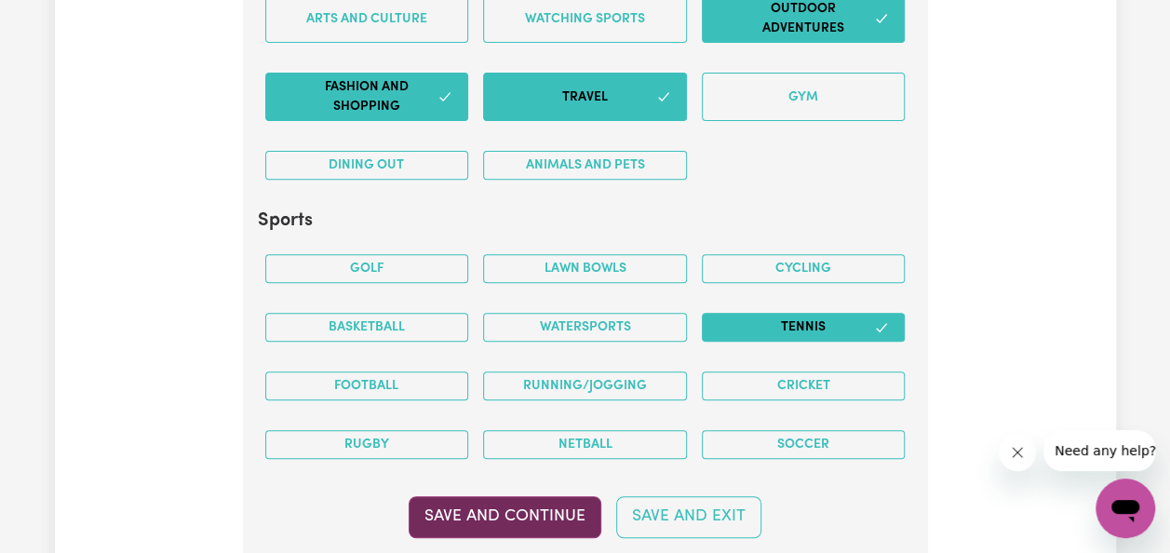
click at [543, 510] on button "Save and Continue" at bounding box center [505, 516] width 193 height 41
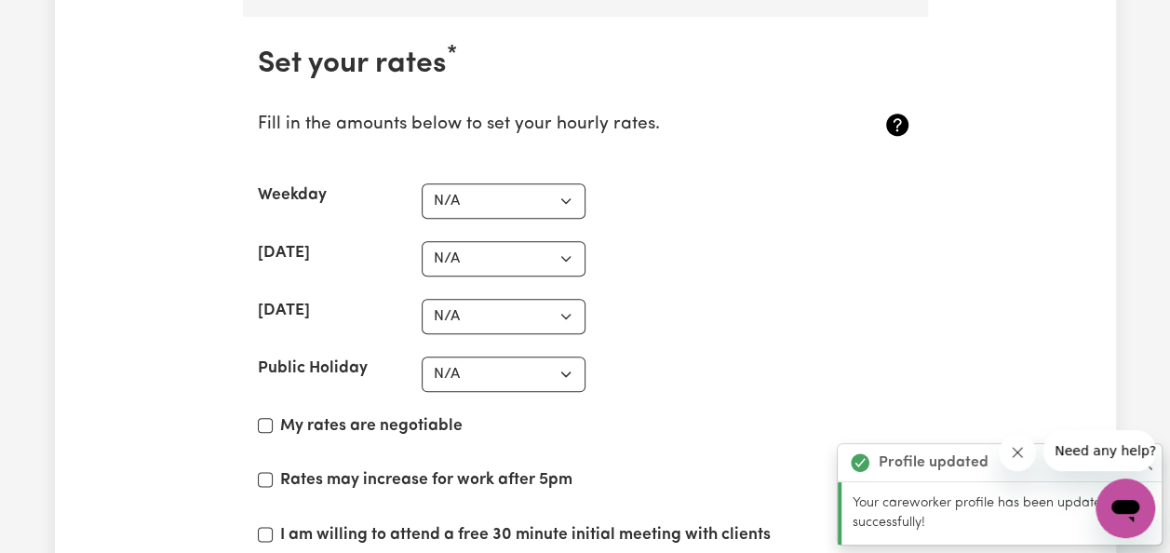
scroll to position [4362, 0]
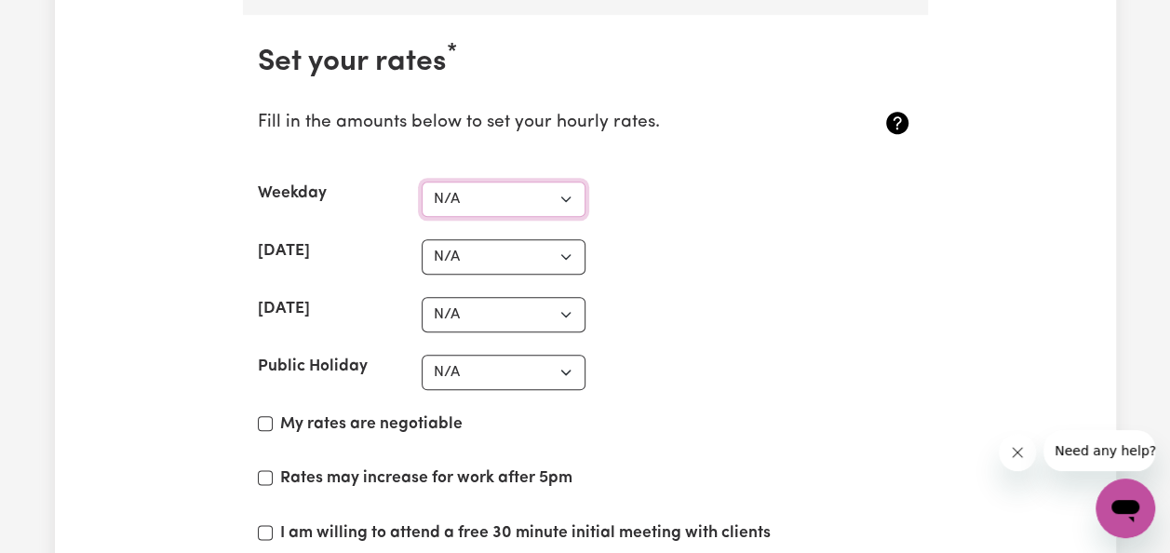
click at [566, 182] on select "N/A $37 $38 $39 $40 $41 $42 $43 $44 $45 $46 $47 $48 $49 $50 $51 $52 $53 $54 $55…" at bounding box center [504, 198] width 164 height 35
select select "40"
click at [422, 181] on select "N/A $37 $38 $39 $40 $41 $42 $43 $44 $45 $46 $47 $48 $49 $50 $51 $52 $53 $54 $55…" at bounding box center [504, 198] width 164 height 35
click at [562, 242] on select "N/A $37 $38 $39 $40 $41 $42 $43 $44 $45 $46 $47 $48 $49 $50 $51 $52 $53 $54 $55…" at bounding box center [504, 256] width 164 height 35
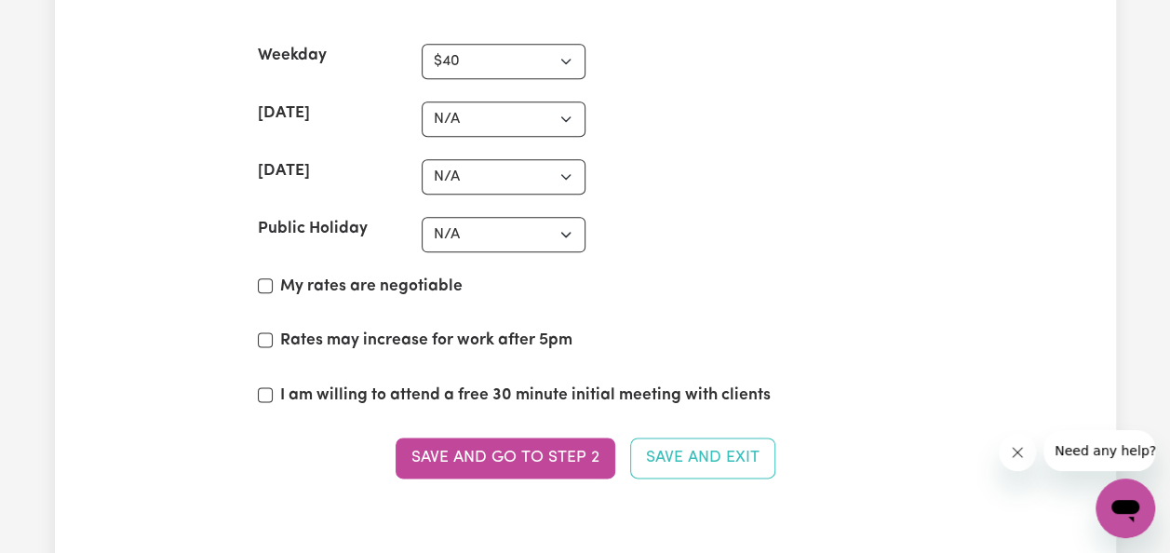
scroll to position [4498, 0]
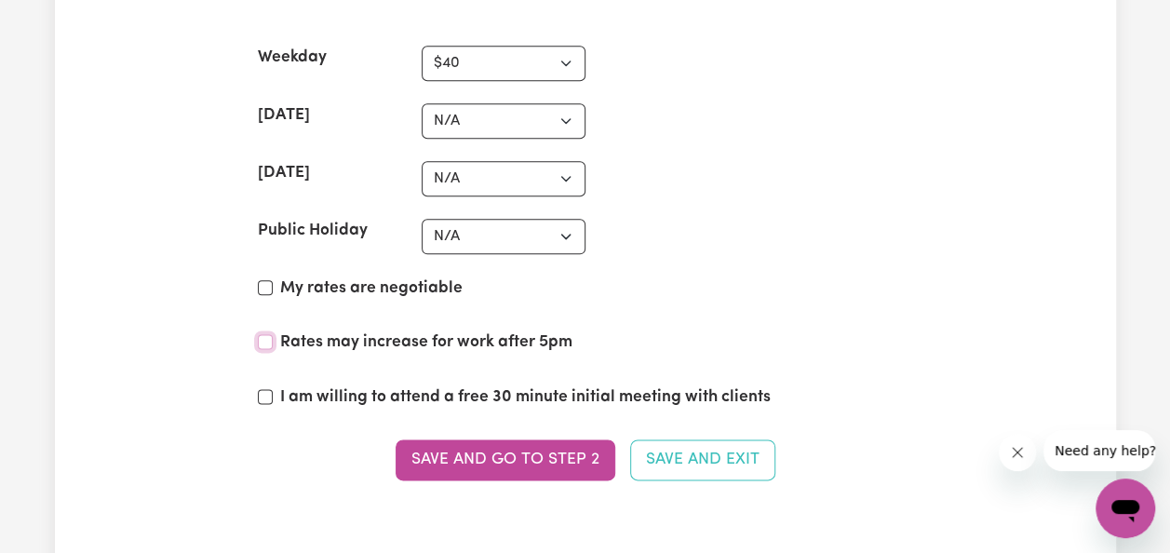
click at [262, 334] on input "Rates may increase for work after 5pm" at bounding box center [265, 341] width 15 height 15
checkbox input "true"
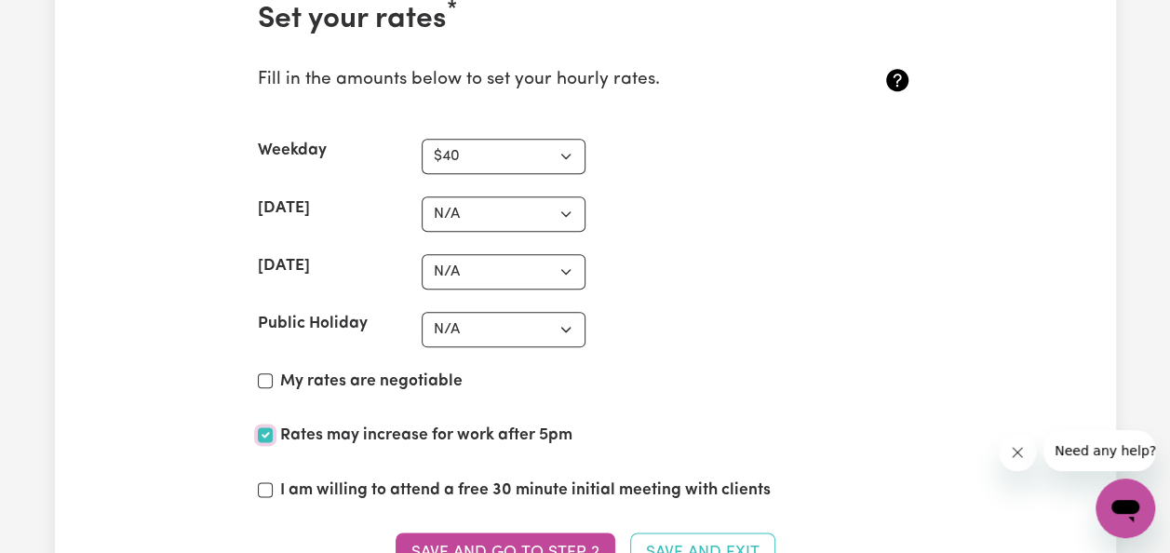
scroll to position [4403, 0]
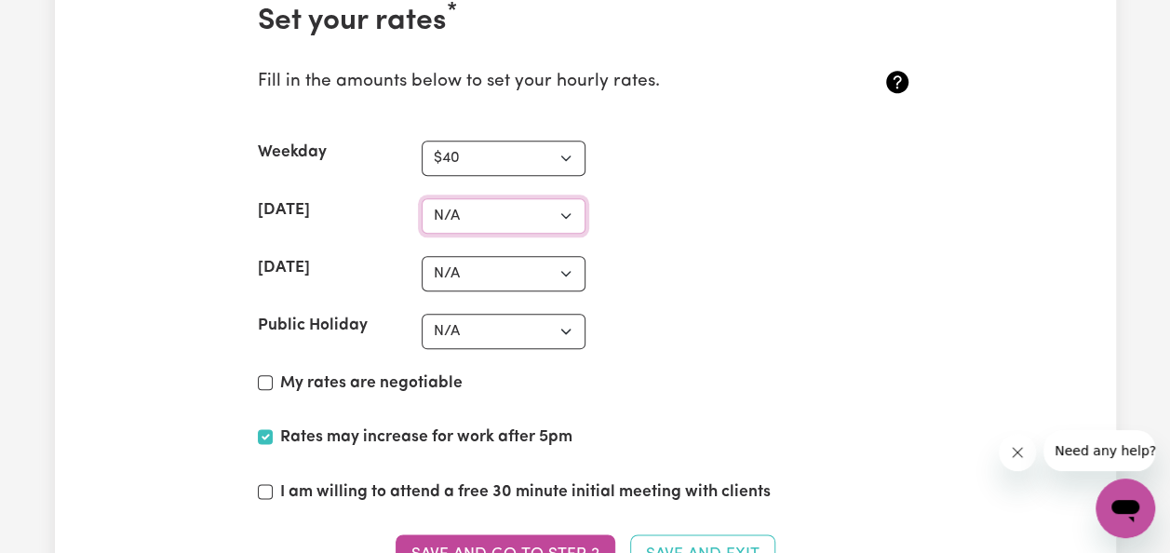
click at [566, 198] on select "N/A $37 $38 $39 $40 $41 $42 $43 $44 $45 $46 $47 $48 $49 $50 $51 $52 $53 $54 $55…" at bounding box center [504, 215] width 164 height 35
click at [735, 121] on section "Set your rates * Fill in the amounts below to set your hourly rates. Weekday N/…" at bounding box center [585, 301] width 685 height 654
click at [481, 316] on select "N/A $37 $38 $39 $40 $41 $42 $43 $44 $45 $46 $47 $48 $49 $50 $51 $52 $53 $54 $55…" at bounding box center [504, 331] width 164 height 35
click at [851, 275] on section "Set your rates * Fill in the amounts below to set your hourly rates. Weekday N/…" at bounding box center [585, 301] width 685 height 654
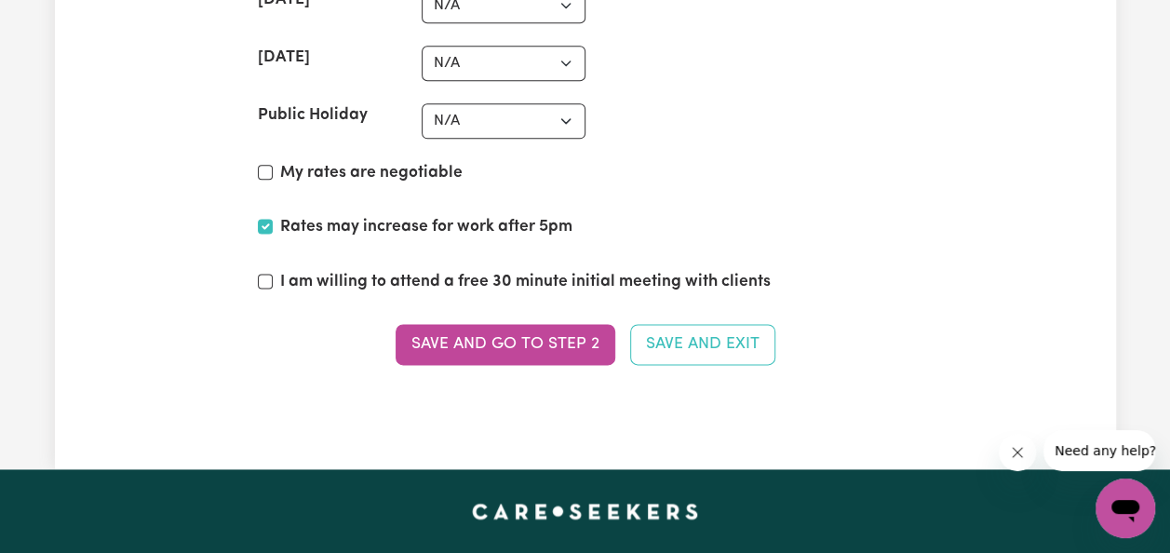
scroll to position [4615, 0]
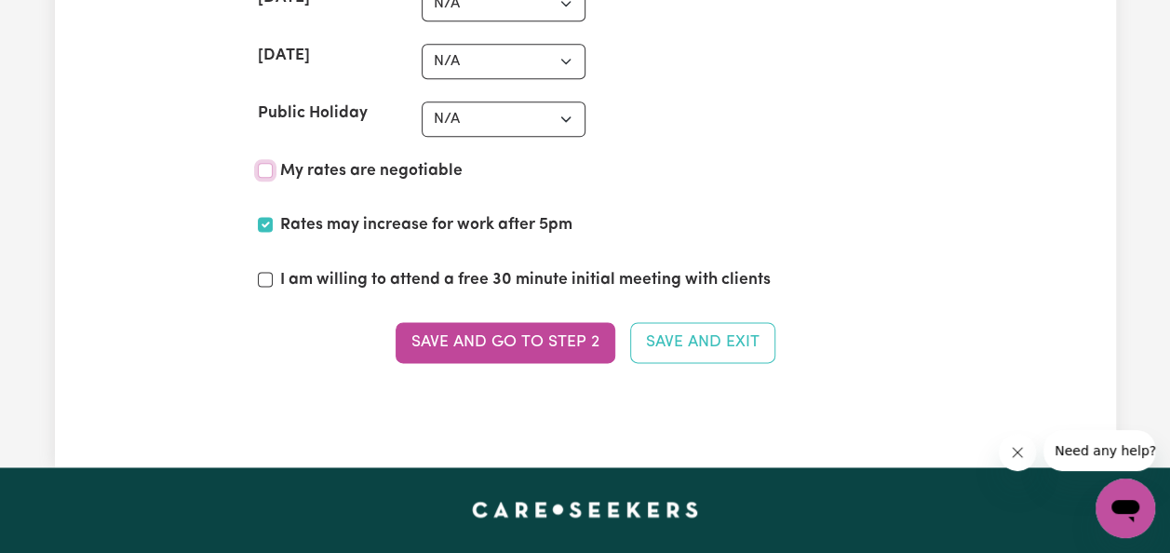
click at [260, 163] on input "My rates are negotiable" at bounding box center [265, 170] width 15 height 15
checkbox input "true"
click at [263, 272] on input "I am willing to attend a free 30 minute initial meeting with clients" at bounding box center [265, 279] width 15 height 15
click at [266, 272] on input "I am willing to attend a free 30 minute initial meeting with clients" at bounding box center [265, 279] width 15 height 15
checkbox input "false"
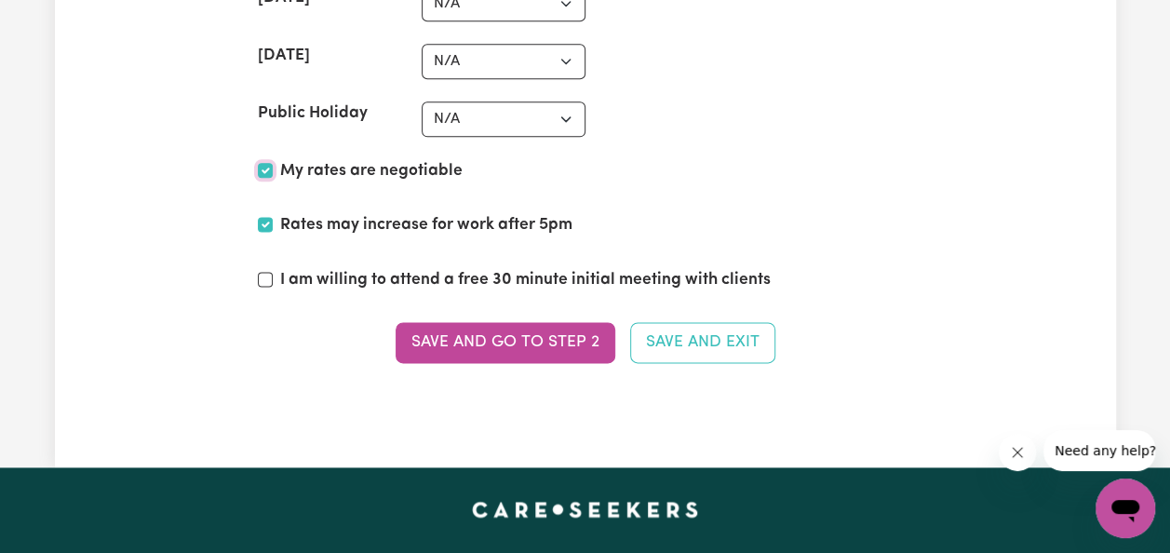
click at [264, 163] on input "My rates are negotiable" at bounding box center [265, 170] width 15 height 15
click at [262, 163] on input "My rates are negotiable" at bounding box center [265, 170] width 15 height 15
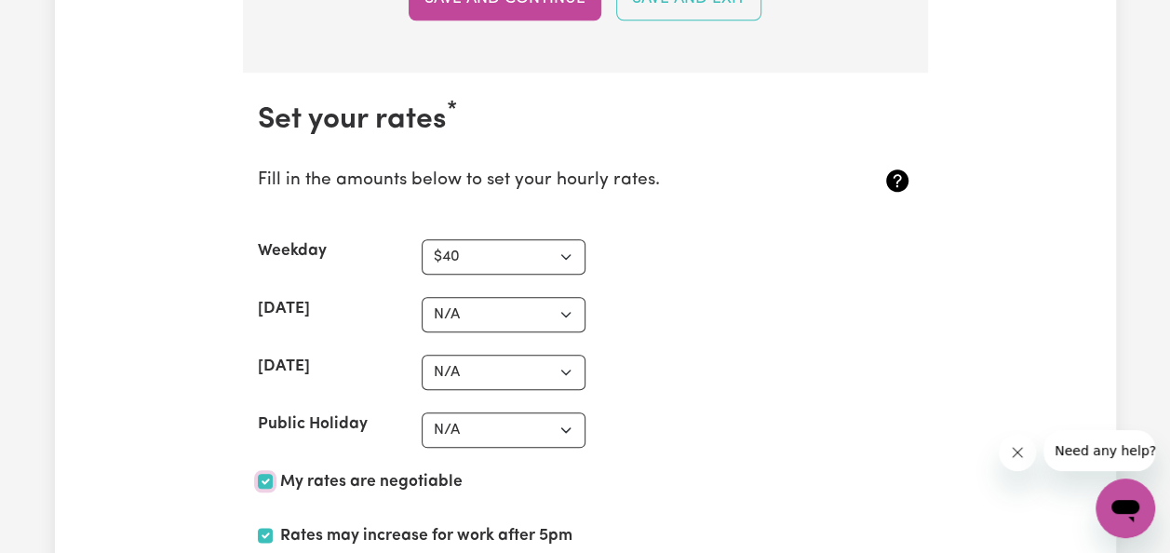
scroll to position [4303, 0]
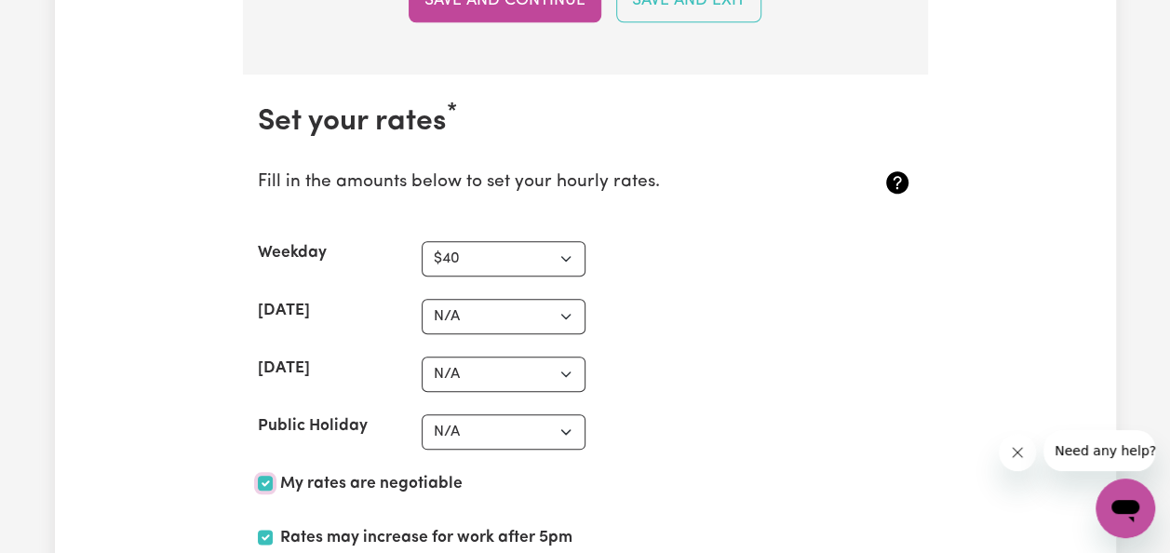
click at [261, 476] on input "My rates are negotiable" at bounding box center [265, 483] width 15 height 15
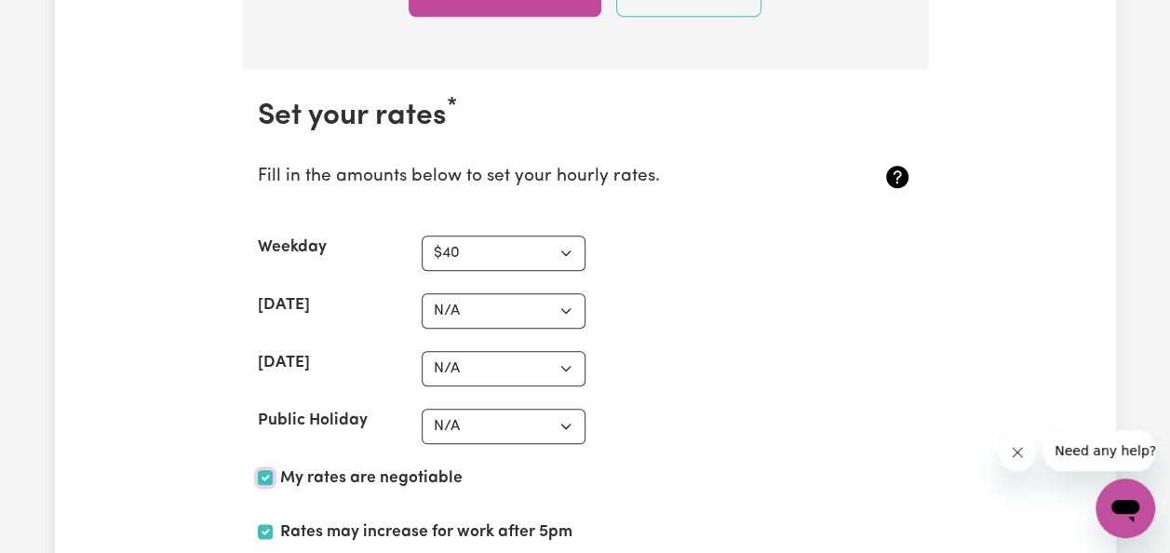
scroll to position [4308, 0]
click at [261, 470] on input "My rates are negotiable" at bounding box center [265, 477] width 15 height 15
checkbox input "false"
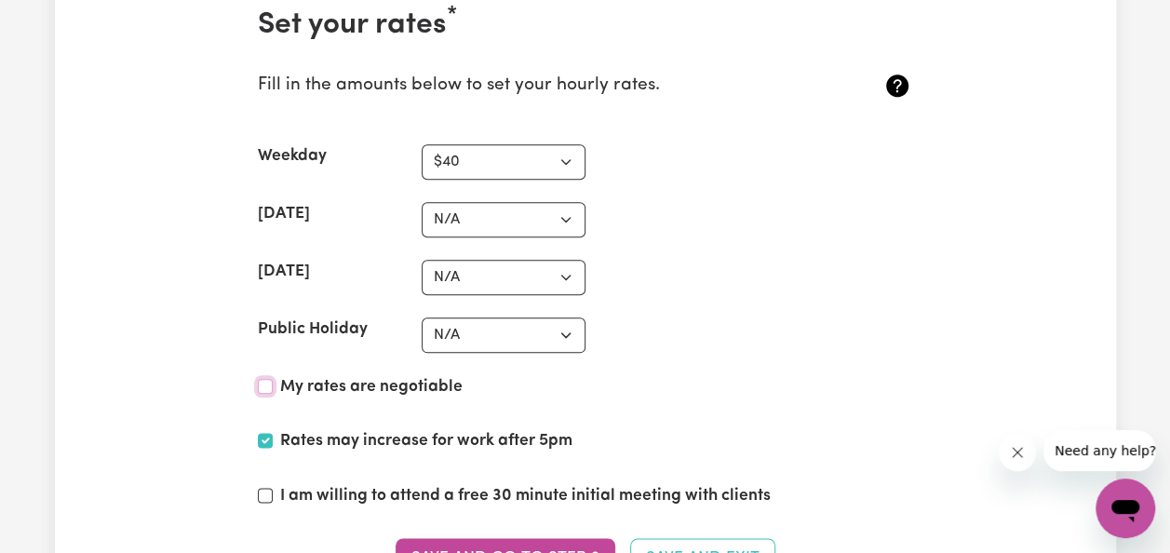
scroll to position [4401, 0]
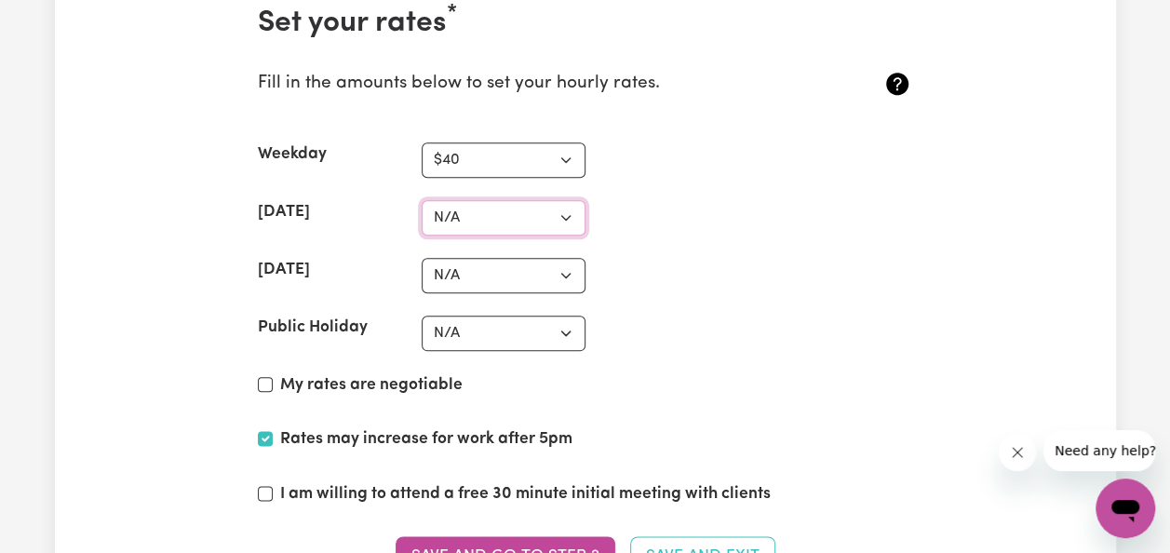
click at [565, 200] on select "N/A $37 $38 $39 $40 $41 $42 $43 $44 $45 $46 $47 $48 $49 $50 $51 $52 $53 $54 $55…" at bounding box center [504, 217] width 164 height 35
click at [670, 208] on div "[DATE] N/A $37 $38 $39 $40 $41 $42 $43 $44 $45 $46 $47 $48 $49 $50 $51 $52 $53 …" at bounding box center [585, 217] width 655 height 35
click at [561, 200] on select "N/A $37 $38 $39 $40 $41 $42 $43 $44 $45 $46 $47 $48 $49 $50 $51 $52 $53 $54 $55…" at bounding box center [504, 217] width 164 height 35
select select "55"
click at [422, 200] on select "N/A $37 $38 $39 $40 $41 $42 $43 $44 $45 $46 $47 $48 $49 $50 $51 $52 $53 $54 $55…" at bounding box center [504, 217] width 164 height 35
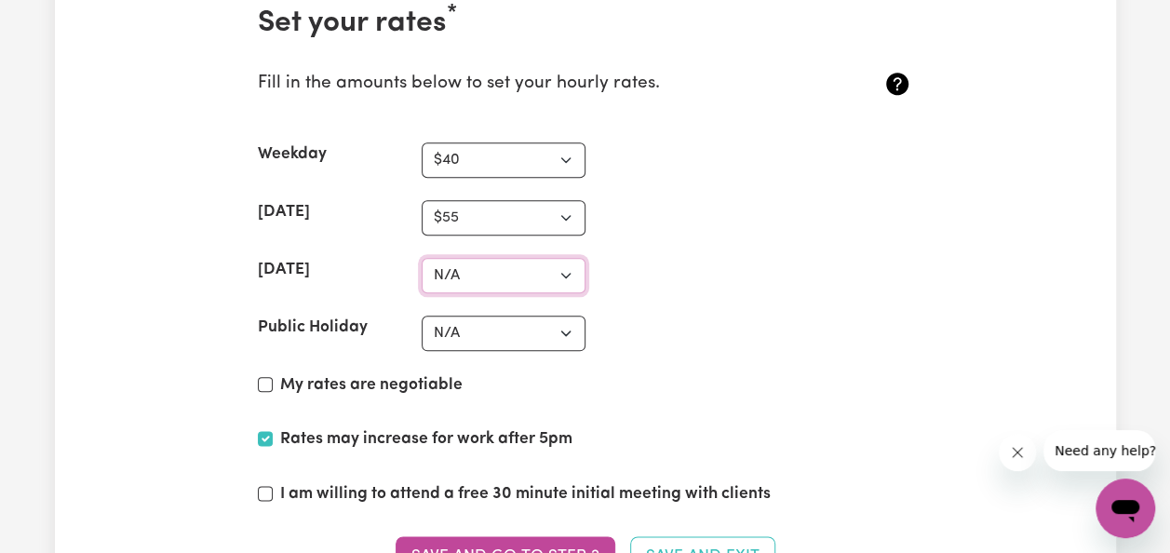
click at [562, 258] on select "N/A $37 $38 $39 $40 $41 $42 $43 $44 $45 $46 $47 $48 $49 $50 $51 $52 $53 $54 $55…" at bounding box center [504, 275] width 164 height 35
select select "55"
click at [422, 258] on select "N/A $37 $38 $39 $40 $41 $42 $43 $44 $45 $46 $47 $48 $49 $50 $51 $52 $53 $54 $55…" at bounding box center [504, 275] width 164 height 35
click at [558, 315] on select "N/A $37 $38 $39 $40 $41 $42 $43 $44 $45 $46 $47 $48 $49 $50 $51 $52 $53 $54 $55…" at bounding box center [504, 332] width 164 height 35
select select "60"
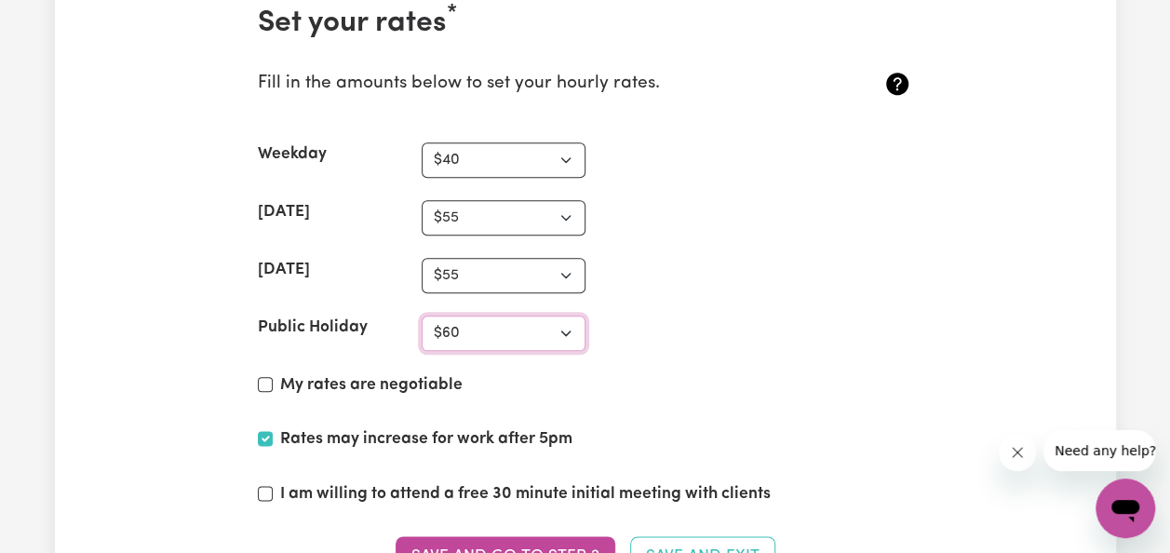
click at [422, 315] on select "N/A $37 $38 $39 $40 $41 $42 $43 $44 $45 $46 $47 $48 $49 $50 $51 $52 $53 $54 $55…" at bounding box center [504, 332] width 164 height 35
click at [569, 204] on select "N/A $37 $38 $39 $40 $41 $42 $43 $44 $45 $46 $47 $48 $49 $50 $51 $52 $53 $54 $55…" at bounding box center [504, 217] width 164 height 35
select select "50"
click at [422, 200] on select "N/A $37 $38 $39 $40 $41 $42 $43 $44 $45 $46 $47 $48 $49 $50 $51 $52 $53 $54 $55…" at bounding box center [504, 217] width 164 height 35
click at [564, 262] on select "N/A $37 $38 $39 $40 $41 $42 $43 $44 $45 $46 $47 $48 $49 $50 $51 $52 $53 $54 $55…" at bounding box center [504, 275] width 164 height 35
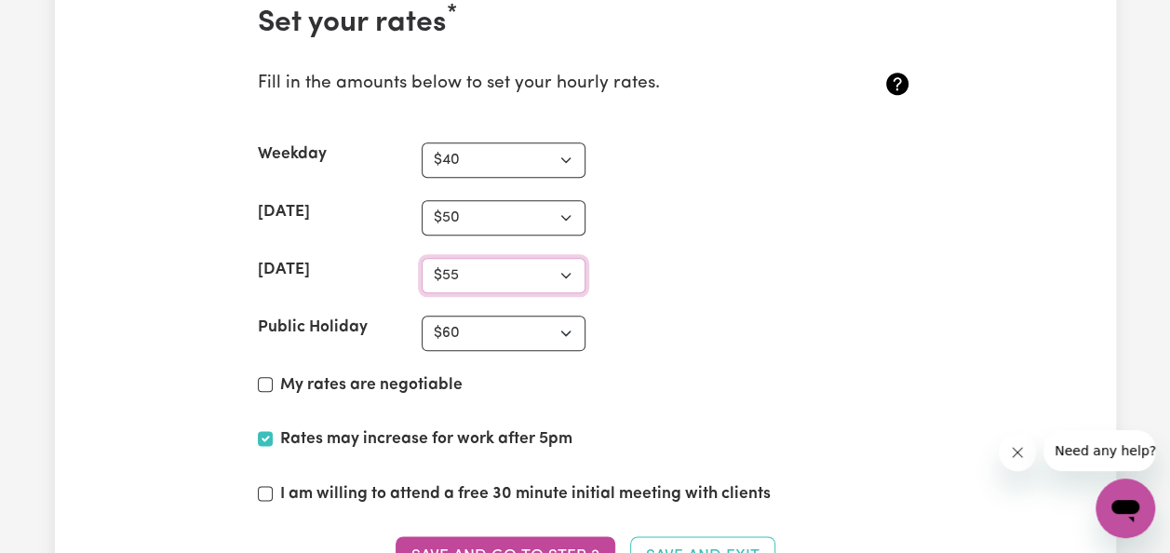
select select "50"
click at [422, 258] on select "N/A $37 $38 $39 $40 $41 $42 $43 $44 $45 $46 $47 $48 $49 $50 $51 $52 $53 $54 $55…" at bounding box center [504, 275] width 164 height 35
click at [563, 318] on select "N/A $37 $38 $39 $40 $41 $42 $43 $44 $45 $46 $47 $48 $49 $50 $51 $52 $53 $54 $55…" at bounding box center [504, 332] width 164 height 35
click at [422, 315] on select "N/A $37 $38 $39 $40 $41 $42 $43 $44 $45 $46 $47 $48 $49 $50 $51 $52 $53 $54 $55…" at bounding box center [504, 332] width 164 height 35
click at [563, 317] on select "N/A $37 $38 $39 $40 $41 $42 $43 $44 $45 $46 $47 $48 $49 $50 $51 $52 $53 $54 $55…" at bounding box center [504, 332] width 164 height 35
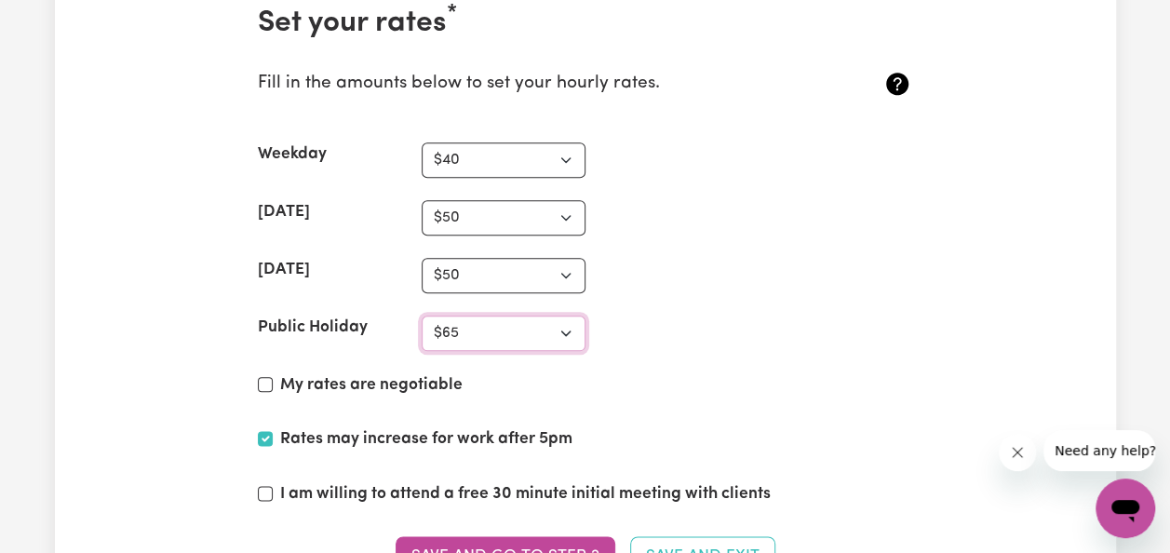
select select "60"
click at [422, 315] on select "N/A $37 $38 $39 $40 $41 $42 $43 $44 $45 $46 $47 $48 $49 $50 $51 $52 $53 $54 $55…" at bounding box center [504, 332] width 164 height 35
click at [261, 377] on input "My rates are negotiable" at bounding box center [265, 384] width 15 height 15
checkbox input "true"
click at [266, 486] on input "I am willing to attend a free 30 minute initial meeting with clients" at bounding box center [265, 493] width 15 height 15
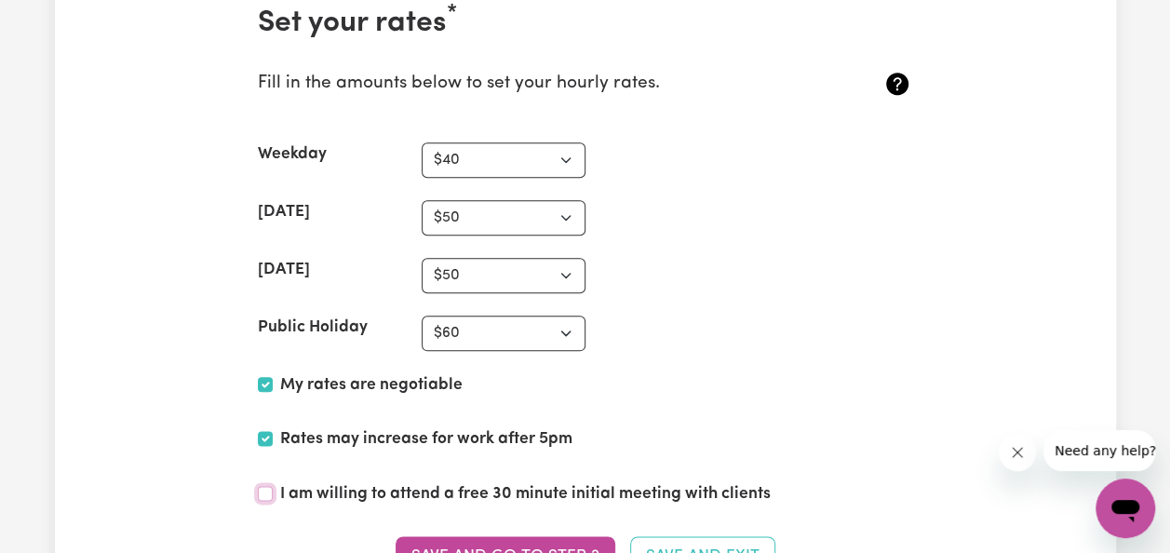
checkbox input "true"
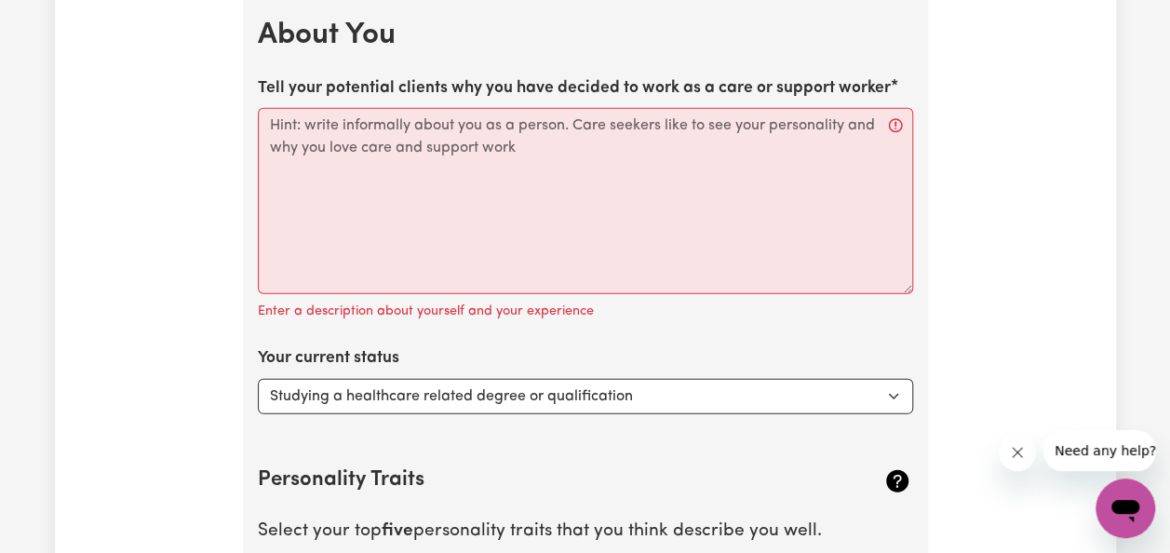
scroll to position [2563, 0]
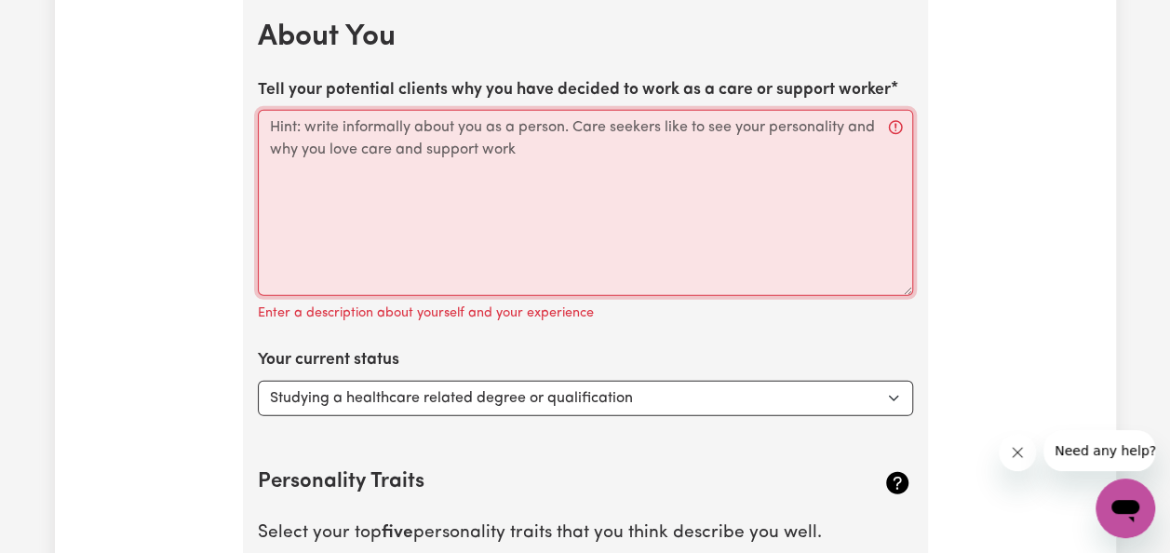
click at [374, 156] on textarea "Tell your potential clients why you have decided to work as a care or support w…" at bounding box center [585, 203] width 655 height 186
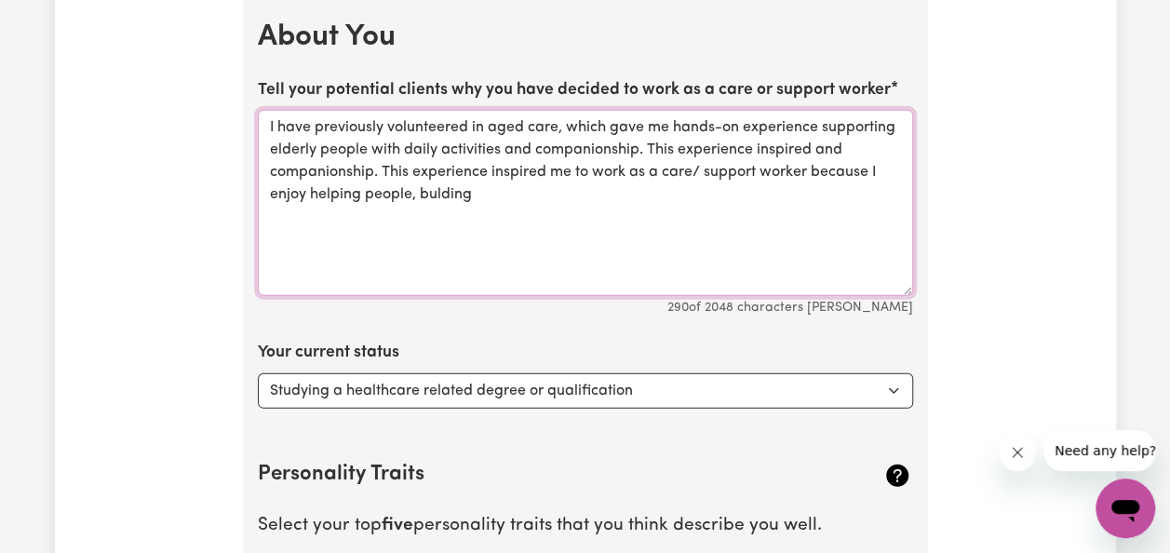
click at [434, 189] on textarea "I have previously volunteered in aged care, which gave me hands-on experience s…" at bounding box center [585, 203] width 655 height 186
click at [0, 0] on span "building" at bounding box center [0, 0] width 0 height 0
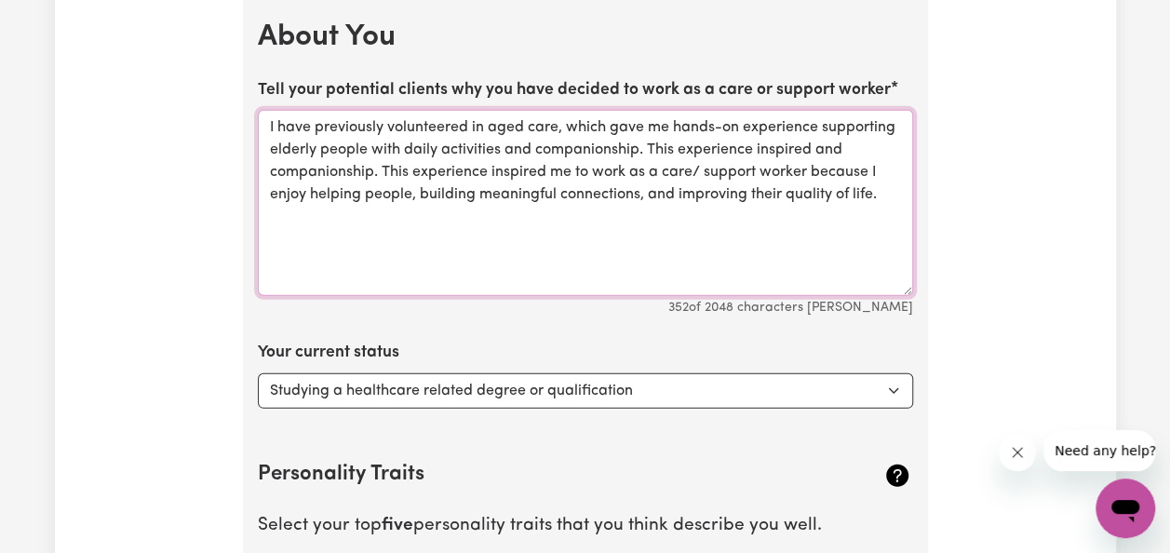
click at [0, 0] on span "support" at bounding box center [0, 0] width 0 height 0
click at [378, 167] on textarea "I have previously volunteered in aged care, which gave me hands-on experience s…" at bounding box center [585, 203] width 655 height 186
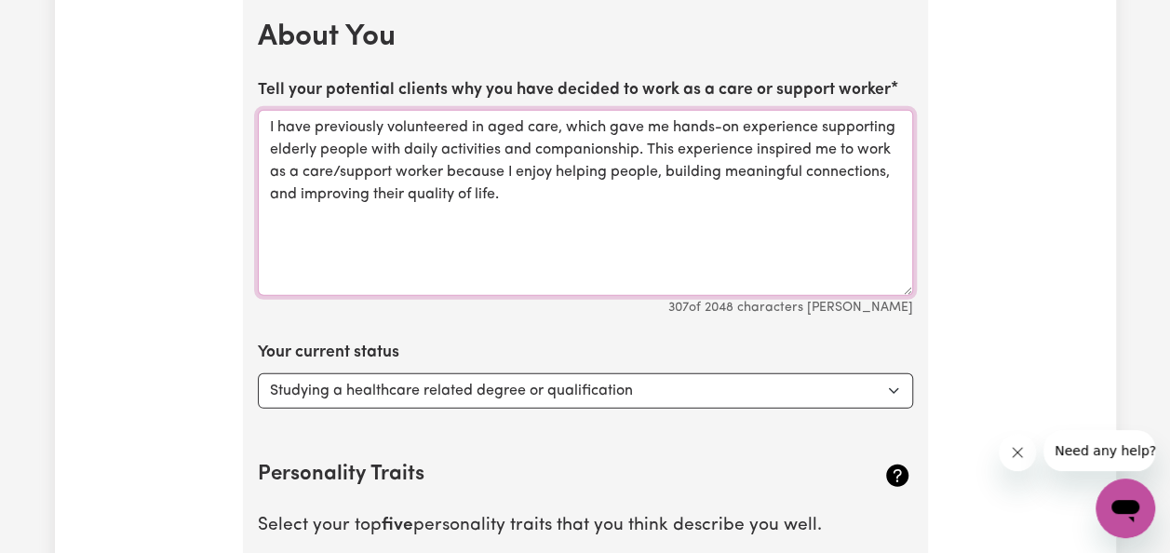
click at [525, 192] on textarea "I have previously volunteered in aged care, which gave me hands-on experience s…" at bounding box center [585, 203] width 655 height 186
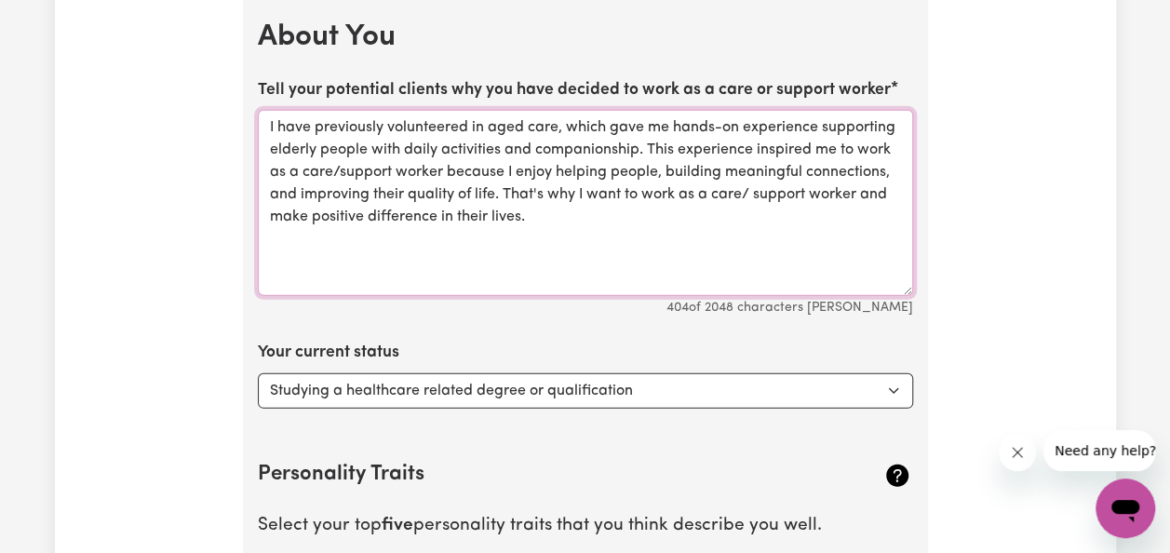
drag, startPoint x: 342, startPoint y: 211, endPoint x: 803, endPoint y: 228, distance: 460.9
click at [803, 228] on textarea "I have previously volunteered in aged care, which gave me hands-on experience s…" at bounding box center [585, 203] width 655 height 186
click at [753, 185] on textarea "I have previously volunteered in aged care, which gave me hands-on experience s…" at bounding box center [585, 203] width 655 height 186
click at [531, 217] on textarea "I have previously volunteered in aged care, which gave me hands-on experience s…" at bounding box center [585, 203] width 655 height 186
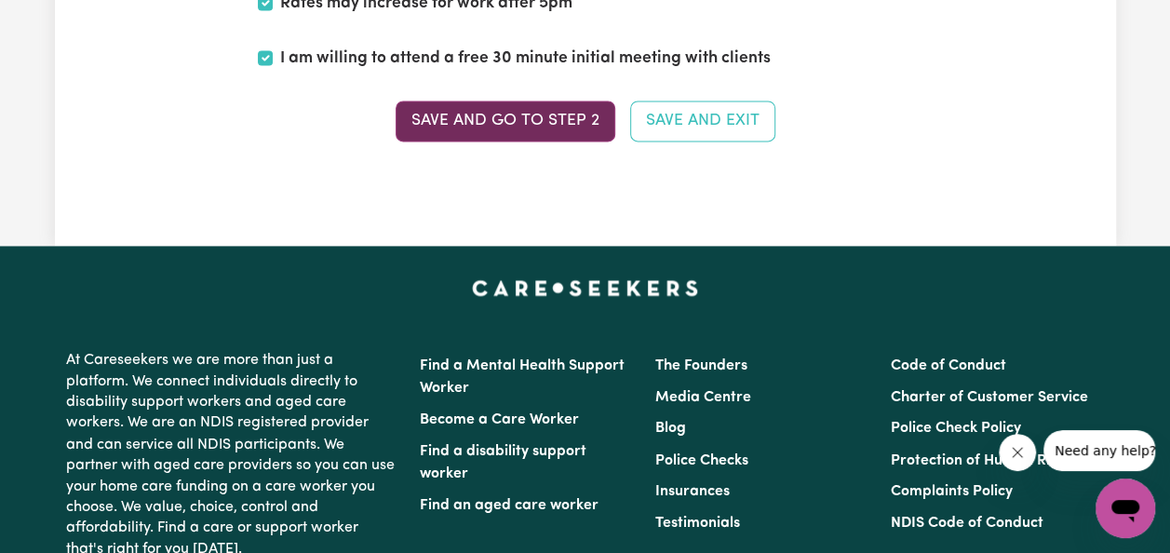
type textarea "I have previously volunteered in aged care, which gave me hands-on experience s…"
click at [521, 110] on button "Save and go to Step 2" at bounding box center [505, 120] width 220 height 41
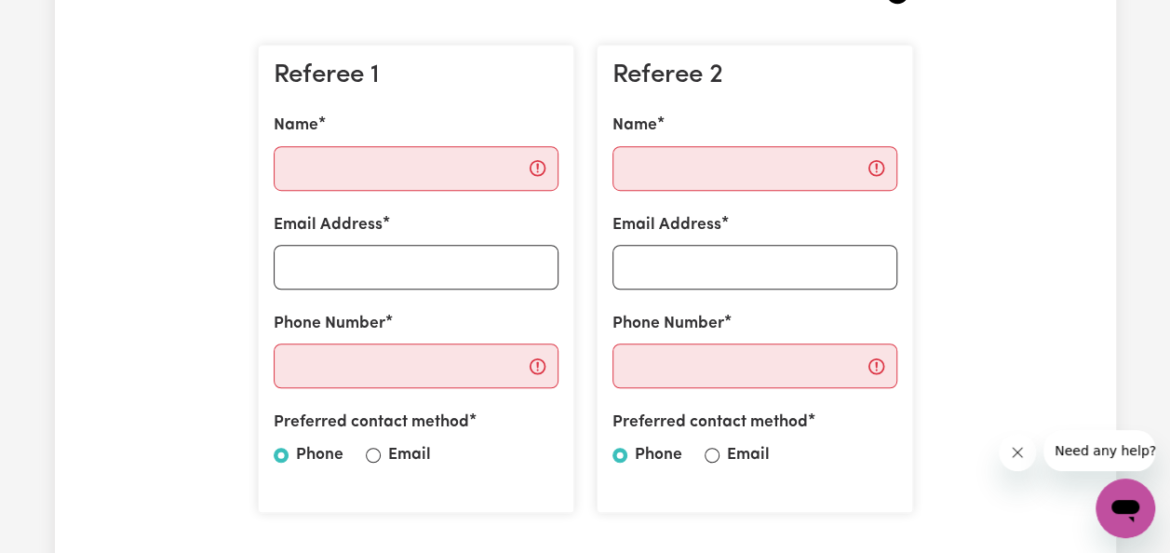
scroll to position [508, 0]
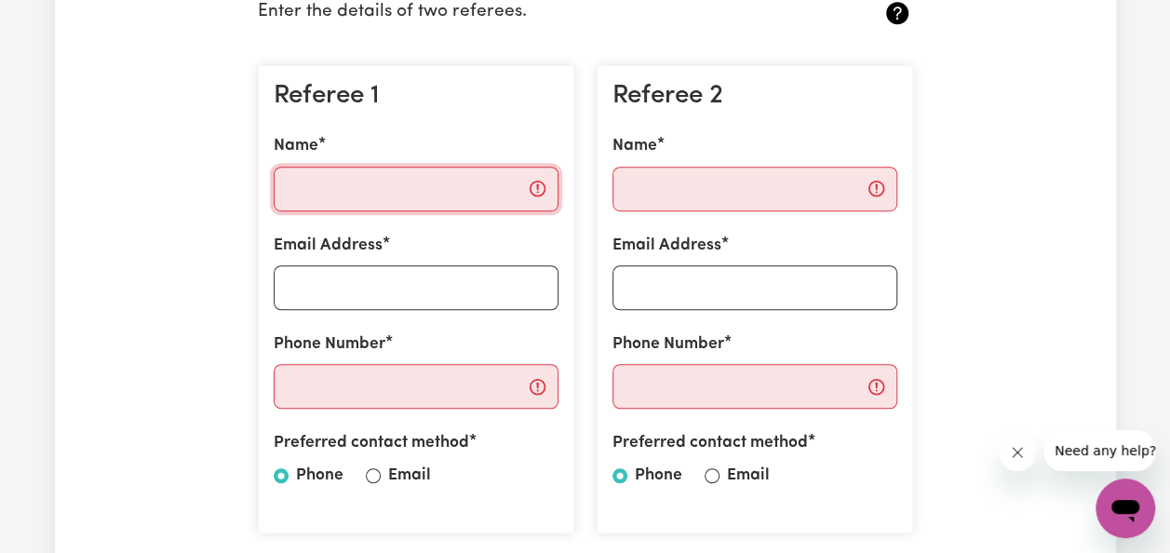
click at [465, 205] on input "Name" at bounding box center [416, 189] width 285 height 45
type input "check your CV"
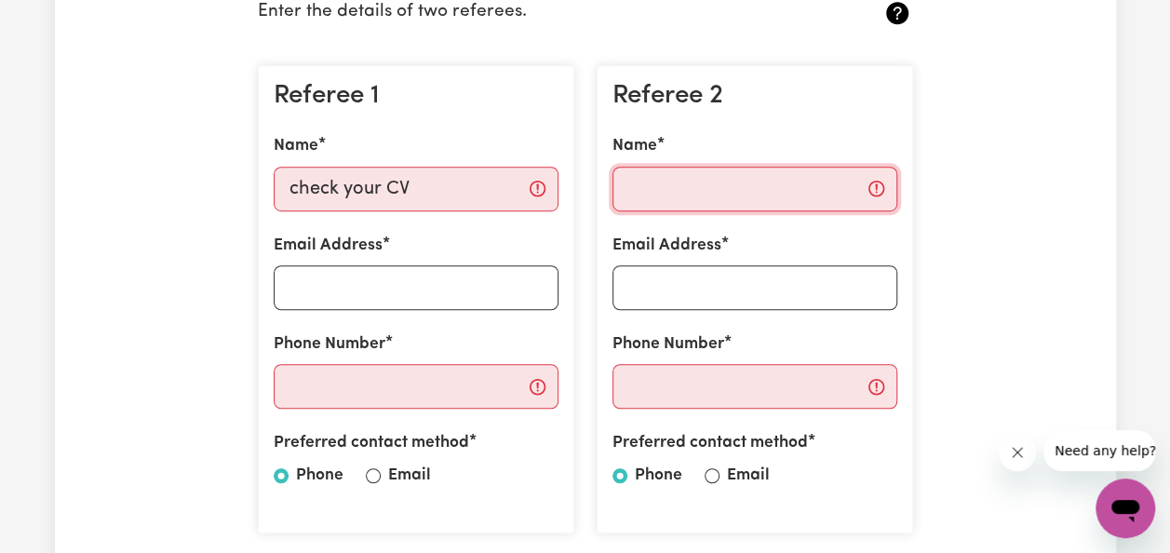
type input "check your CV"
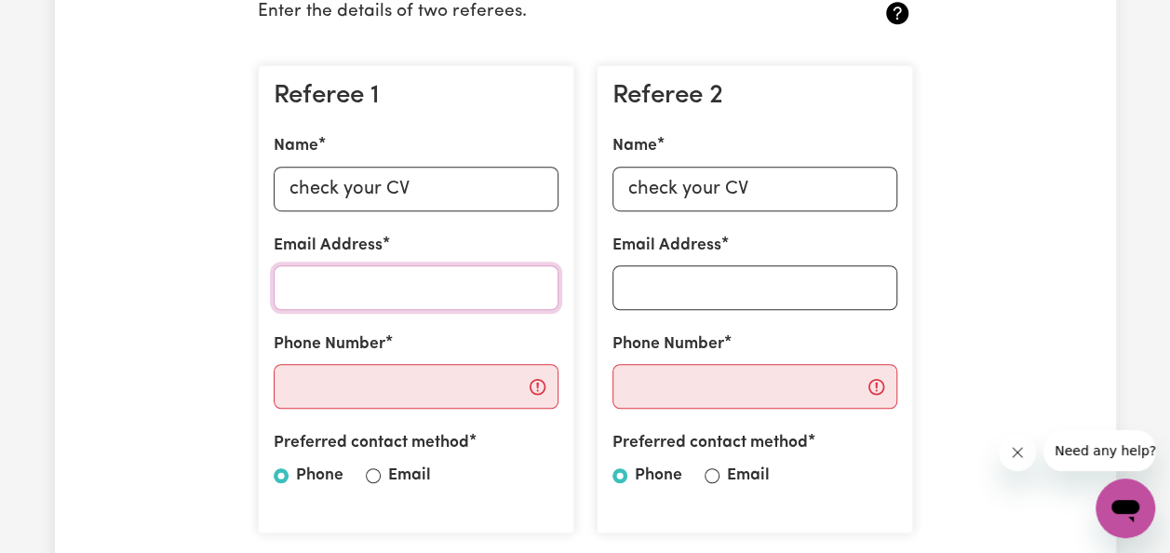
click at [400, 293] on input "Email Address" at bounding box center [416, 287] width 285 height 45
click at [418, 188] on input "check your CV" at bounding box center [416, 189] width 285 height 45
type input "c"
type input "[PERSON_NAME]"
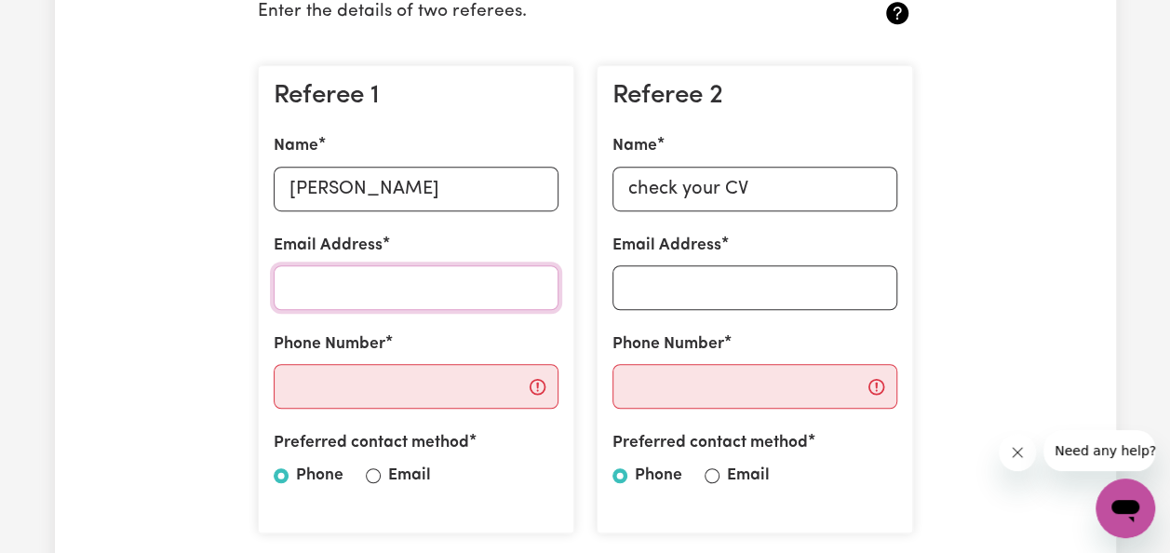
click at [382, 288] on input "Email Address" at bounding box center [416, 287] width 285 height 45
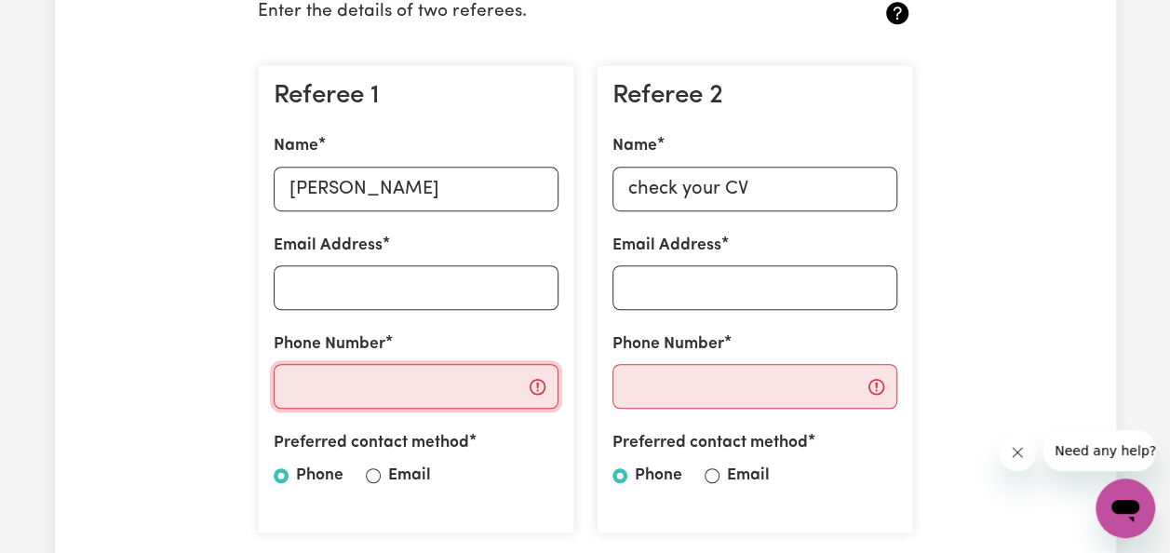
click at [361, 378] on input "Phone Number" at bounding box center [416, 386] width 285 height 45
paste input "0420730902"
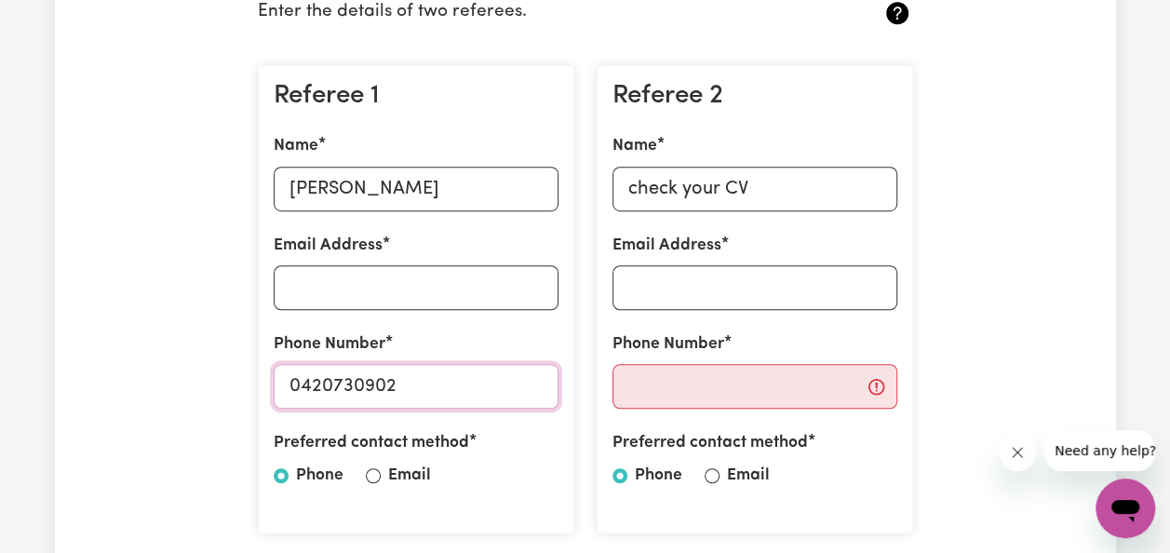
type input "0420730902"
click at [382, 281] on input "Email Address" at bounding box center [416, 287] width 285 height 45
paste input "[EMAIL_ADDRESS][DOMAIN_NAME]"
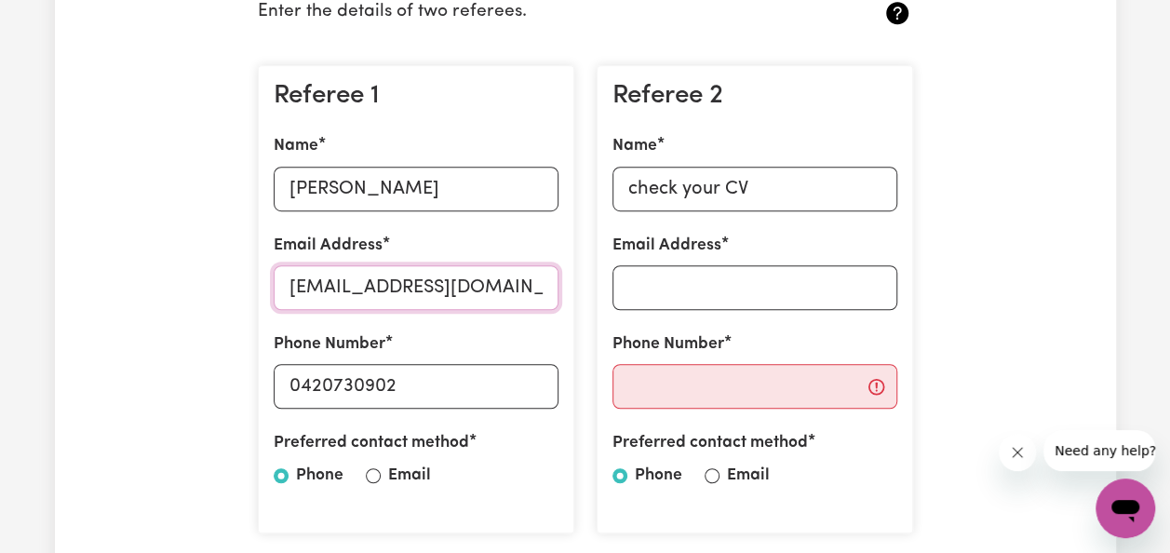
type input "[EMAIL_ADDRESS][DOMAIN_NAME]"
click at [707, 265] on input "Email Address" at bounding box center [754, 287] width 285 height 45
click at [380, 476] on div "Preferred contact method Phone Email" at bounding box center [416, 463] width 285 height 64
click at [370, 475] on input "Email" at bounding box center [373, 475] width 15 height 15
radio input "true"
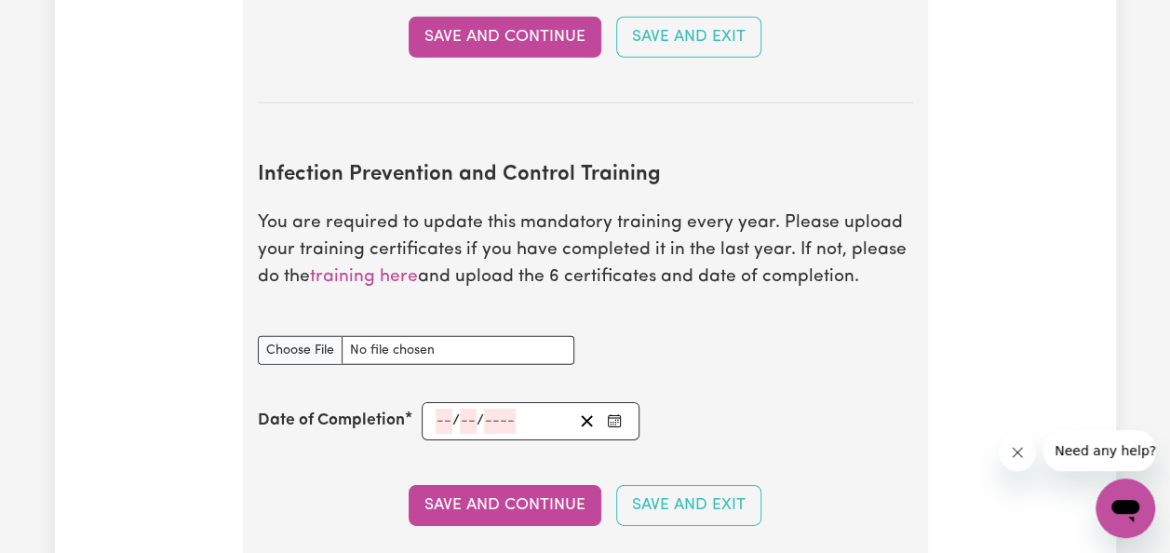
scroll to position [2696, 0]
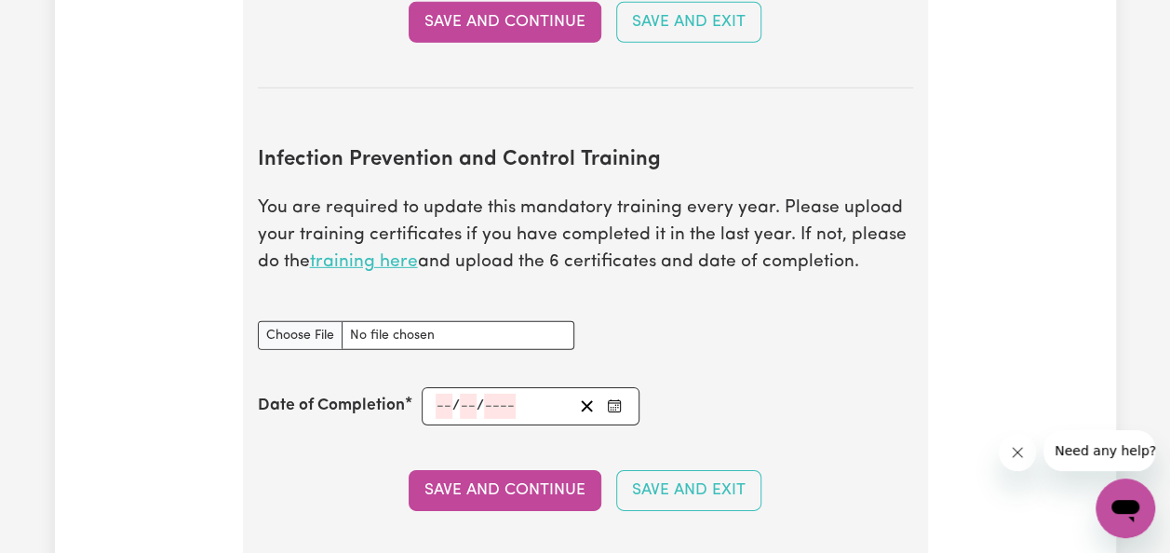
click at [372, 253] on link "training here" at bounding box center [364, 262] width 108 height 18
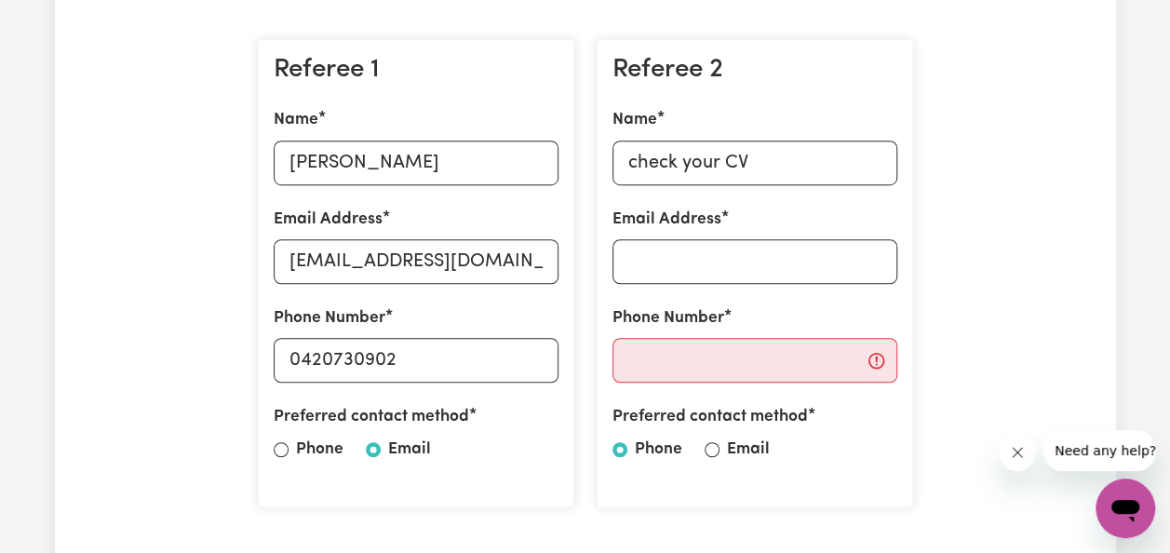
scroll to position [540, 0]
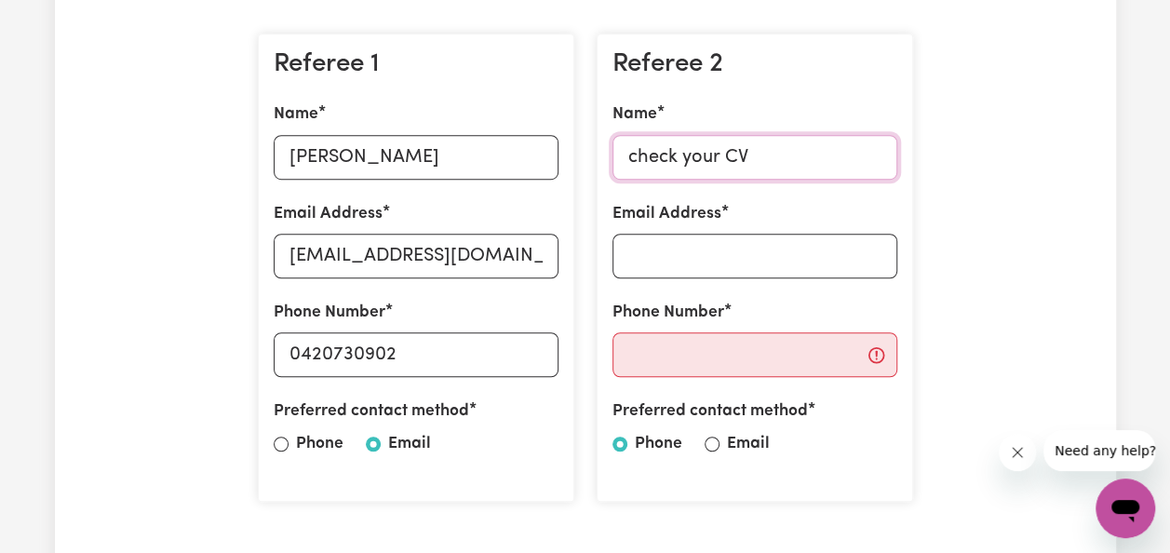
click at [756, 156] on input "check your CV" at bounding box center [754, 157] width 285 height 45
type input "c"
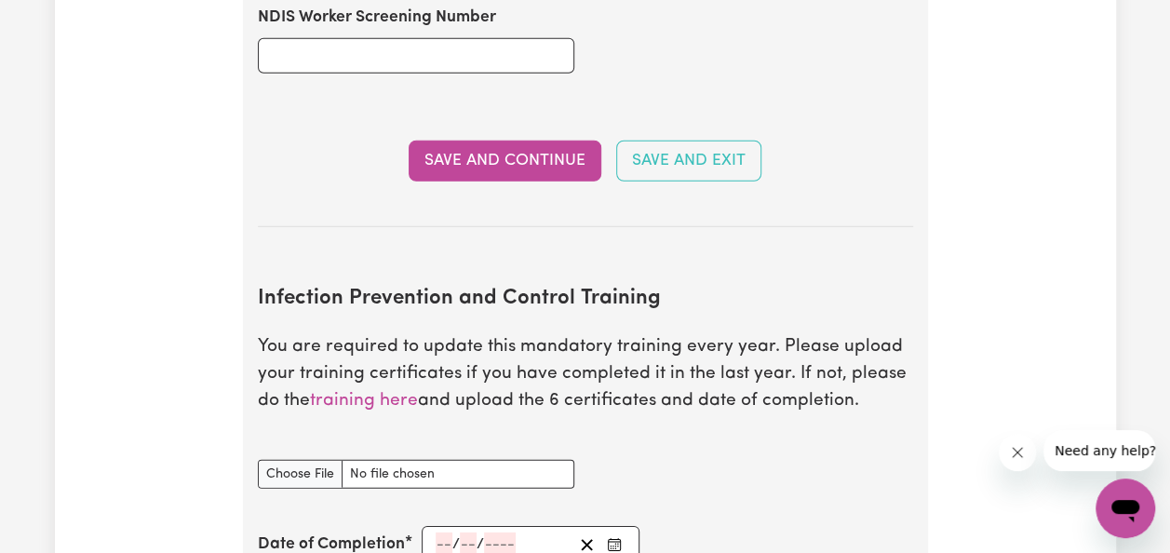
scroll to position [2556, 0]
click at [355, 393] on link "training here" at bounding box center [364, 402] width 108 height 18
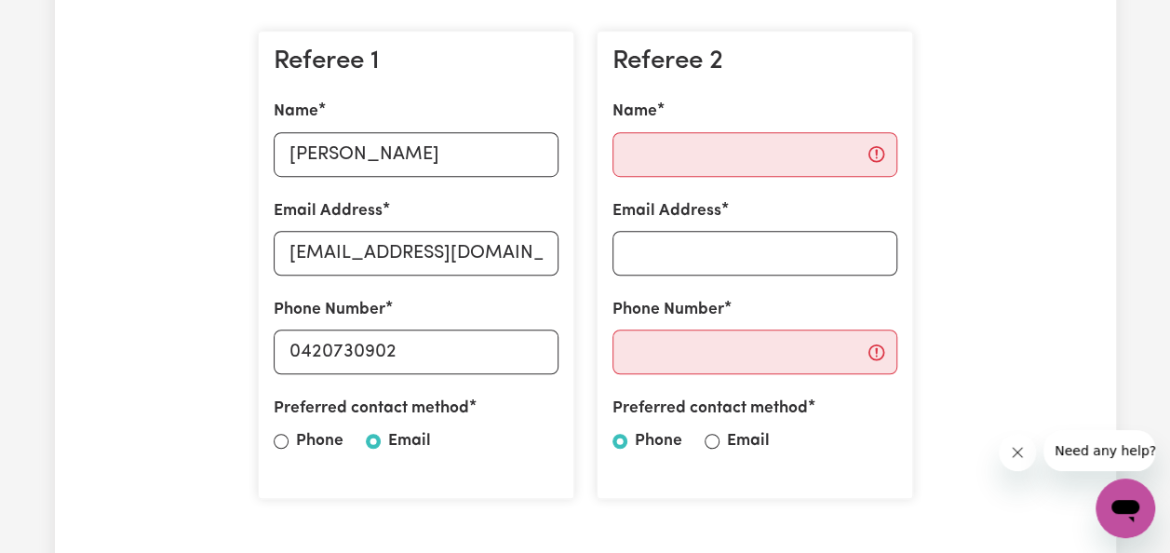
scroll to position [521, 0]
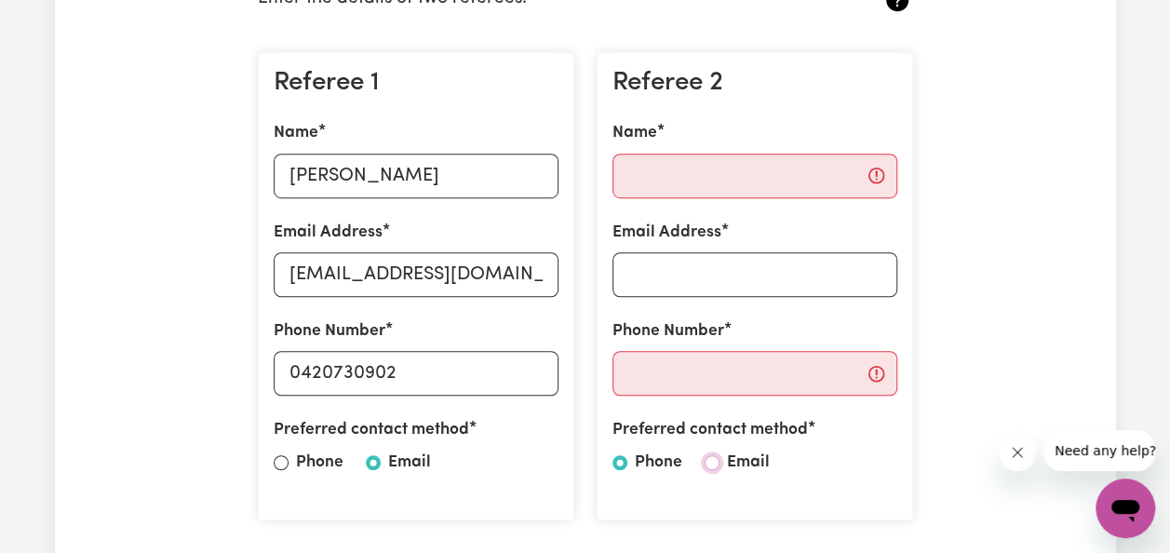
click at [711, 467] on input "Email" at bounding box center [711, 462] width 15 height 15
radio input "true"
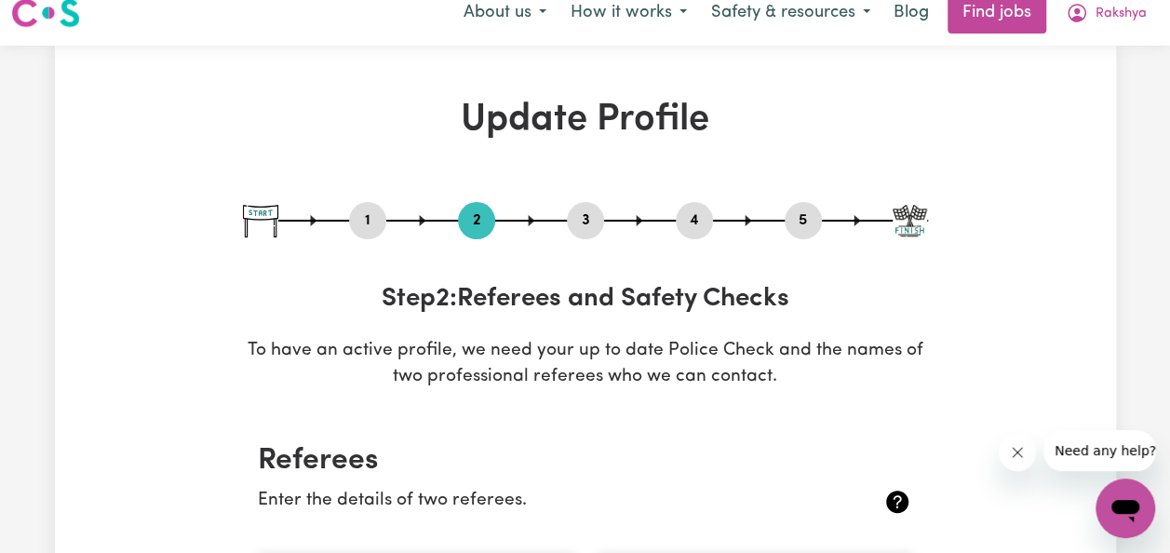
scroll to position [0, 0]
